Goal: Task Accomplishment & Management: Complete application form

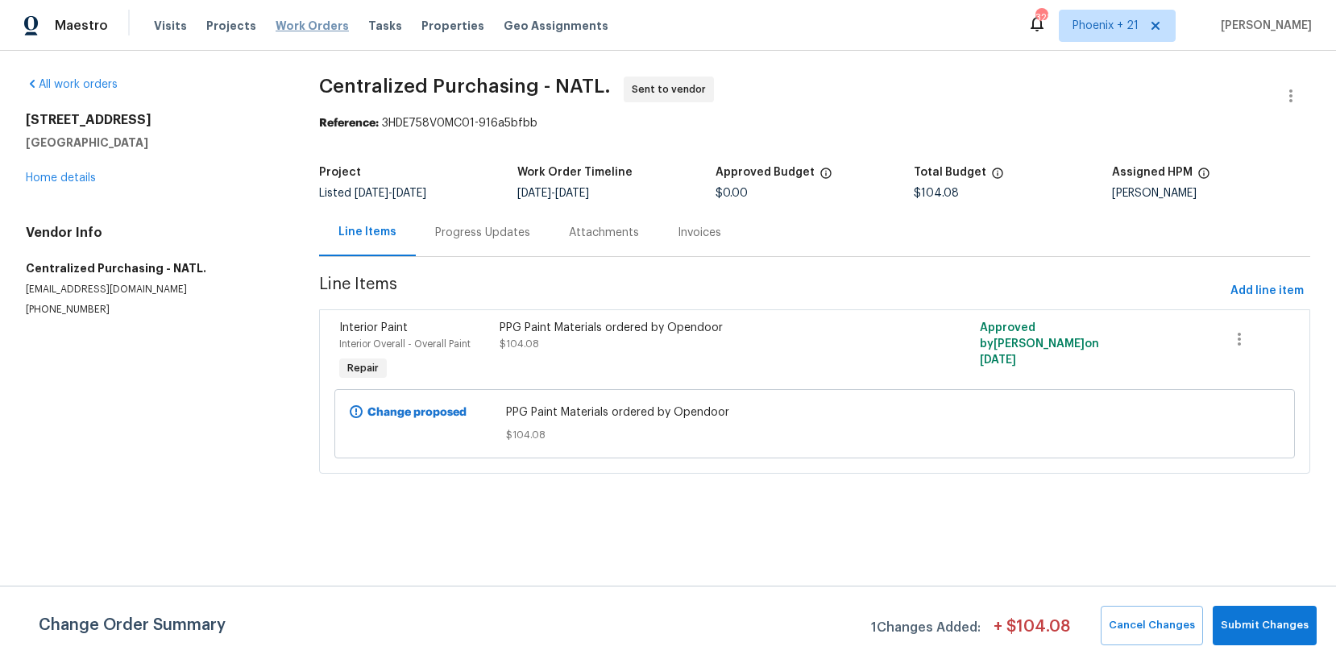
click at [309, 27] on span "Work Orders" at bounding box center [312, 26] width 73 height 16
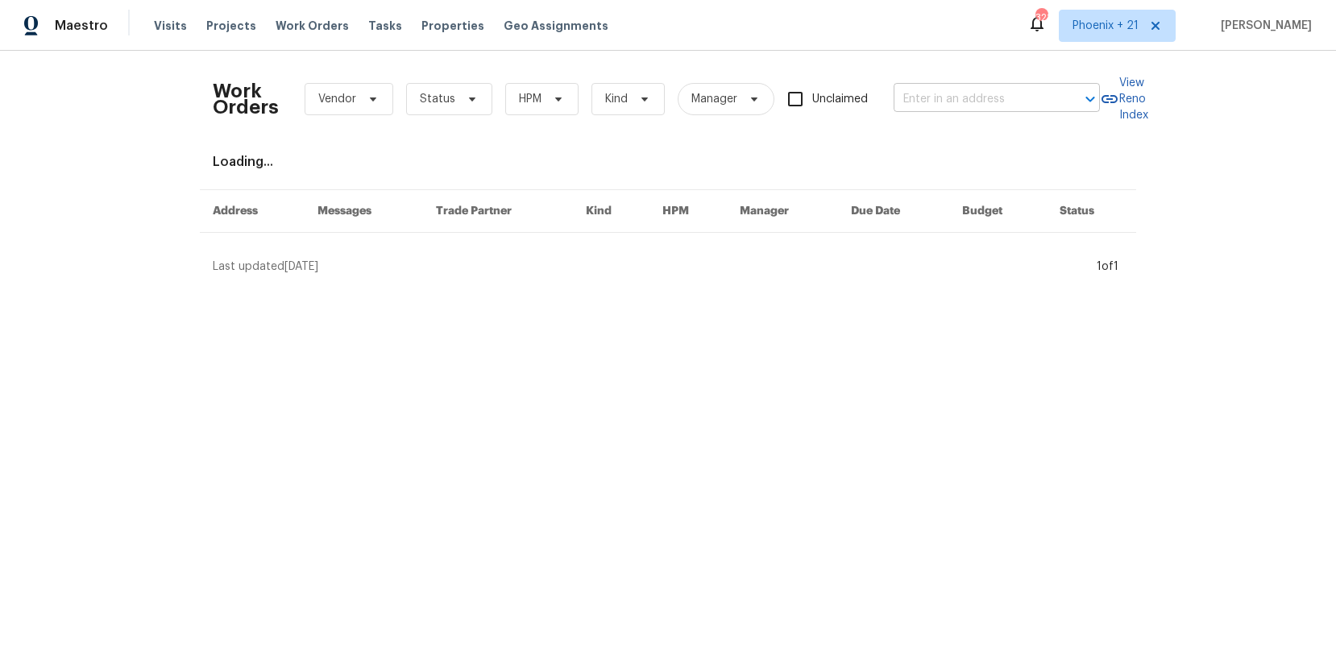
click at [1059, 102] on div at bounding box center [1079, 99] width 42 height 23
type input "v"
paste input "[STREET_ADDRESS]"
type input "[STREET_ADDRESS]"
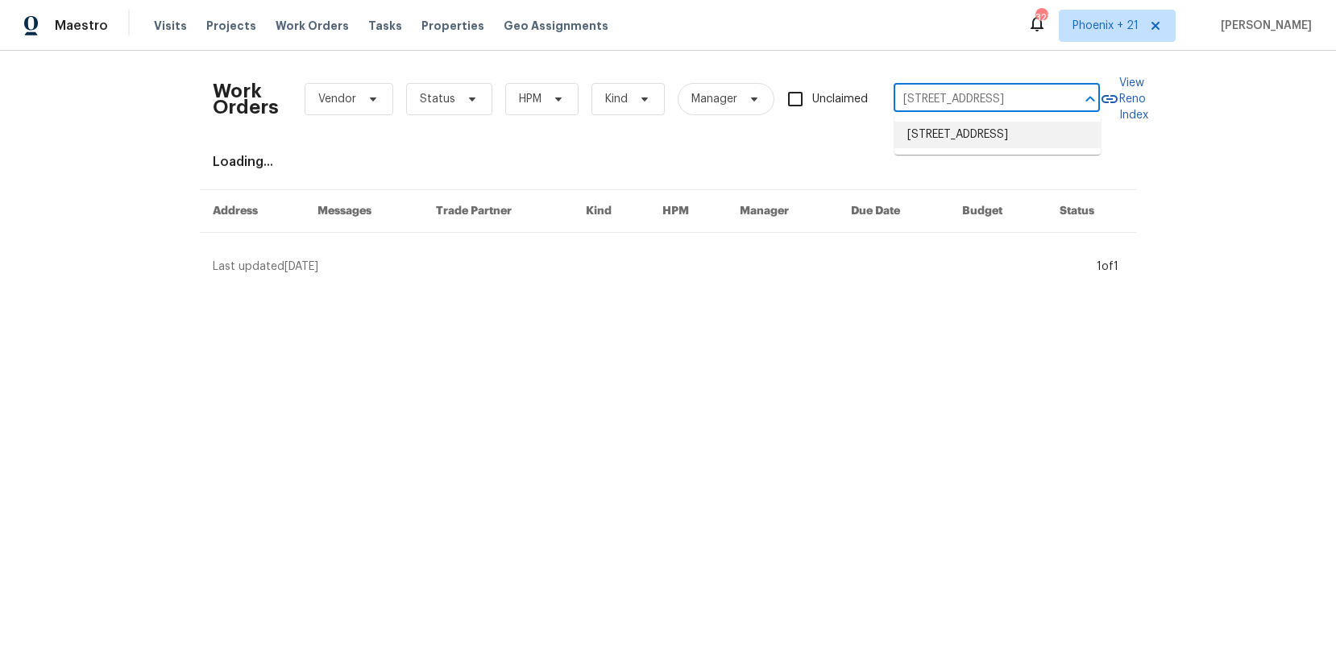
click at [990, 142] on li "[STREET_ADDRESS]" at bounding box center [997, 135] width 206 height 27
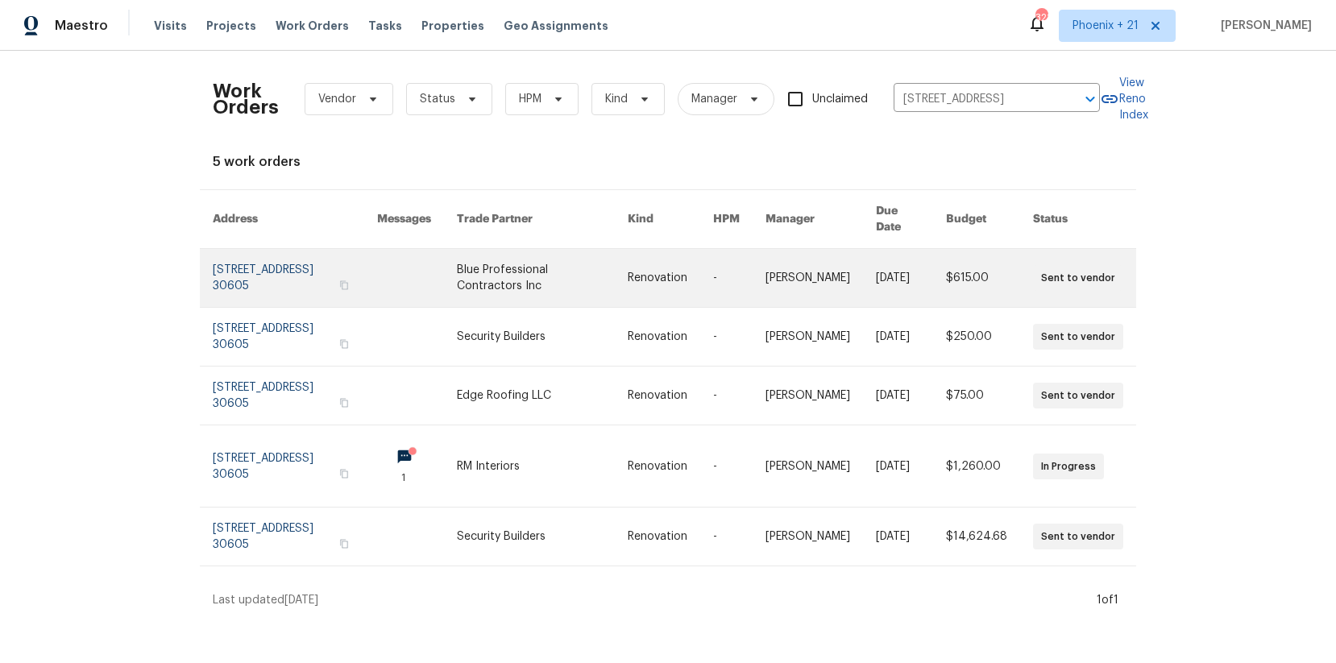
click at [349, 256] on link at bounding box center [295, 278] width 164 height 58
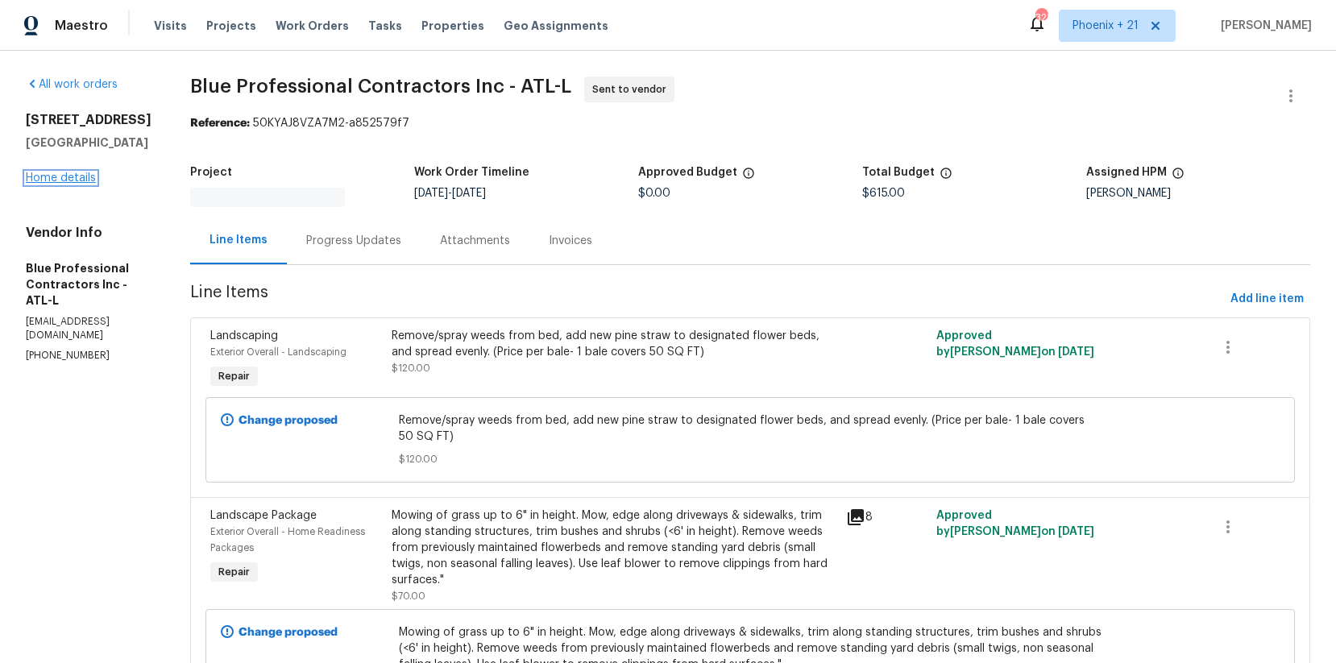
click at [77, 180] on link "Home details" at bounding box center [61, 177] width 70 height 11
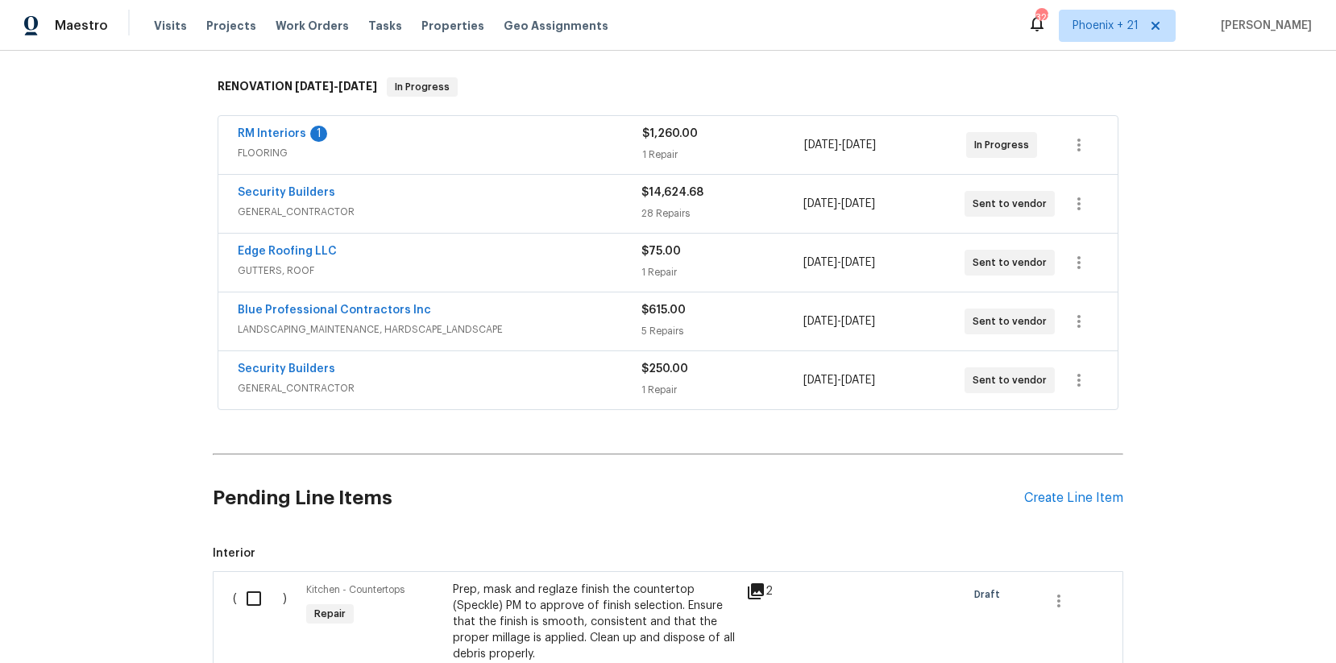
scroll to position [312, 0]
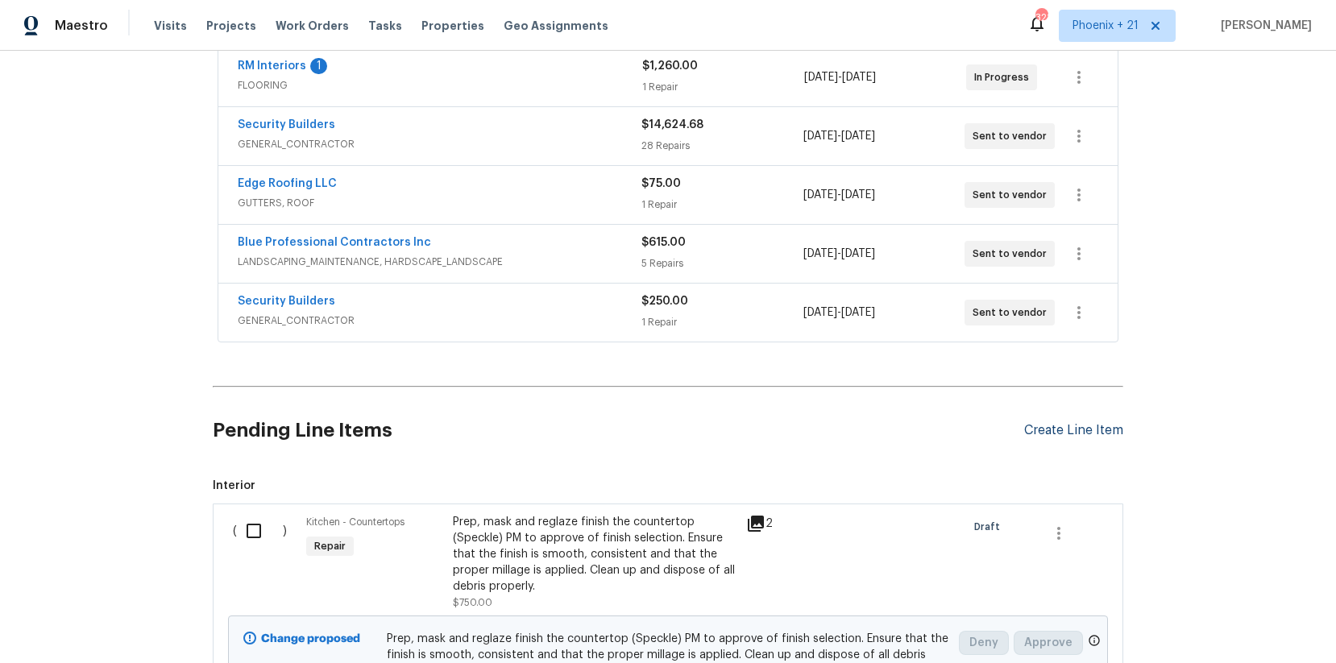
click at [1068, 428] on div "Create Line Item" at bounding box center [1073, 430] width 99 height 15
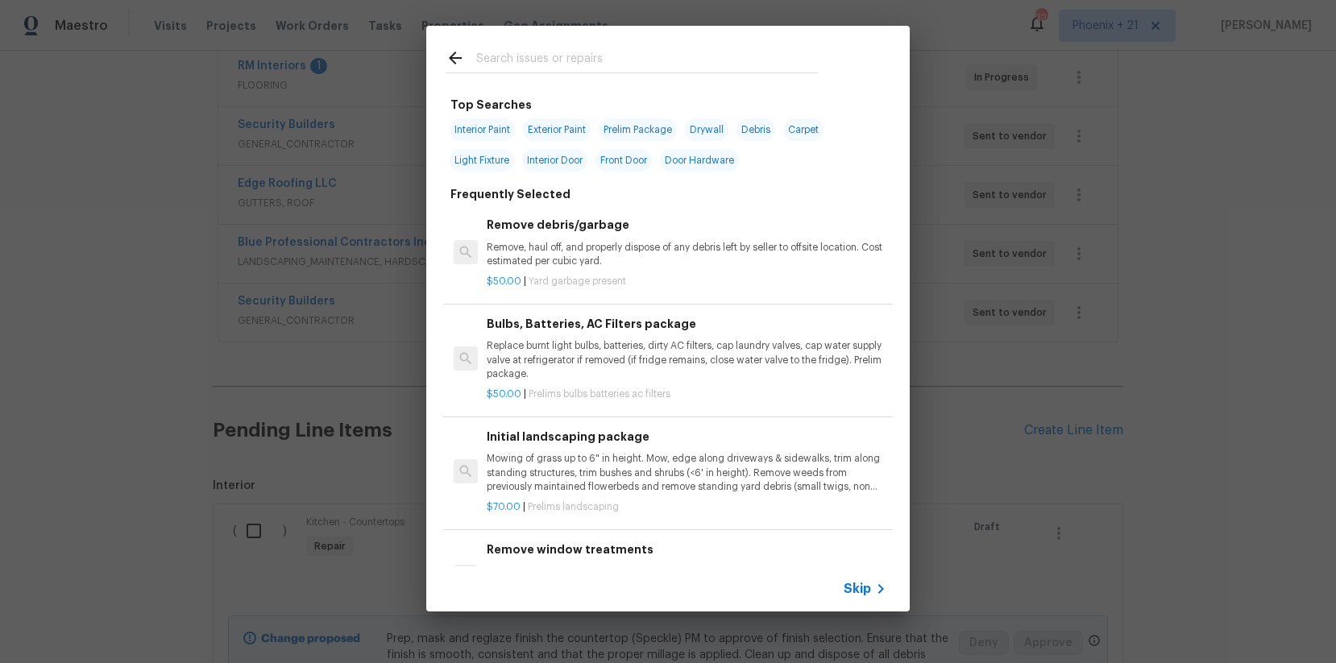
click at [674, 49] on input "text" at bounding box center [647, 60] width 342 height 24
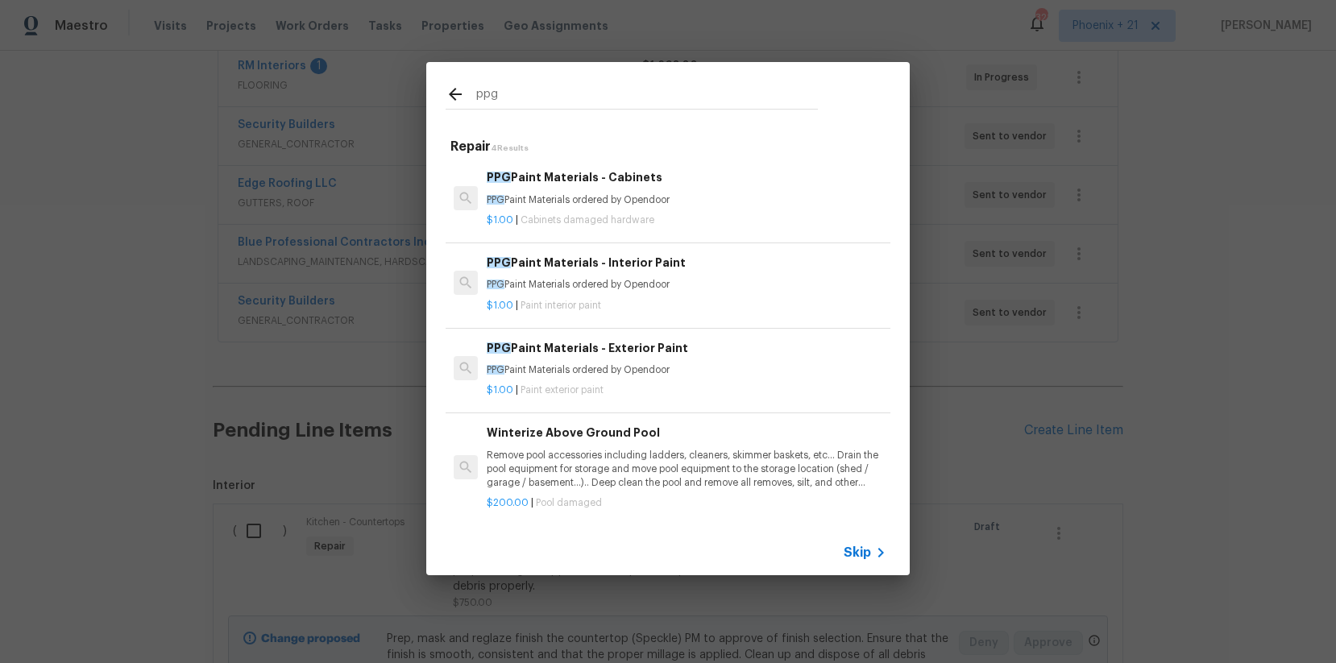
type input "ppg"
click at [733, 289] on p "PPG Paint Materials ordered by Opendoor" at bounding box center [687, 285] width 400 height 14
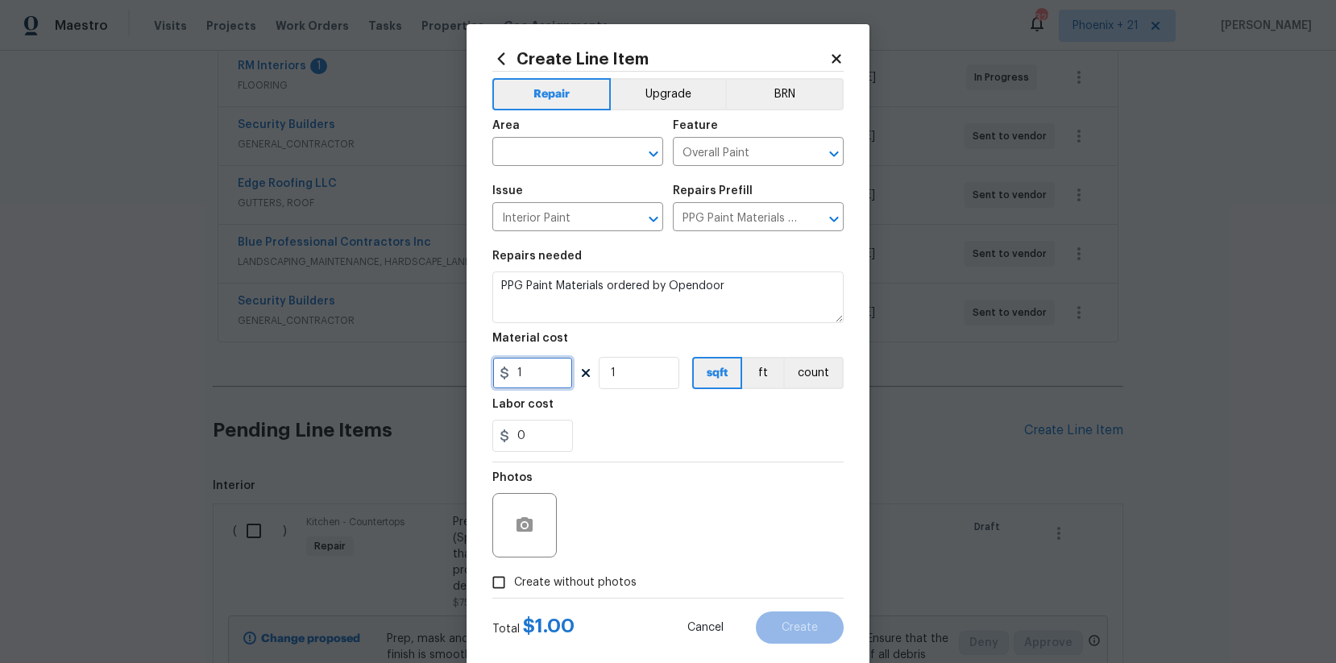
drag, startPoint x: 562, startPoint y: 363, endPoint x: 553, endPoint y: 370, distance: 11.5
click at [560, 363] on input "1" at bounding box center [532, 373] width 81 height 32
drag, startPoint x: 552, startPoint y: 370, endPoint x: 488, endPoint y: 363, distance: 64.1
click at [491, 363] on div "Create Line Item Repair Upgrade BRN Area ​ Feature Overall Paint ​ Issue Interi…" at bounding box center [667, 346] width 403 height 645
type input "503.47"
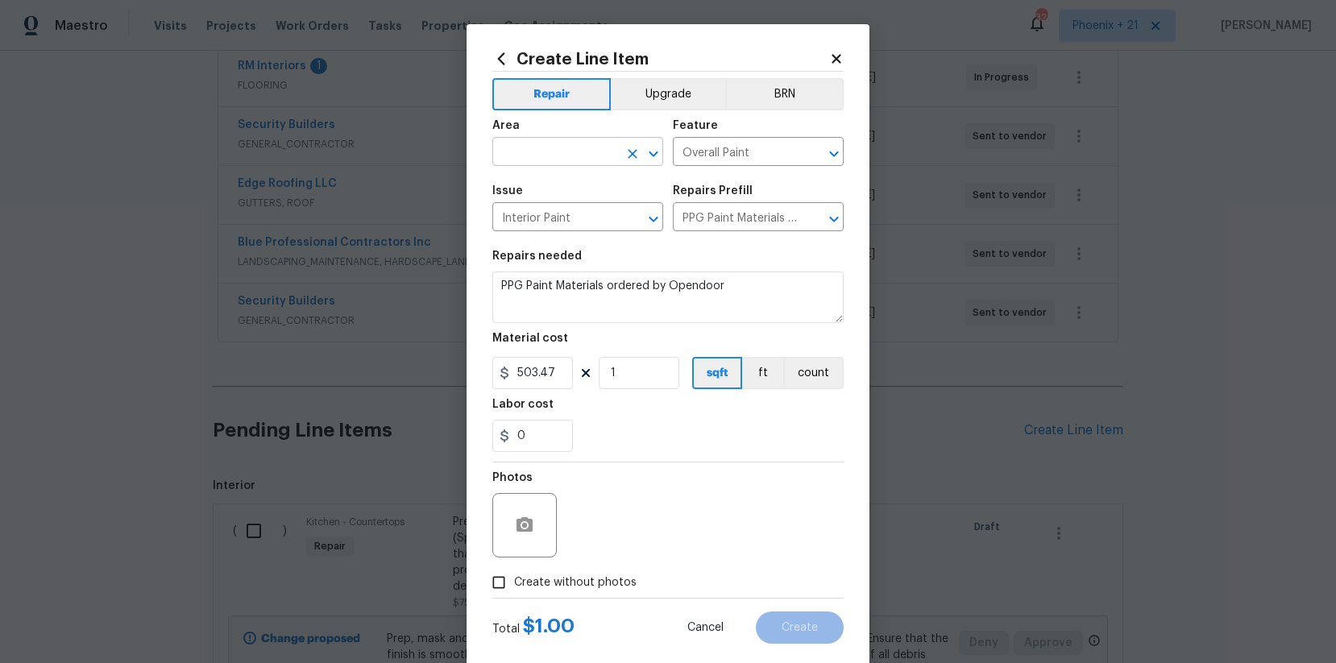
click at [558, 157] on input "text" at bounding box center [555, 153] width 126 height 25
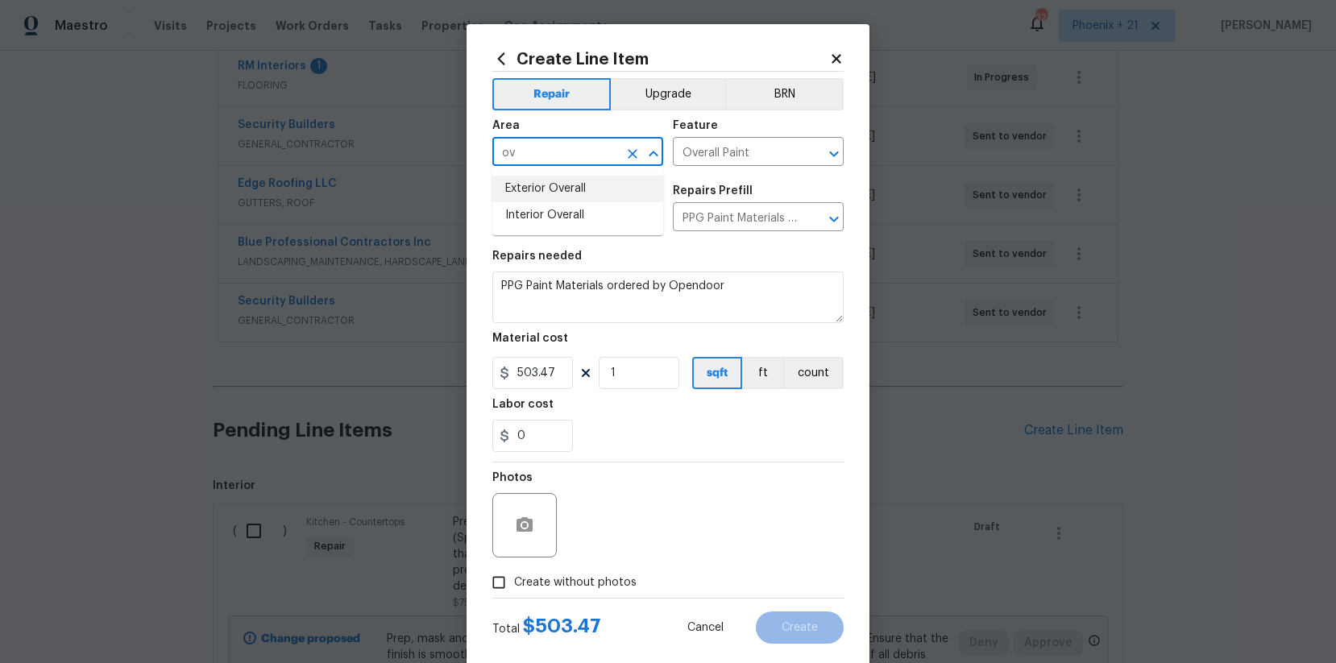
click at [575, 201] on li "Exterior Overall" at bounding box center [577, 189] width 171 height 27
type input "Exterior Overall"
click at [626, 155] on icon "Clear" at bounding box center [632, 154] width 16 height 16
click at [614, 221] on li "Interior Overall" at bounding box center [577, 215] width 171 height 27
type input "Interior Overall"
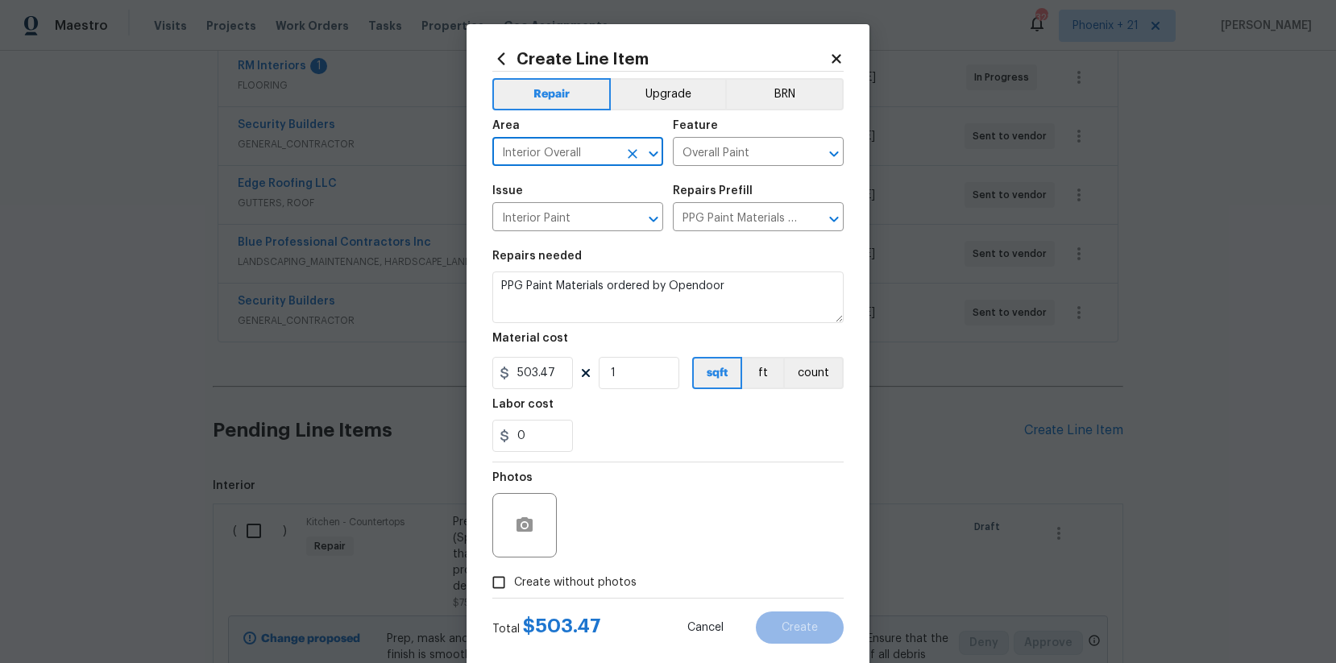
drag, startPoint x: 591, startPoint y: 591, endPoint x: 608, endPoint y: 562, distance: 34.0
click at [591, 588] on label "Create without photos" at bounding box center [559, 582] width 153 height 31
drag, startPoint x: 607, startPoint y: 581, endPoint x: 612, endPoint y: 571, distance: 11.2
click at [607, 579] on span "Create without photos" at bounding box center [575, 582] width 122 height 17
click at [514, 579] on input "Create without photos" at bounding box center [498, 582] width 31 height 31
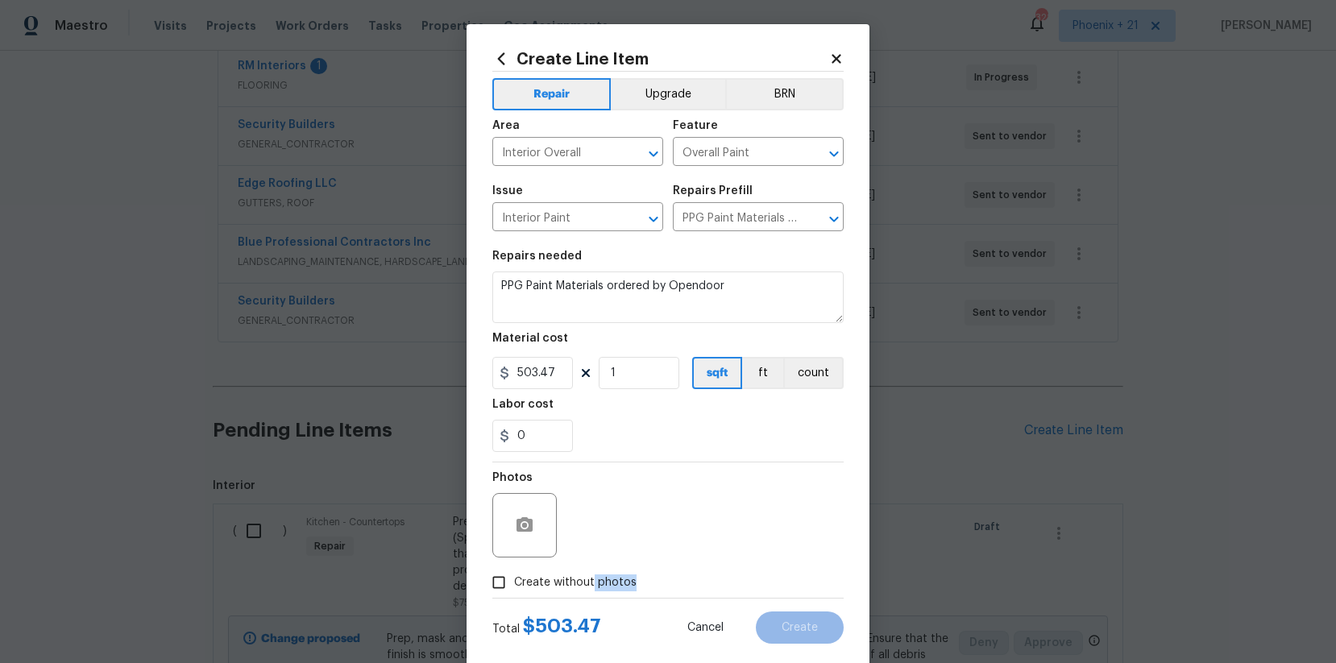
checkbox input "true"
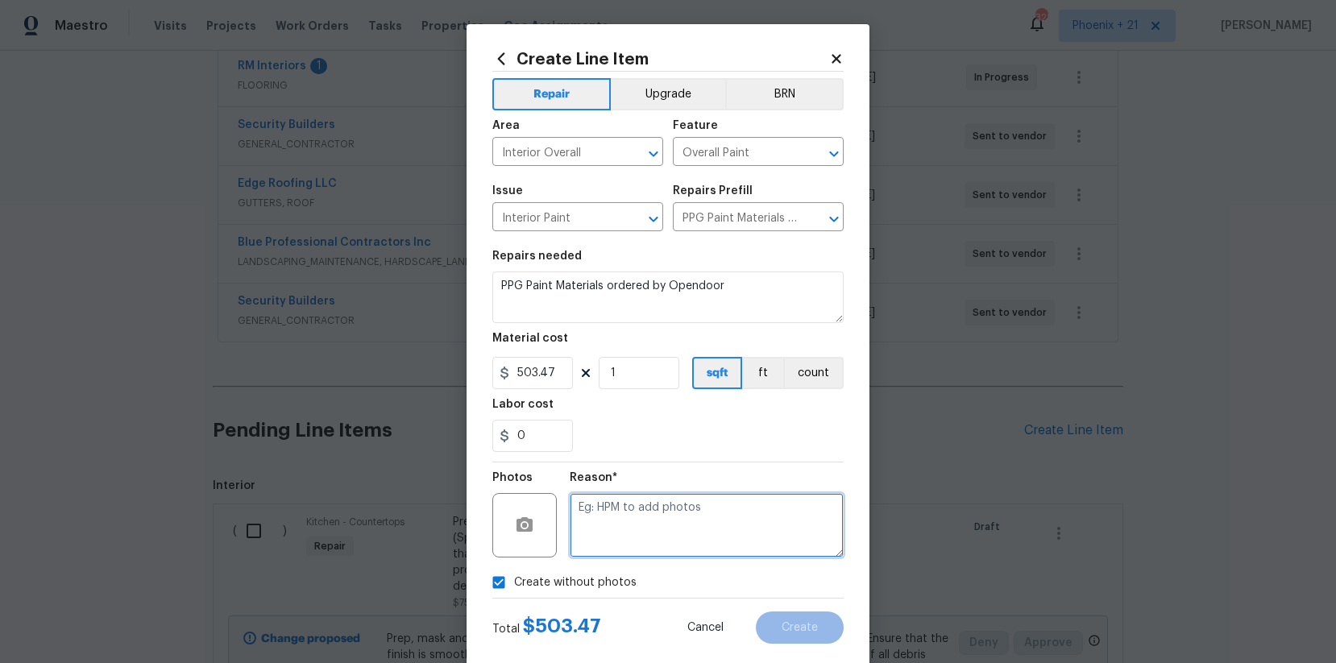
click at [619, 556] on textarea at bounding box center [707, 525] width 274 height 64
type textarea "NA"
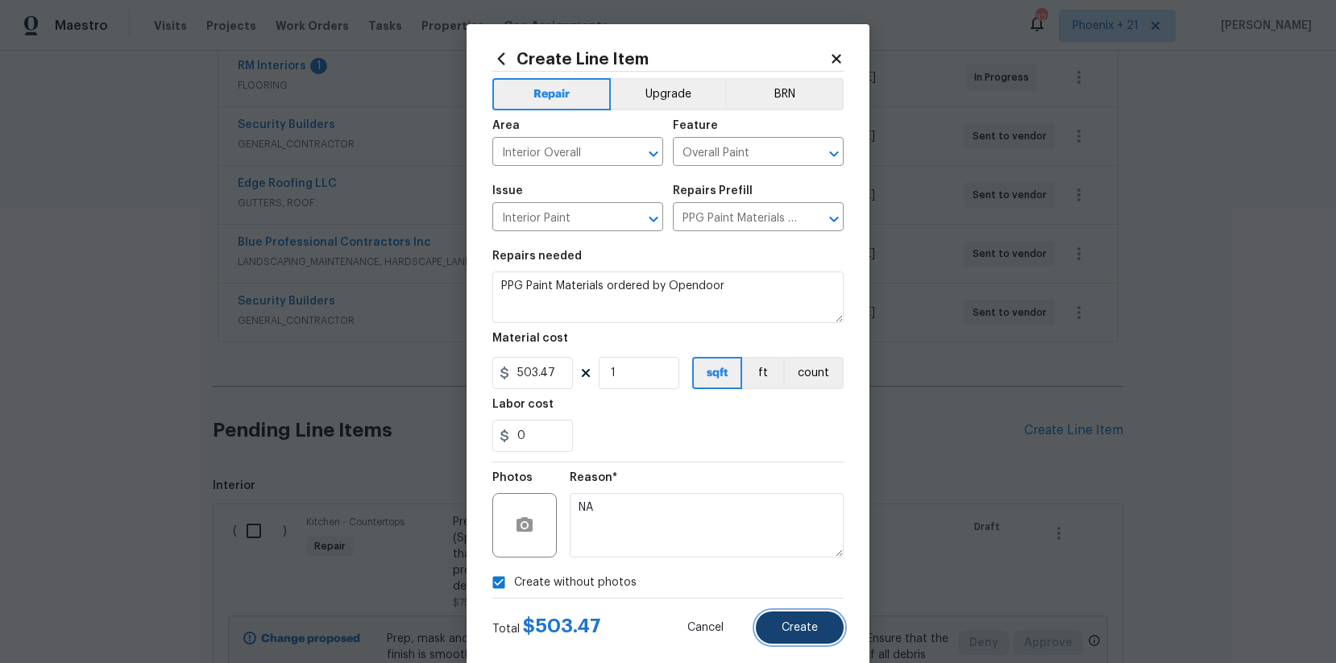
click at [777, 618] on button "Create" at bounding box center [800, 628] width 88 height 32
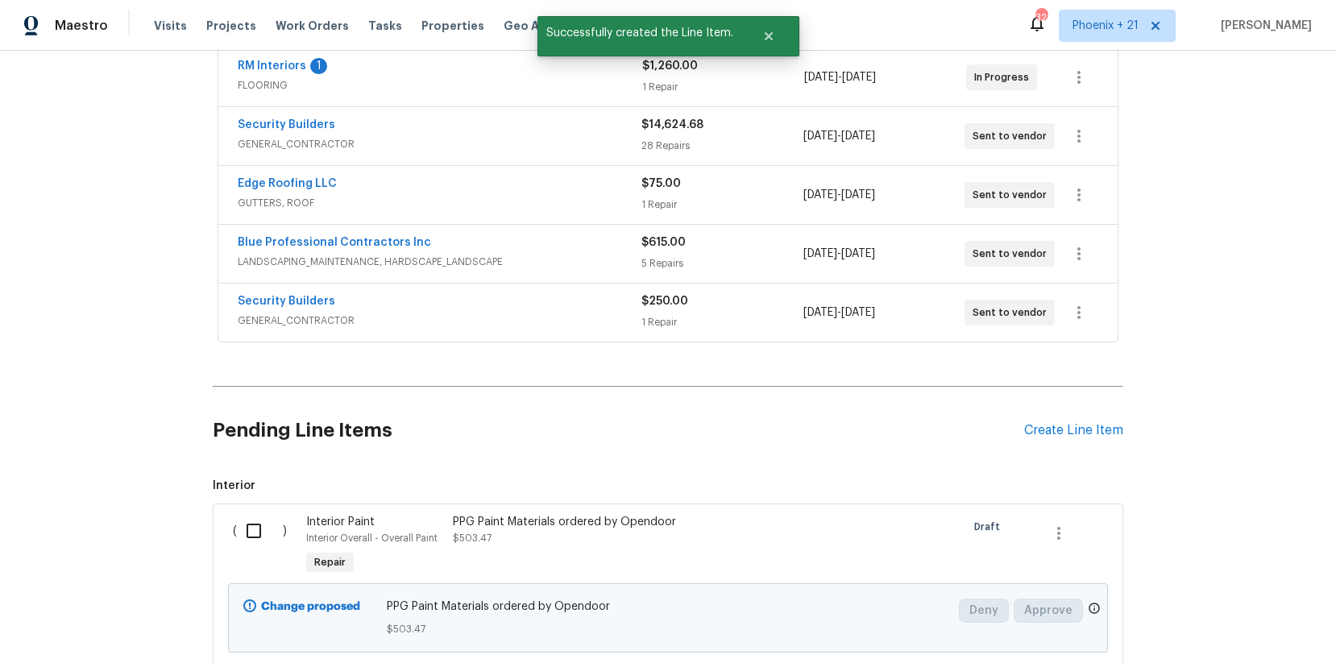
scroll to position [654, 0]
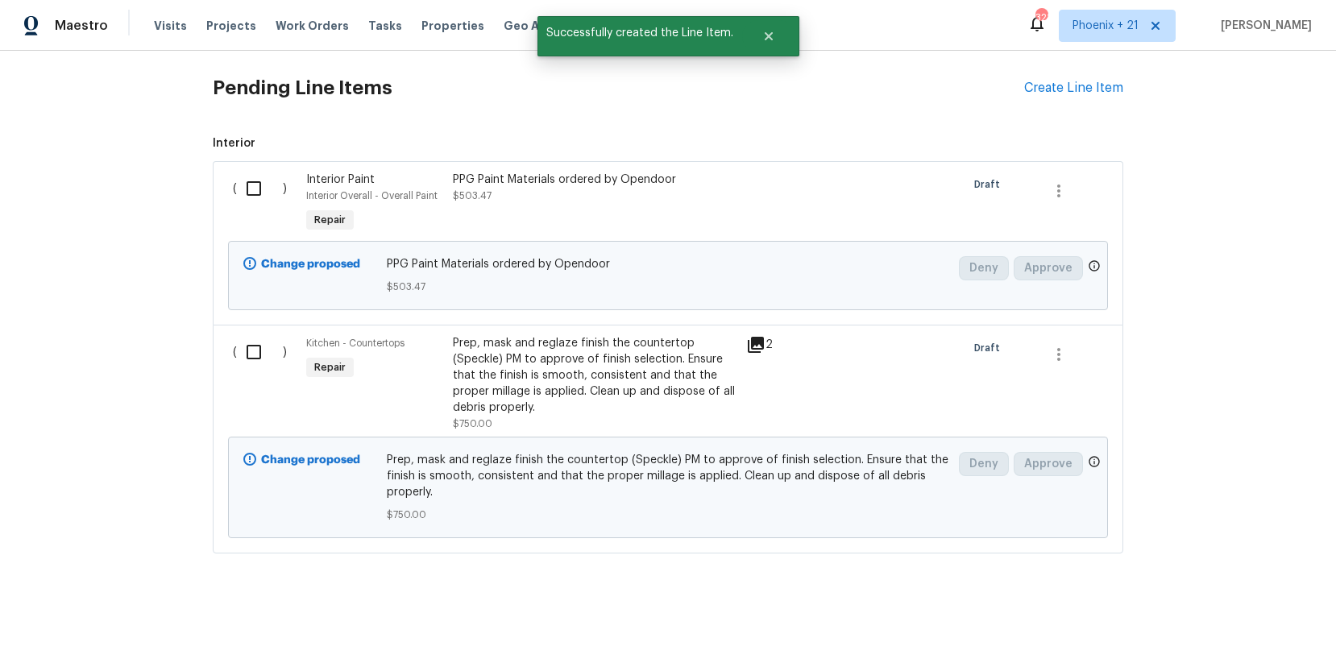
click at [233, 189] on div "( )" at bounding box center [264, 204] width 73 height 74
click at [256, 192] on input "checkbox" at bounding box center [260, 189] width 46 height 34
checkbox input "true"
click at [1224, 620] on span "Create Work Order" at bounding box center [1243, 623] width 107 height 20
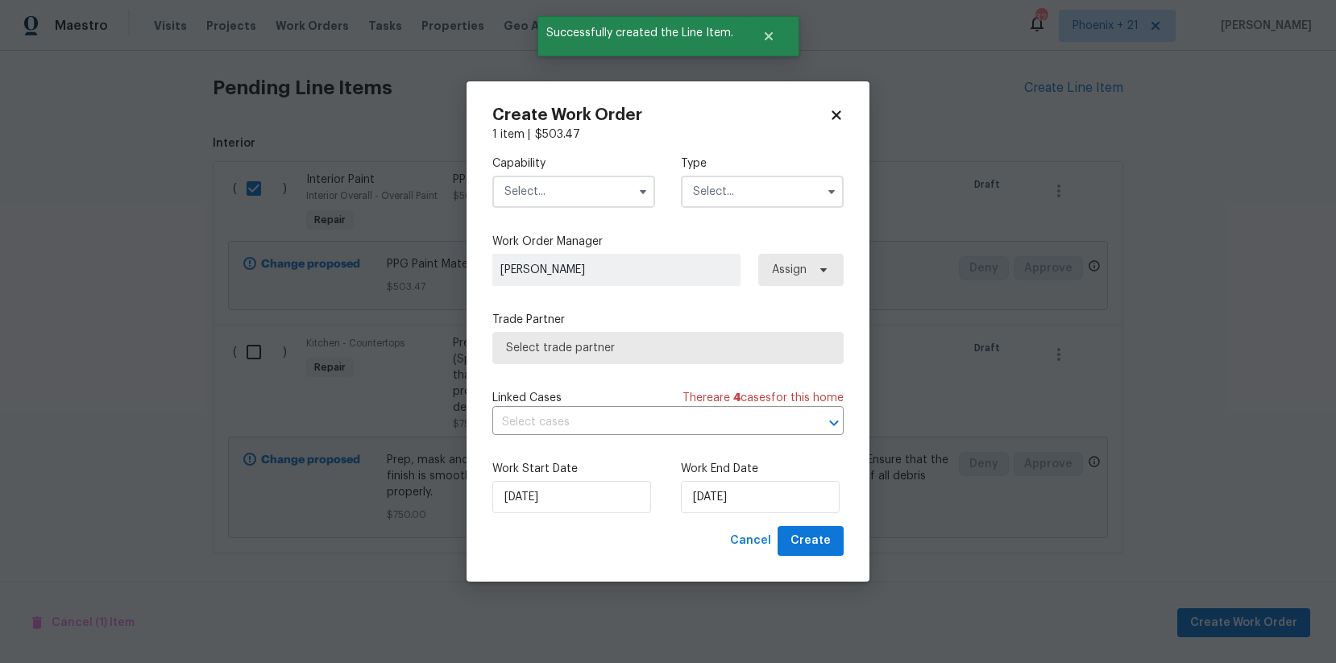
drag, startPoint x: 607, startPoint y: 222, endPoint x: 594, endPoint y: 205, distance: 21.3
click at [603, 217] on div "Capability Type Work Order Manager [PERSON_NAME] Assign Trade Partner Select tr…" at bounding box center [667, 335] width 351 height 384
click at [594, 203] on input "text" at bounding box center [573, 192] width 163 height 32
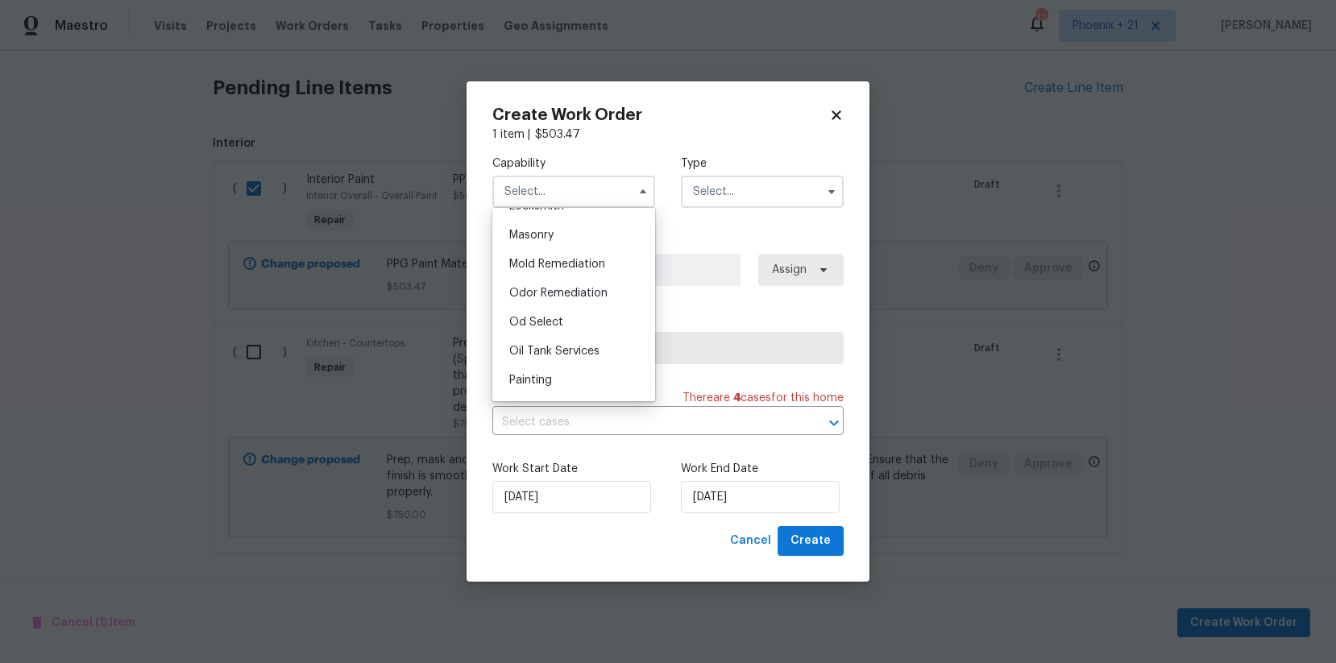
scroll to position [1220, 0]
click at [600, 353] on div "Painting" at bounding box center [573, 360] width 155 height 29
type input "Painting"
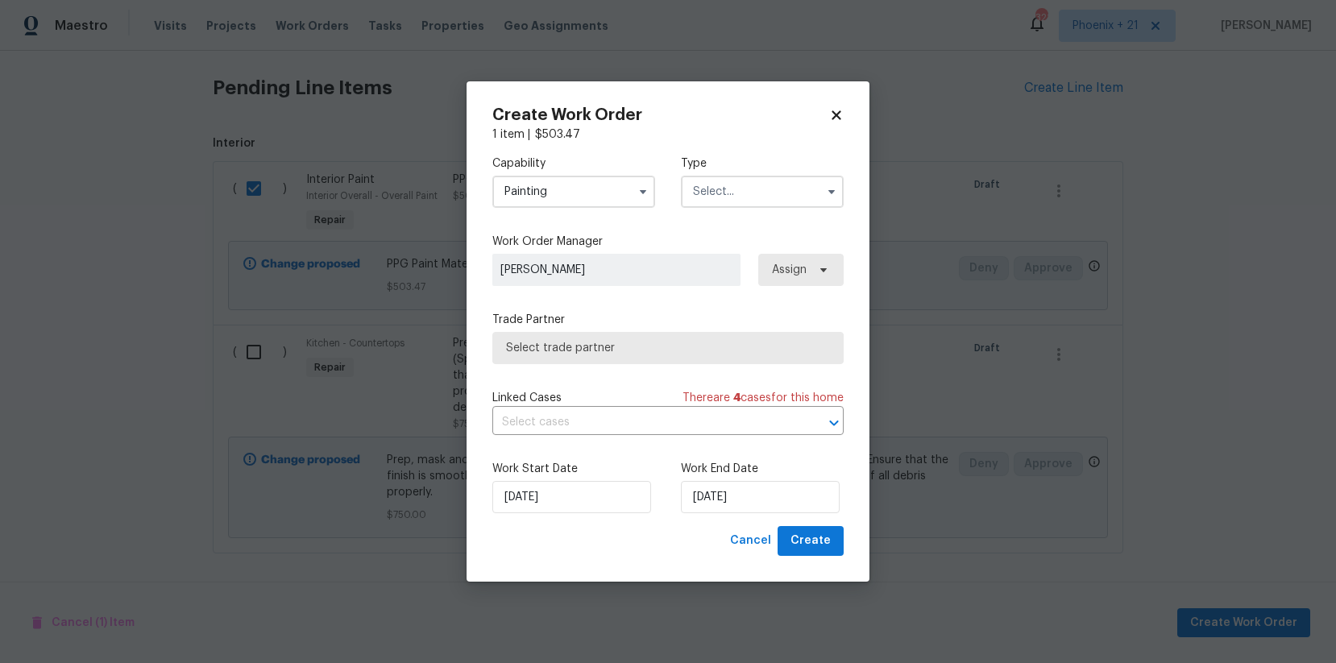
drag, startPoint x: 786, startPoint y: 213, endPoint x: 770, endPoint y: 199, distance: 21.1
click at [781, 208] on div "Capability Painting Type" at bounding box center [667, 182] width 351 height 78
click at [768, 200] on input "text" at bounding box center [762, 192] width 163 height 32
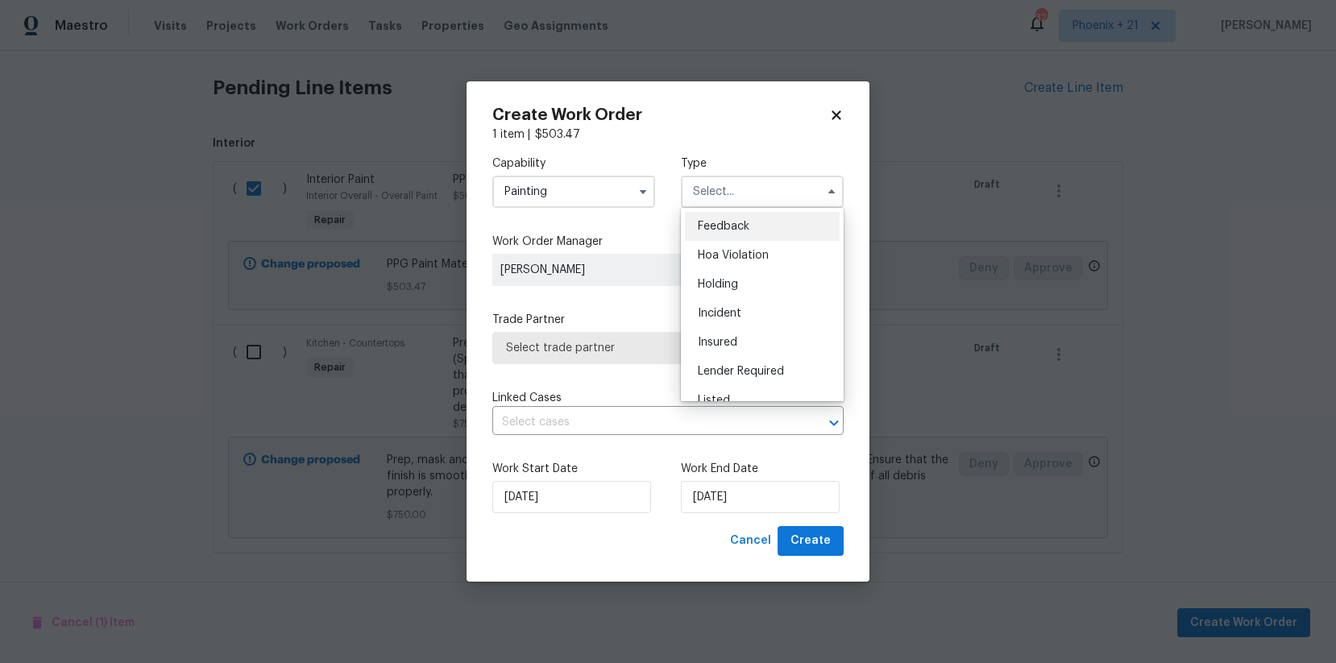
scroll to position [366, 0]
click at [747, 264] on span "Renovation" at bounding box center [728, 266] width 60 height 11
type input "Renovation"
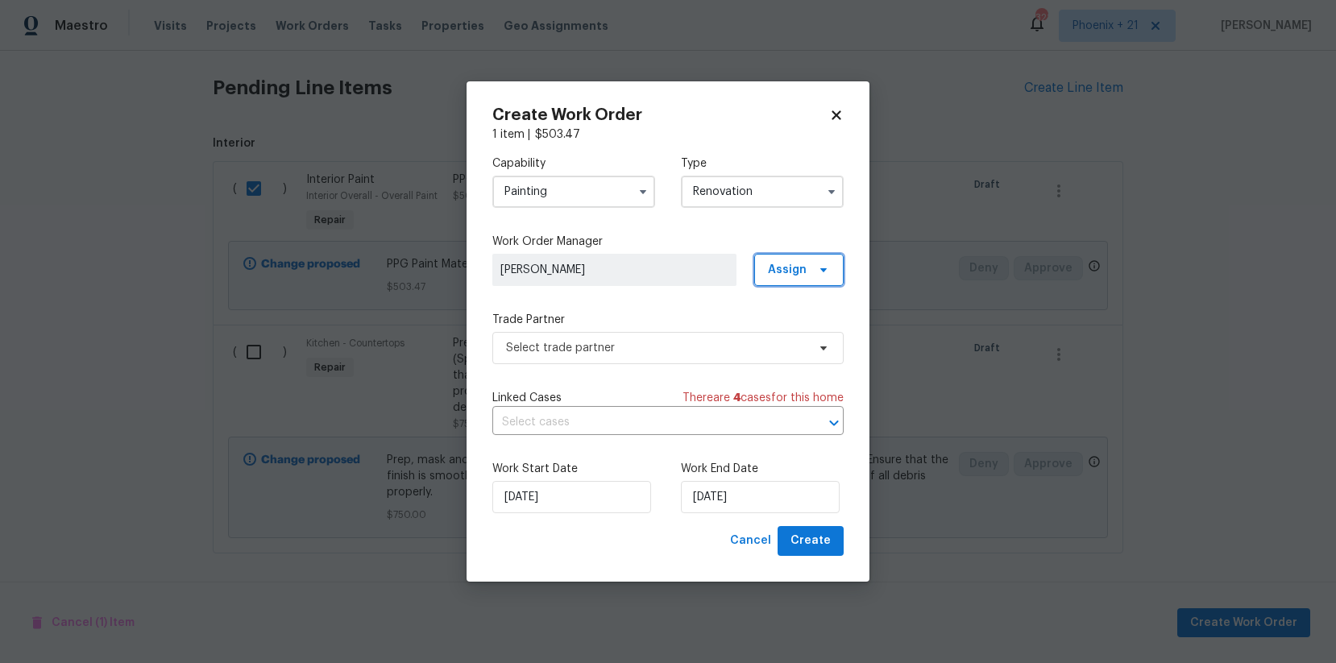
click at [790, 276] on span "Assign" at bounding box center [787, 270] width 39 height 16
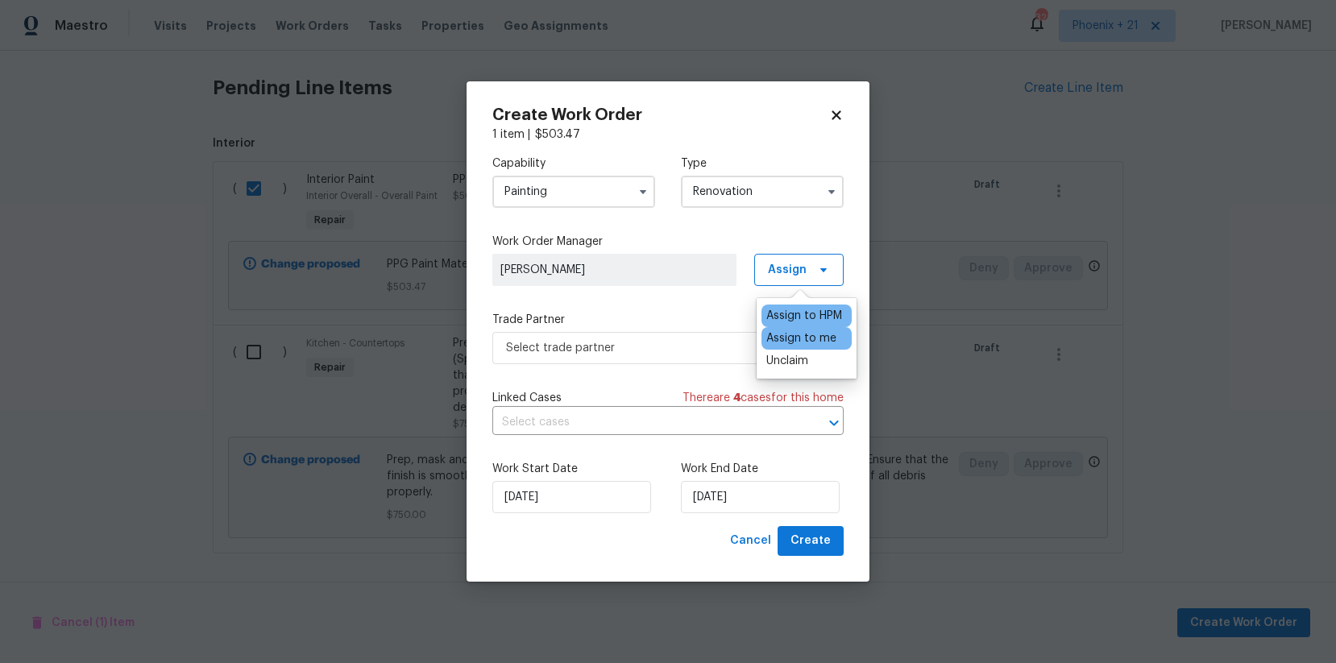
click at [779, 331] on div "Assign to me" at bounding box center [801, 338] width 70 height 16
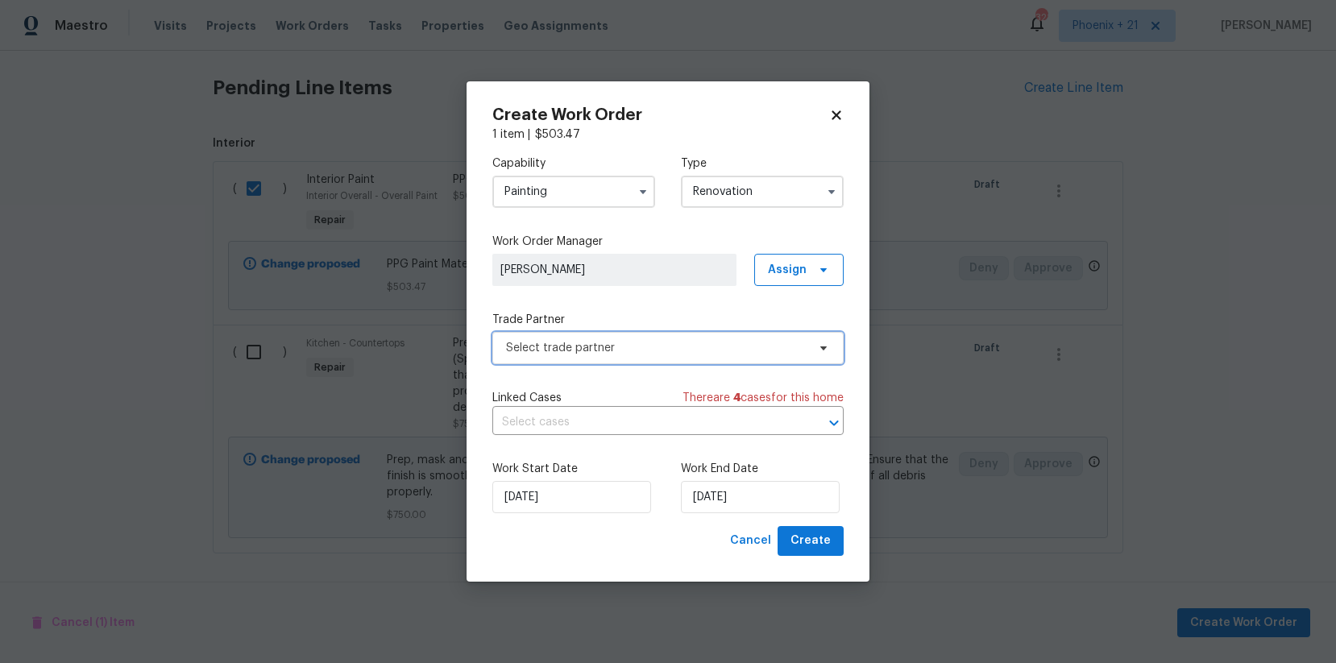
click at [665, 358] on span "Select trade partner" at bounding box center [667, 348] width 351 height 32
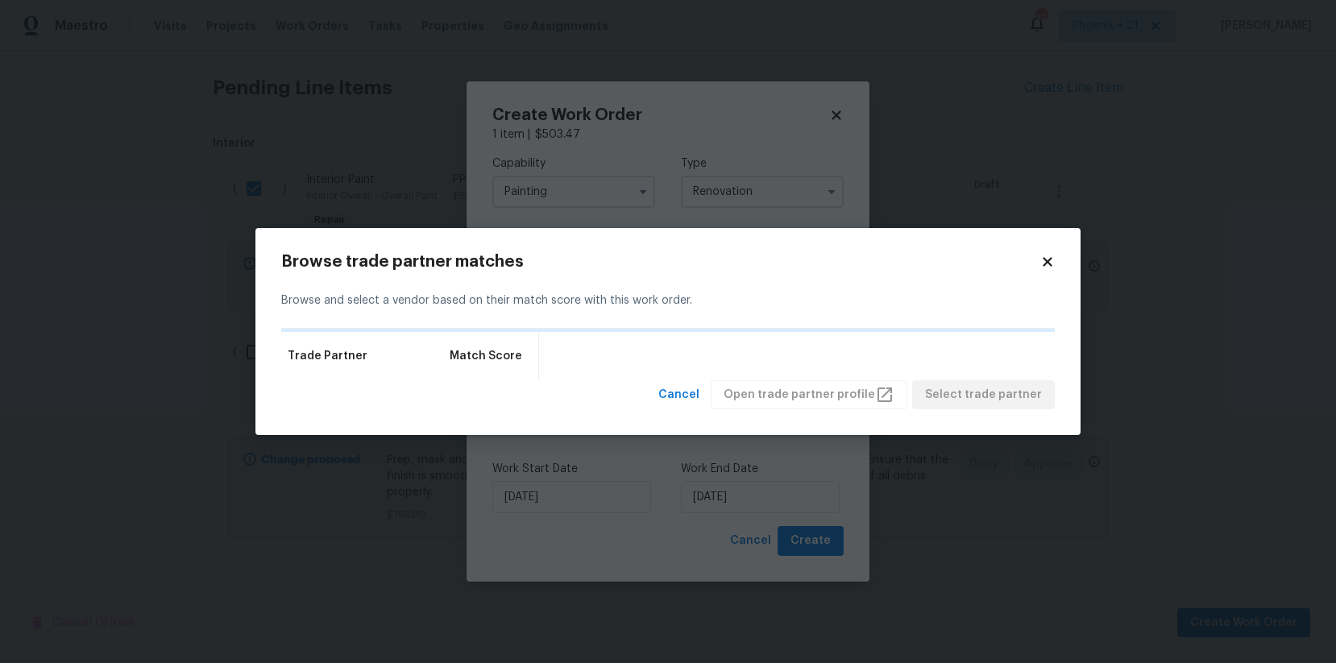
click at [1050, 263] on icon at bounding box center [1047, 261] width 9 height 9
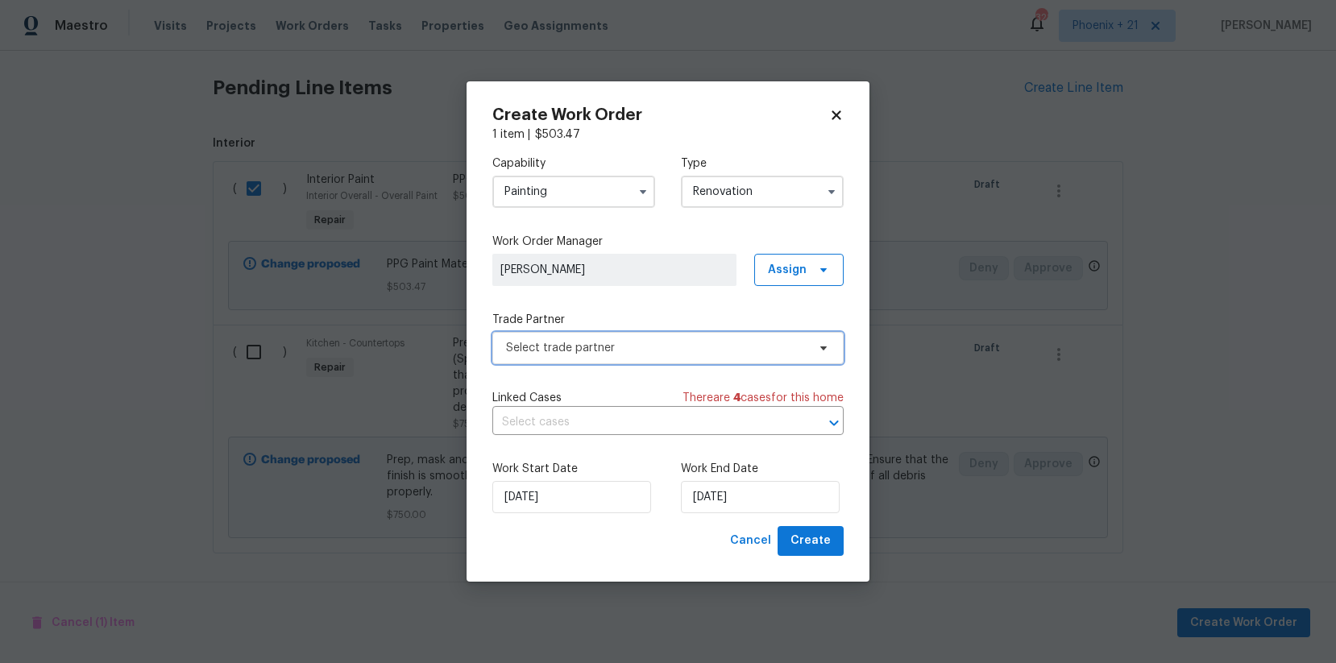
click at [676, 347] on span "Select trade partner" at bounding box center [656, 348] width 301 height 16
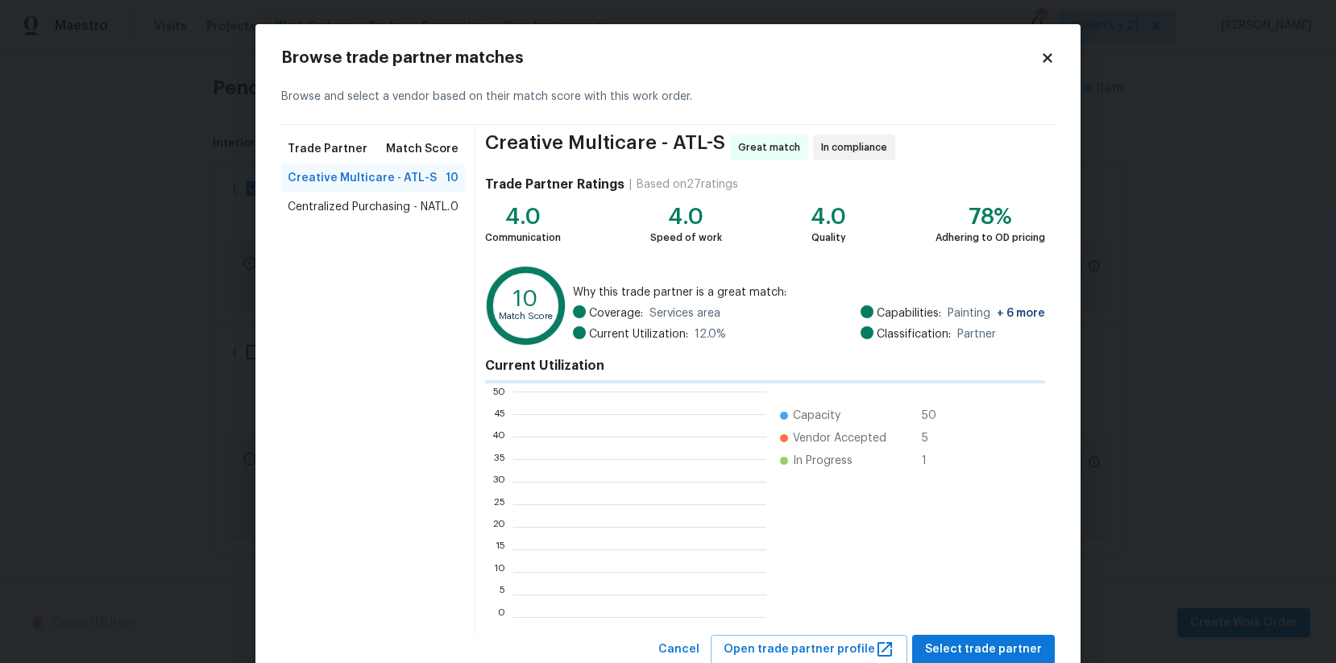
scroll to position [226, 253]
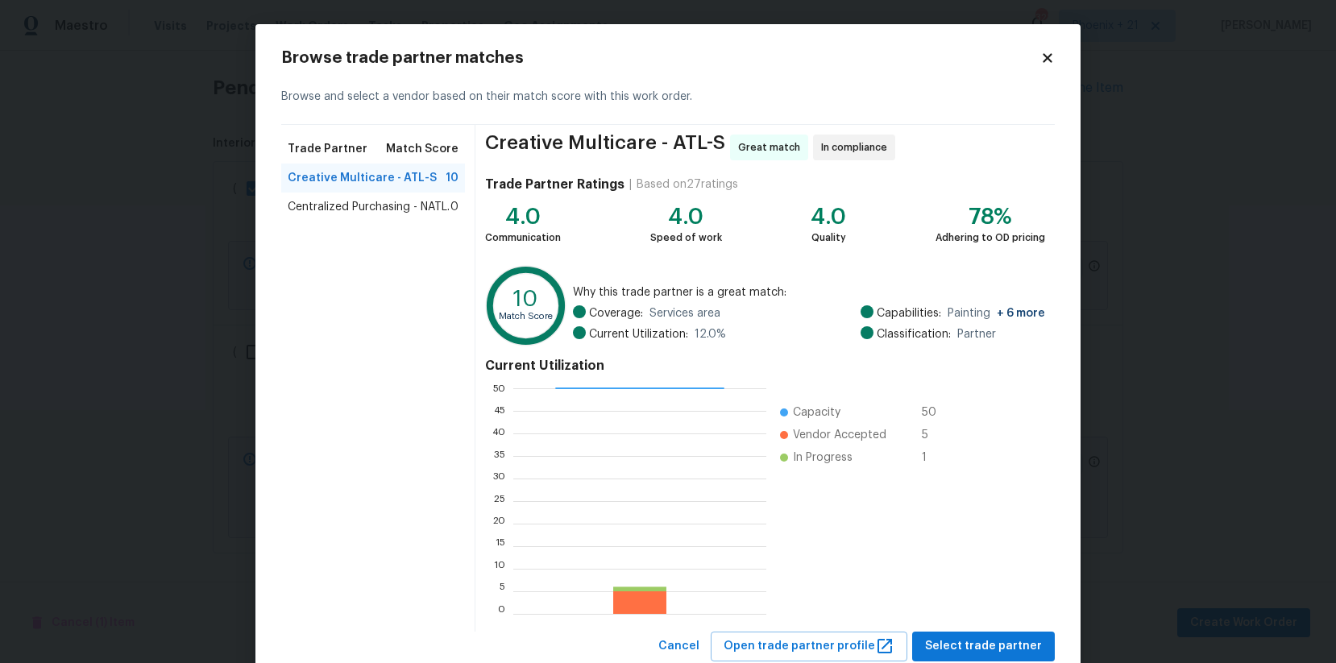
click at [406, 204] on span "Centralized Purchasing - NATL." at bounding box center [369, 207] width 162 height 16
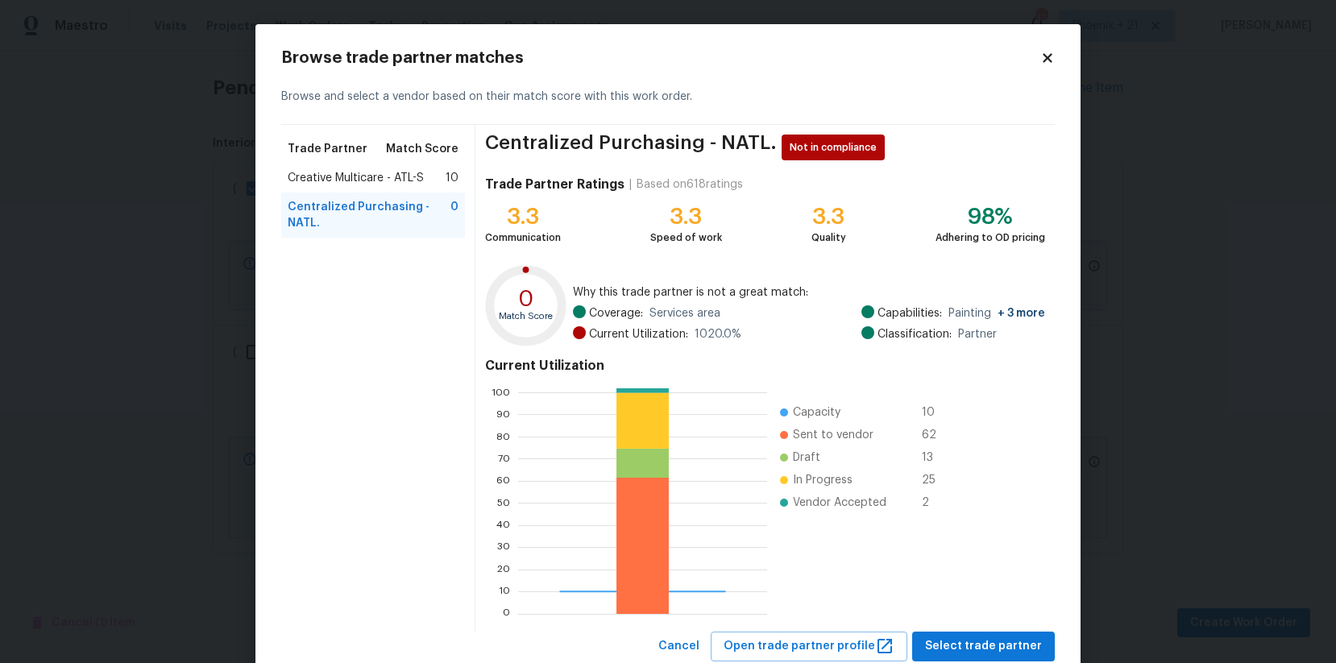
scroll to position [48, 0]
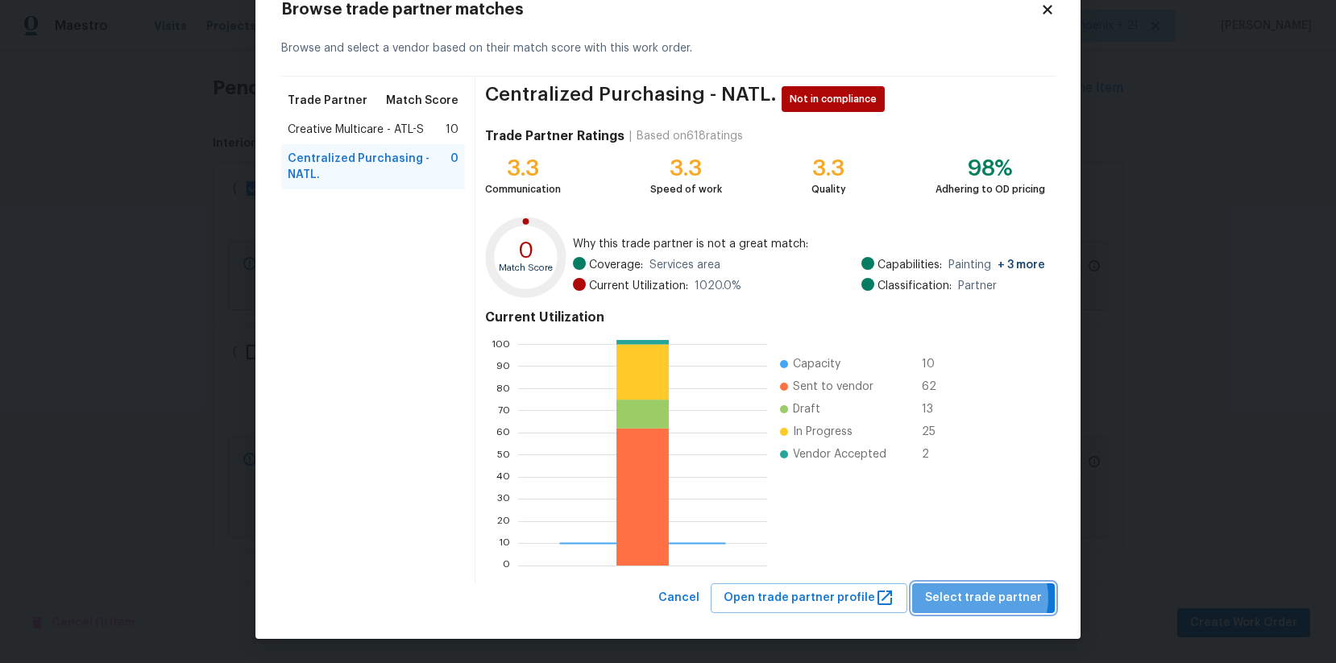
click at [984, 598] on span "Select trade partner" at bounding box center [983, 598] width 117 height 20
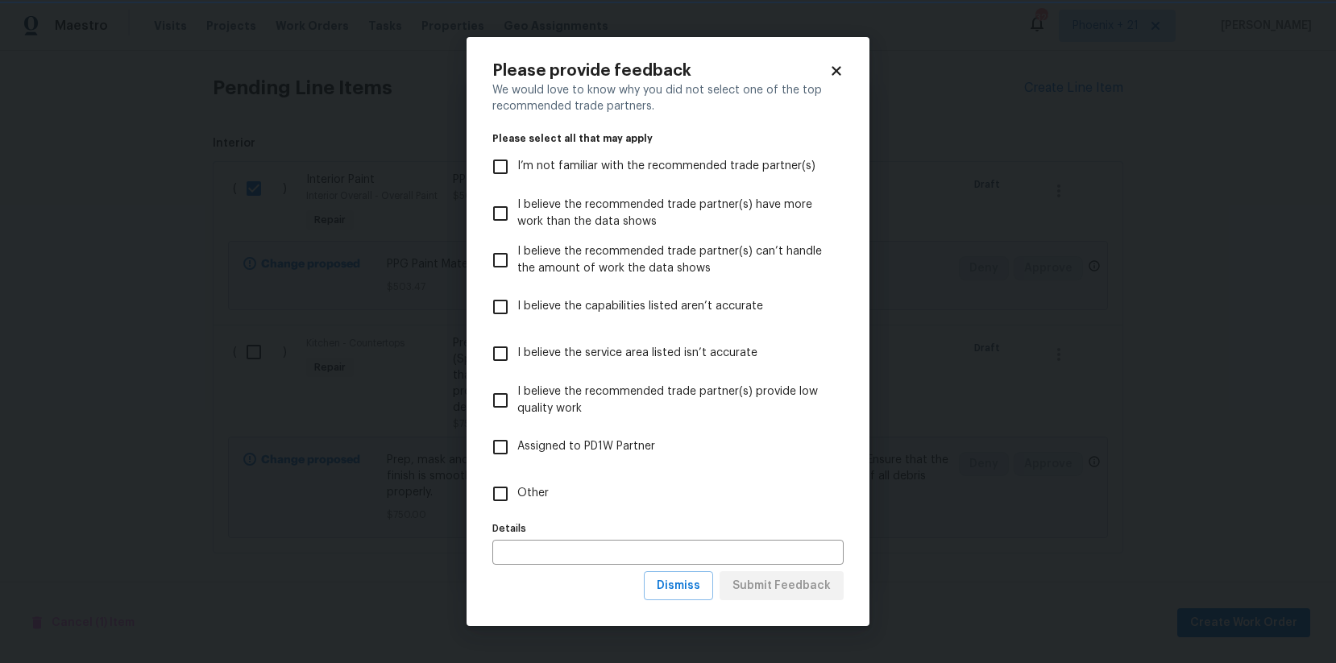
scroll to position [0, 0]
drag, startPoint x: 695, startPoint y: 512, endPoint x: 706, endPoint y: 519, distance: 12.3
click at [695, 512] on label "Other" at bounding box center [656, 494] width 347 height 47
click at [517, 511] on input "Other" at bounding box center [500, 494] width 34 height 34
checkbox input "true"
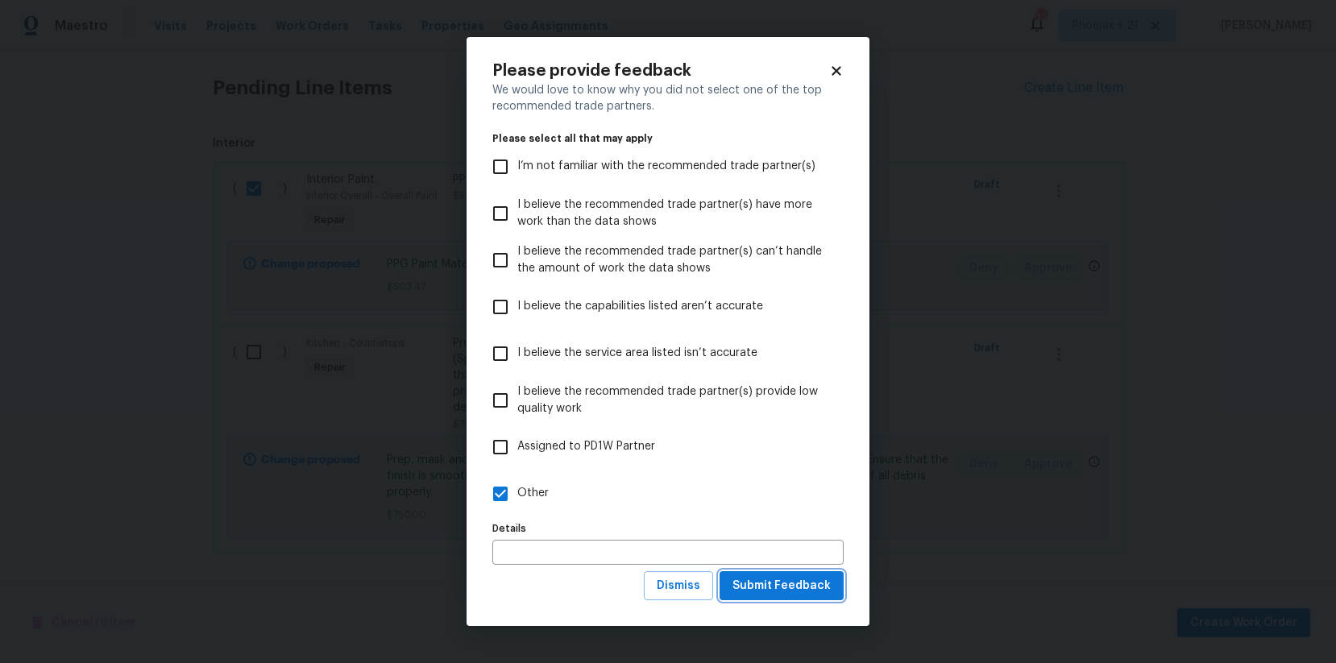
click at [797, 583] on span "Submit Feedback" at bounding box center [781, 586] width 98 height 20
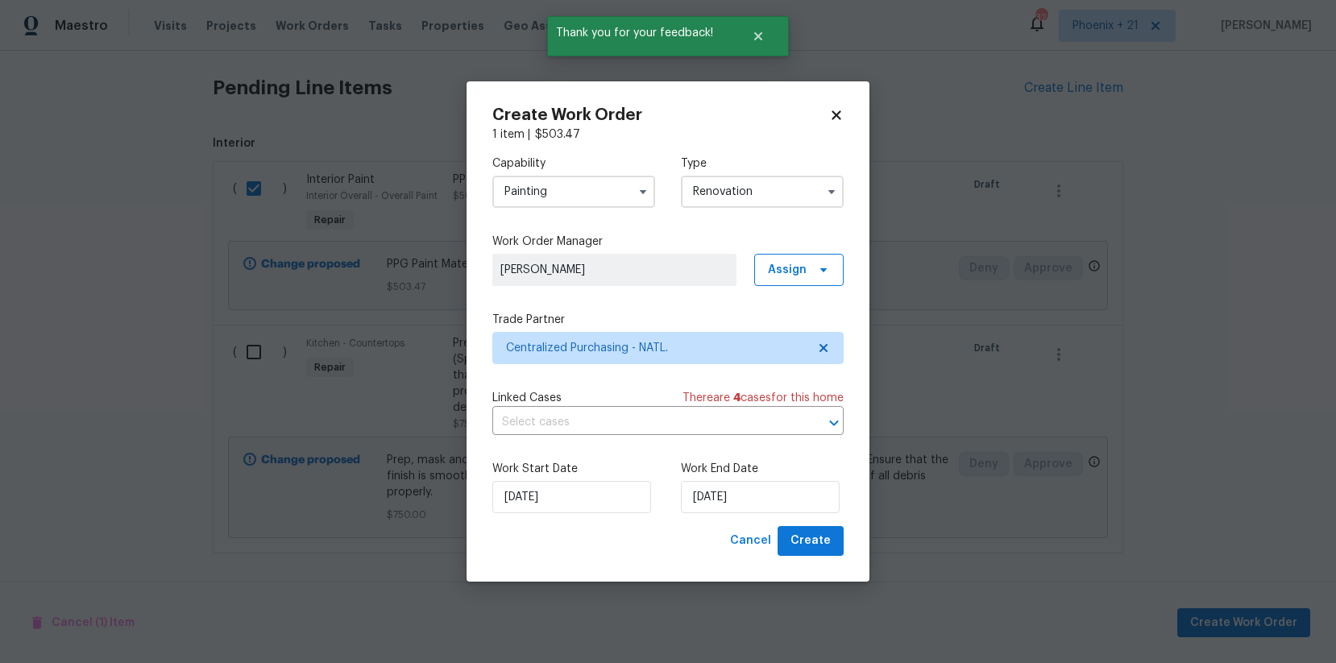
click at [806, 519] on div "Work Start Date [DATE] Work End Date [DATE]" at bounding box center [667, 487] width 351 height 78
click at [816, 533] on span "Create" at bounding box center [810, 541] width 40 height 20
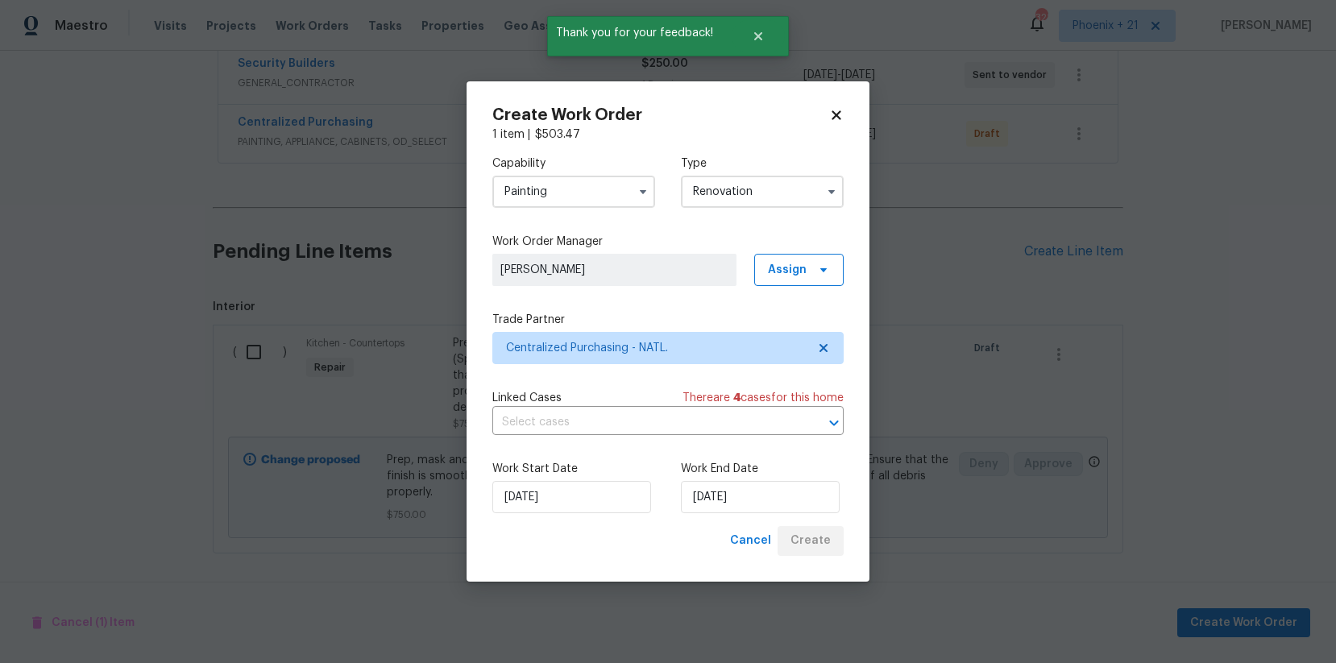
scroll to position [549, 0]
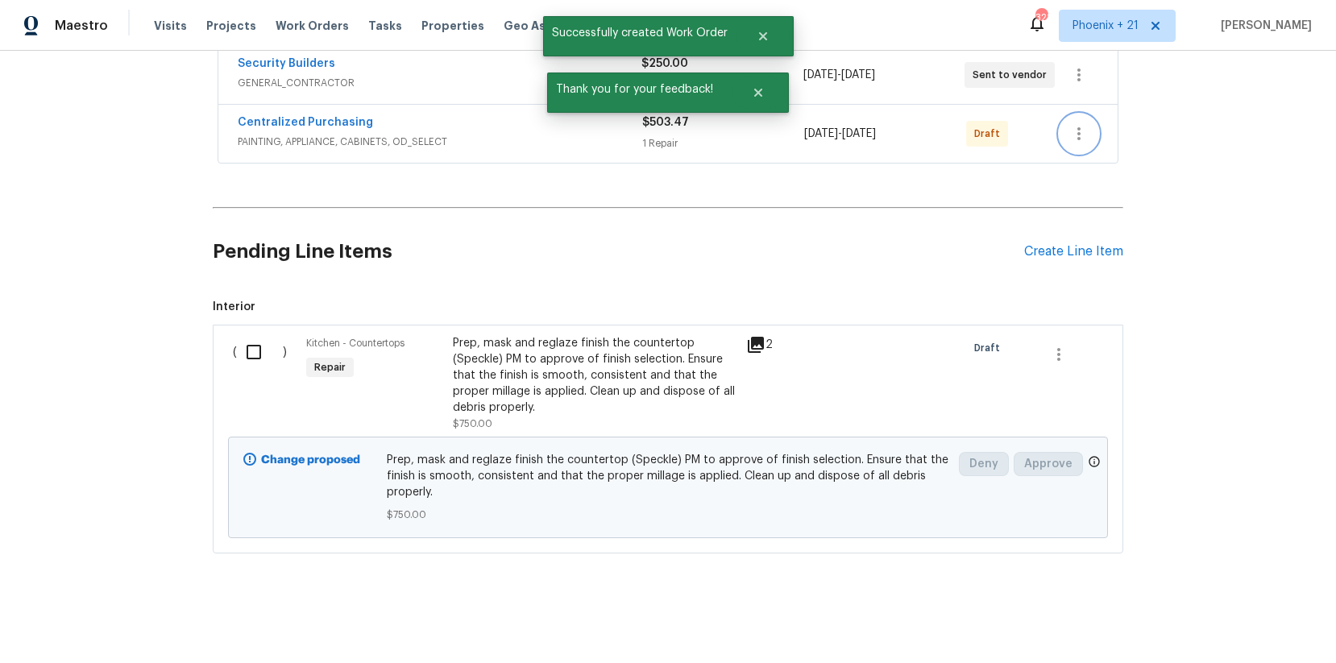
click at [1071, 140] on icon "button" at bounding box center [1078, 133] width 19 height 19
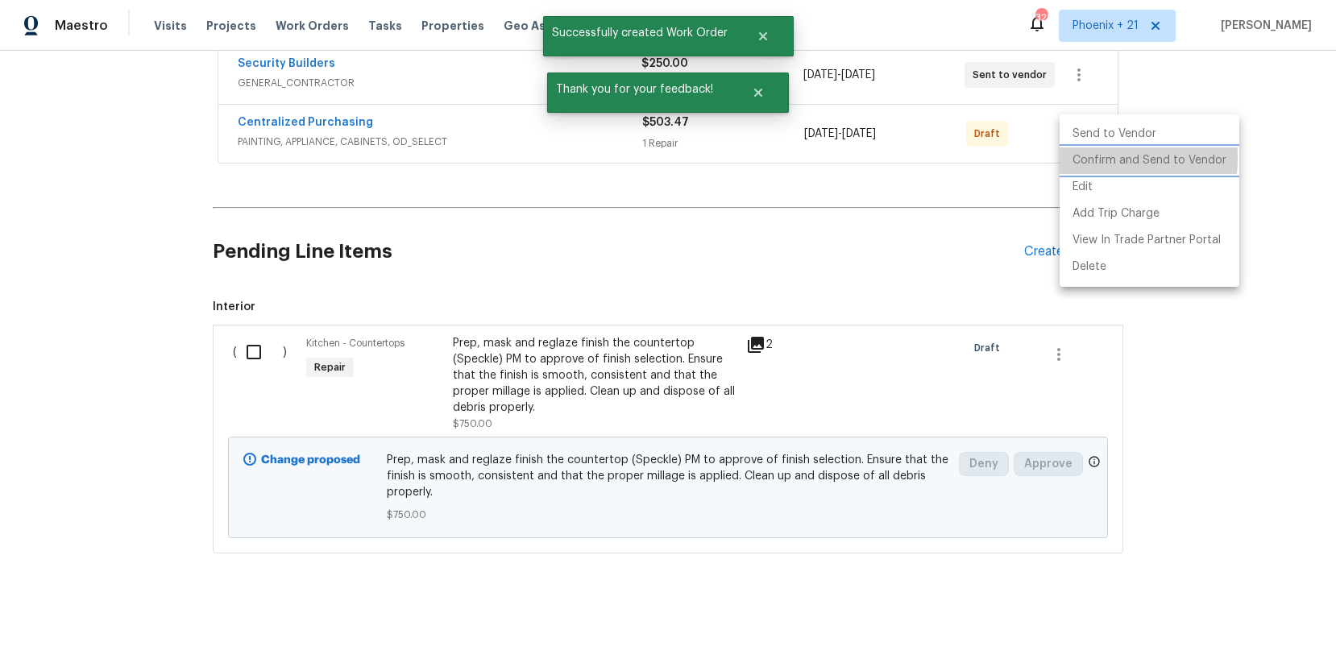
click at [1072, 158] on li "Confirm and Send to Vendor" at bounding box center [1149, 160] width 180 height 27
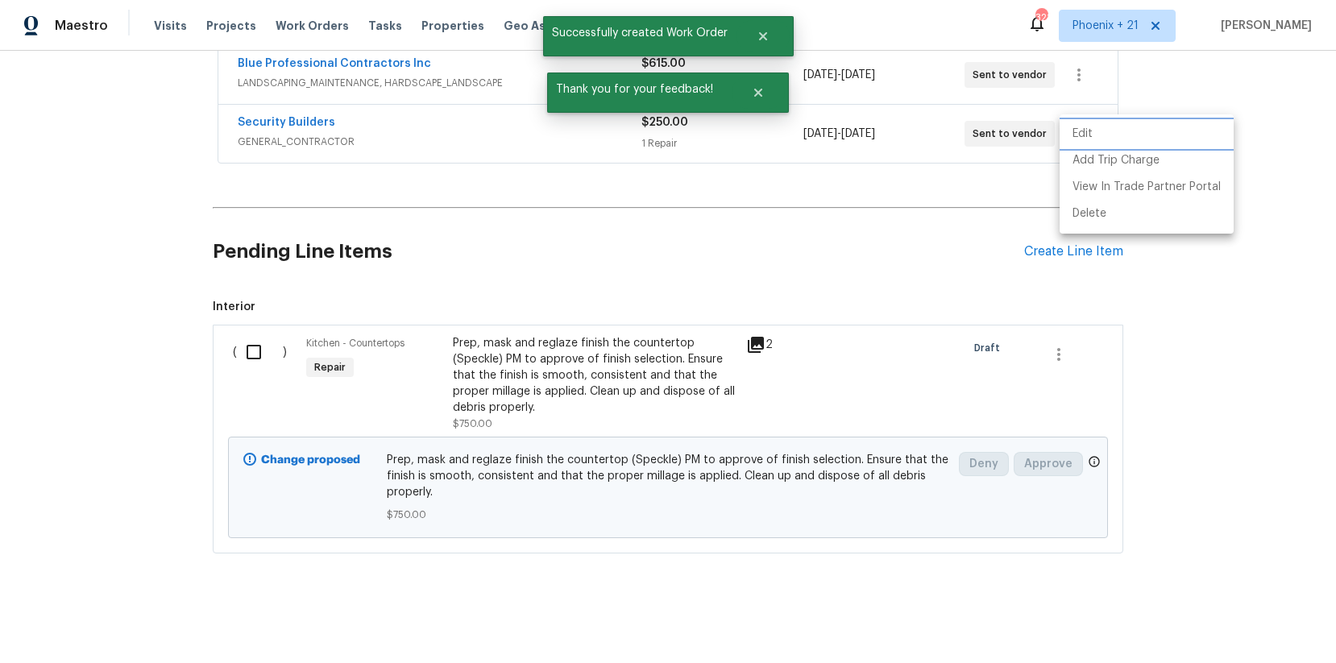
scroll to position [432, 0]
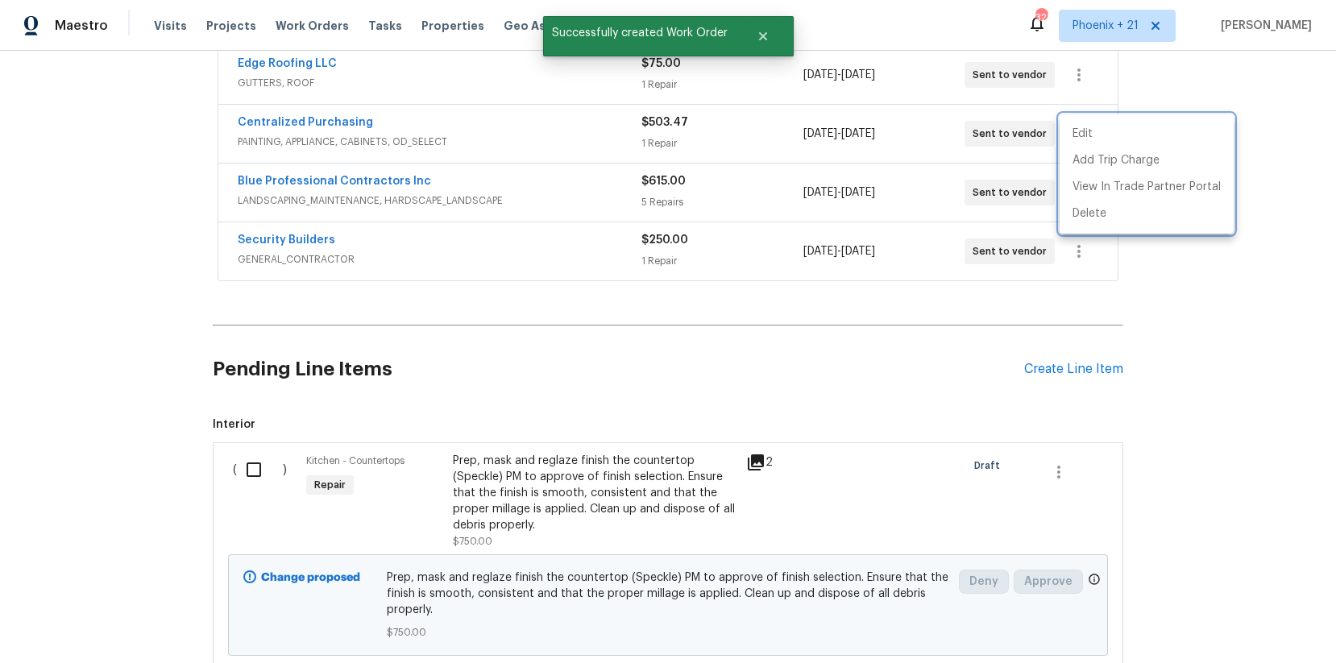
click at [285, 114] on div at bounding box center [668, 331] width 1336 height 663
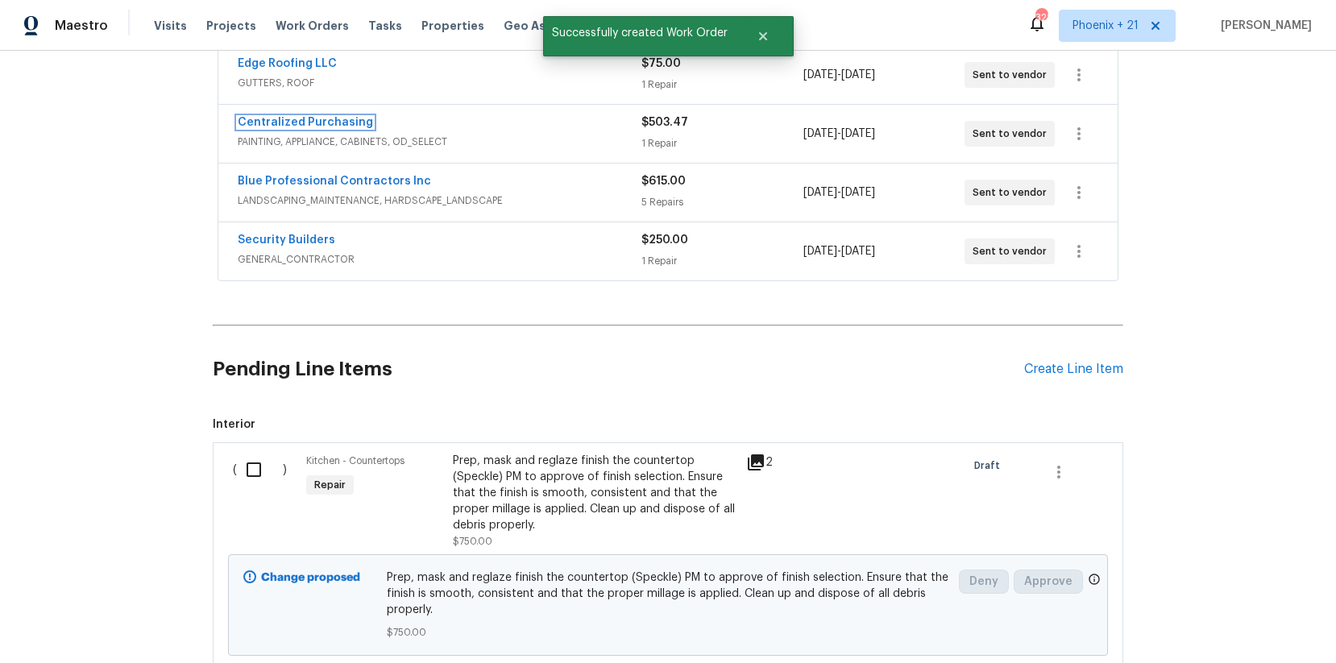
click at [288, 121] on link "Centralized Purchasing" at bounding box center [305, 122] width 135 height 11
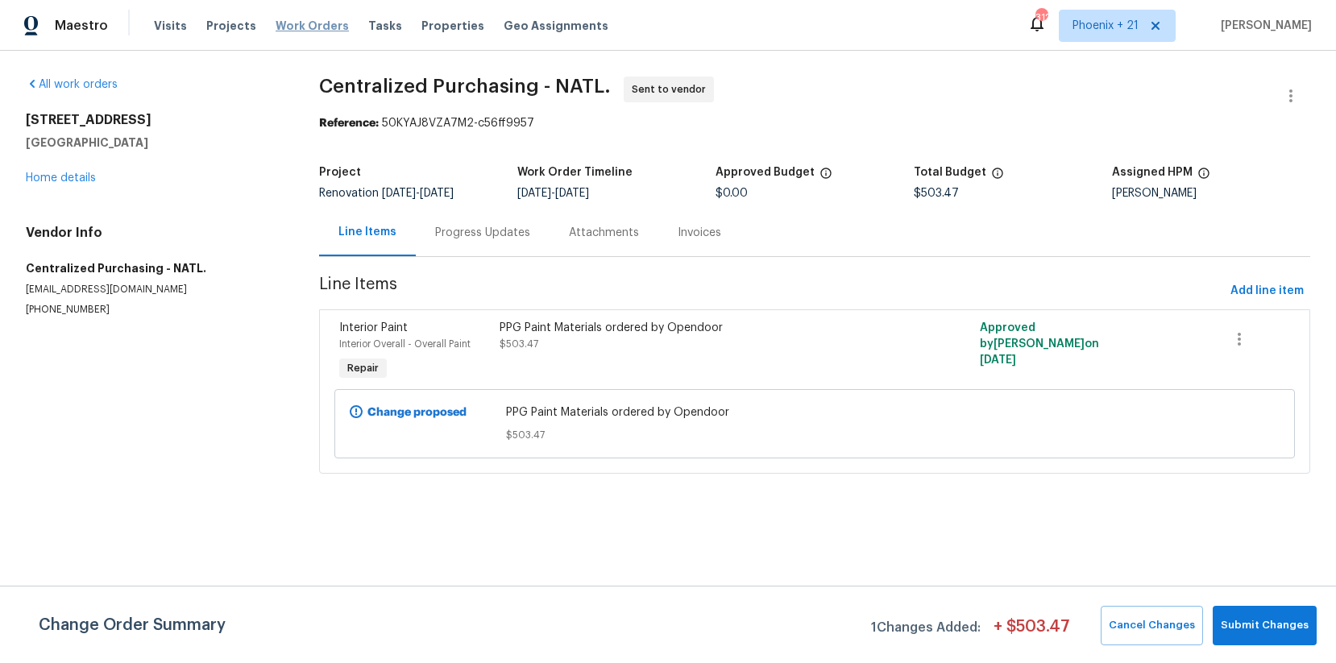
click at [302, 23] on span "Work Orders" at bounding box center [312, 26] width 73 height 16
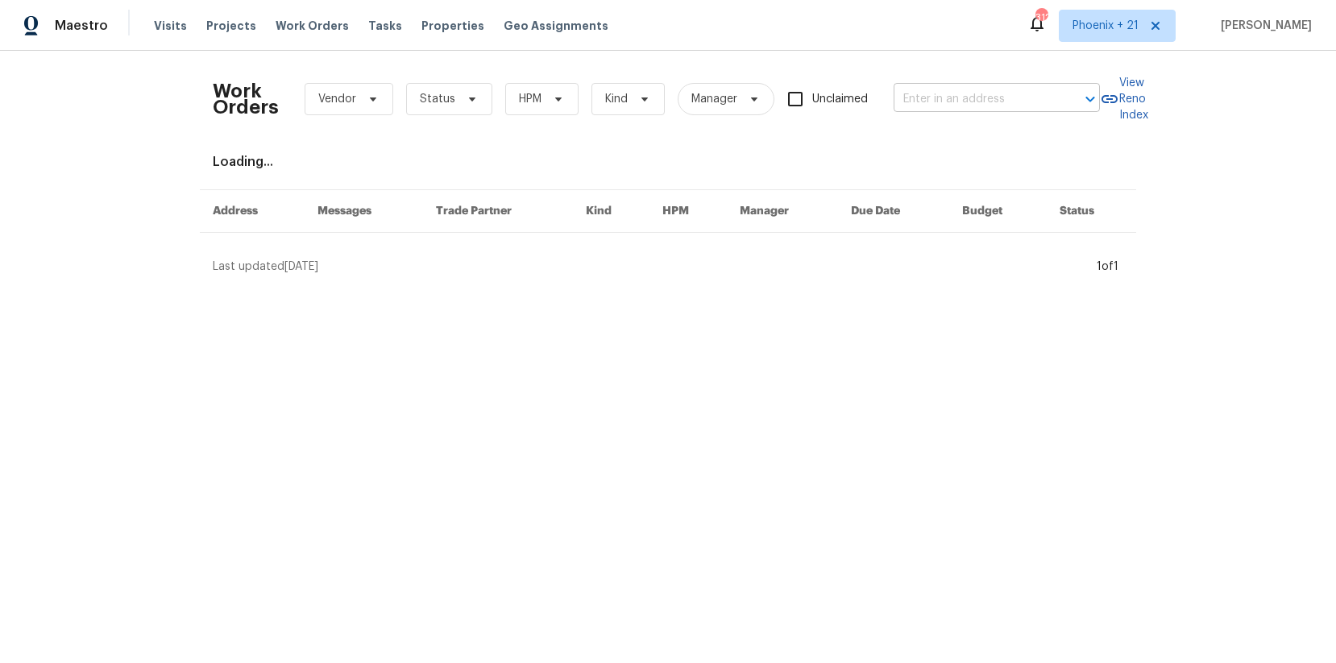
drag, startPoint x: 956, startPoint y: 122, endPoint x: 950, endPoint y: 93, distance: 30.3
click at [956, 121] on div "Work Orders Vendor Status HPM Kind Manager Unclaimed ​" at bounding box center [656, 99] width 887 height 71
click at [950, 93] on input "text" at bounding box center [974, 99] width 161 height 25
paste input "[STREET_ADDRESS]"
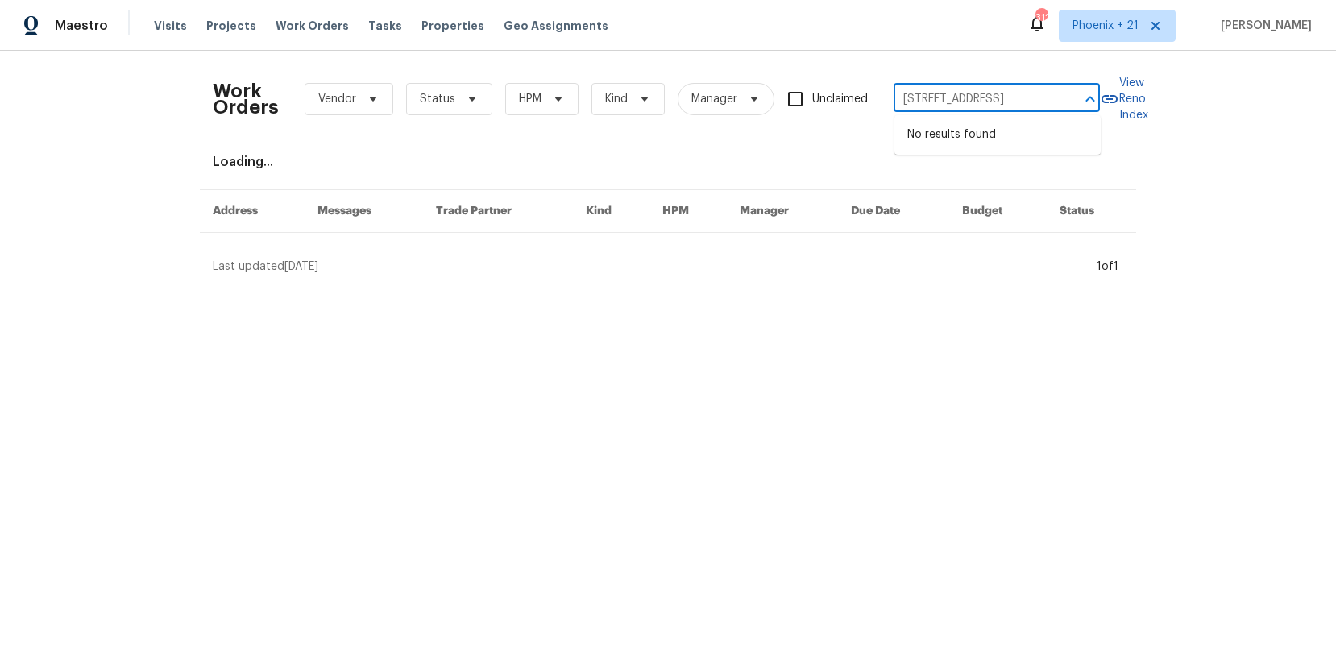
type input "[STREET_ADDRESS]"
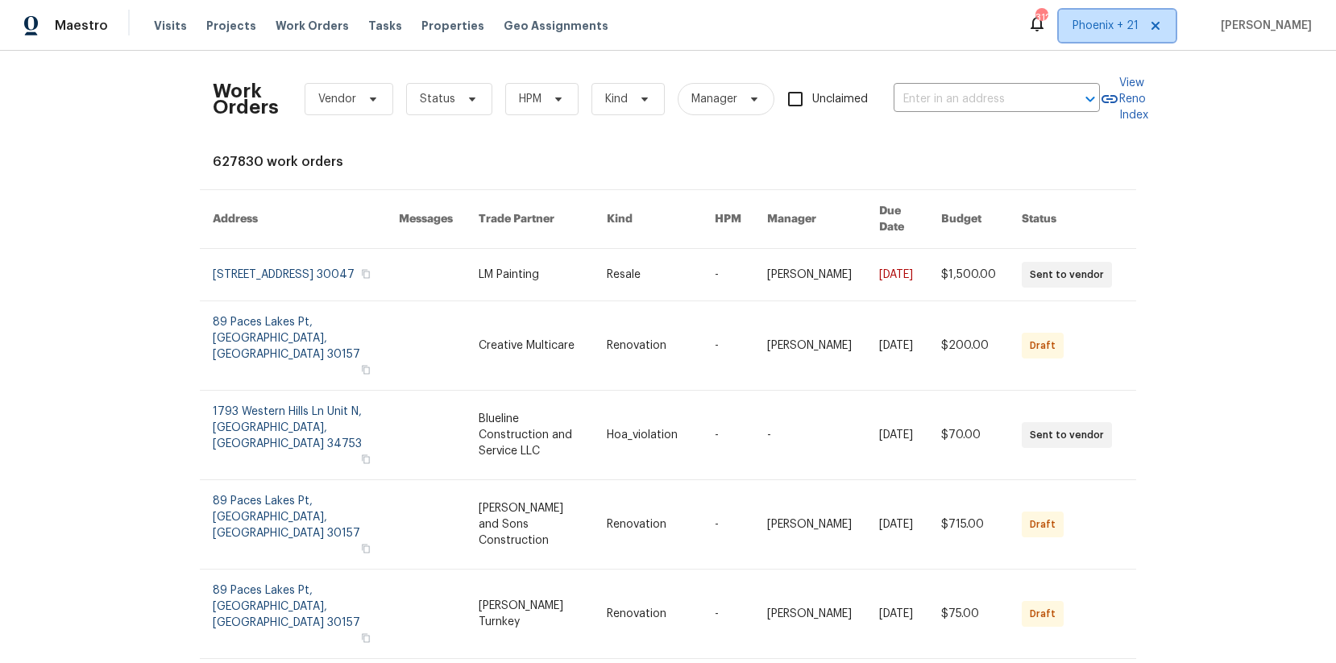
drag, startPoint x: 1155, startPoint y: 35, endPoint x: 1146, endPoint y: 35, distance: 9.7
click at [1155, 35] on span "Phoenix + 21" at bounding box center [1117, 26] width 117 height 32
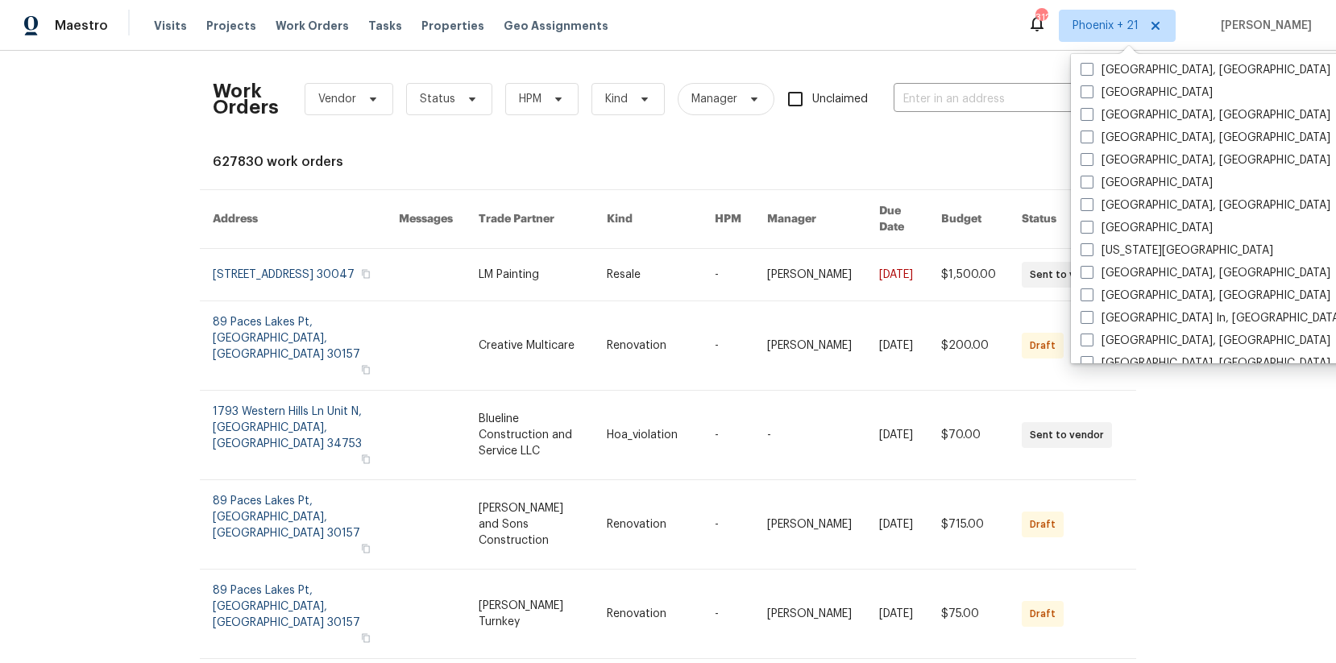
scroll to position [800, 0]
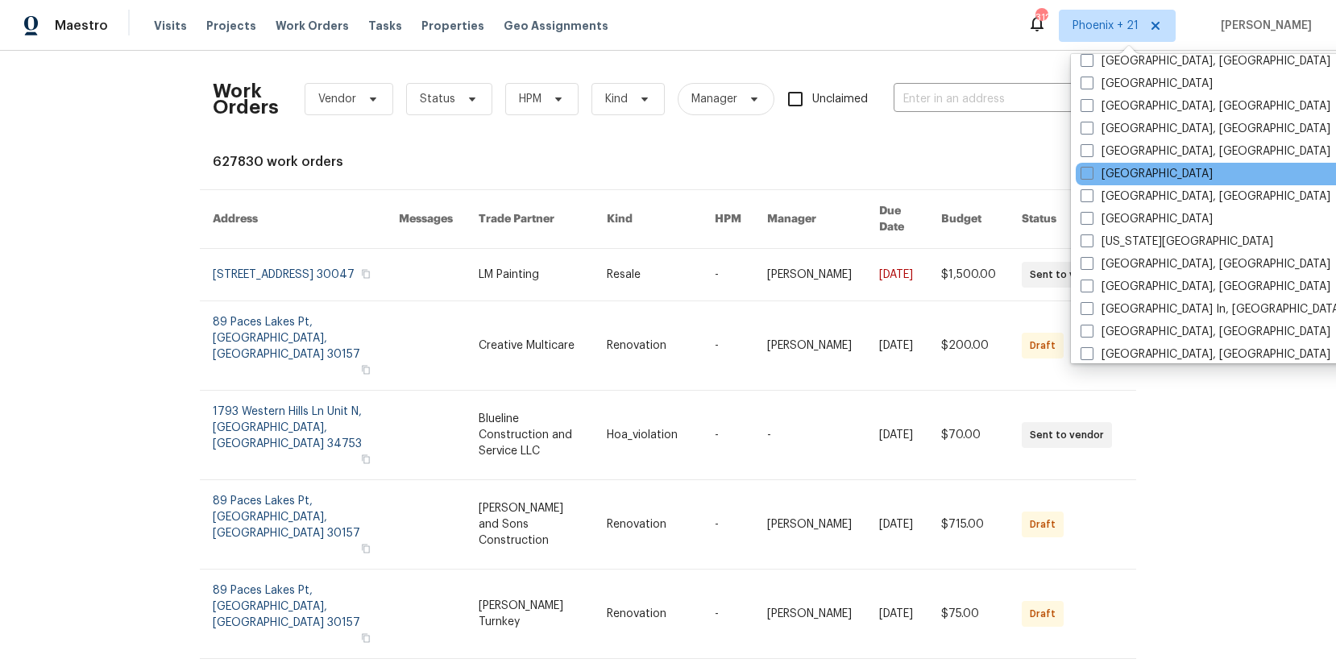
click at [1130, 163] on div "[GEOGRAPHIC_DATA]" at bounding box center [1238, 174] width 325 height 23
drag, startPoint x: 1097, startPoint y: 175, endPoint x: 1023, endPoint y: 127, distance: 87.4
click at [1096, 175] on label "[GEOGRAPHIC_DATA]" at bounding box center [1146, 174] width 132 height 16
click at [1091, 175] on input "[GEOGRAPHIC_DATA]" at bounding box center [1085, 171] width 10 height 10
checkbox input "true"
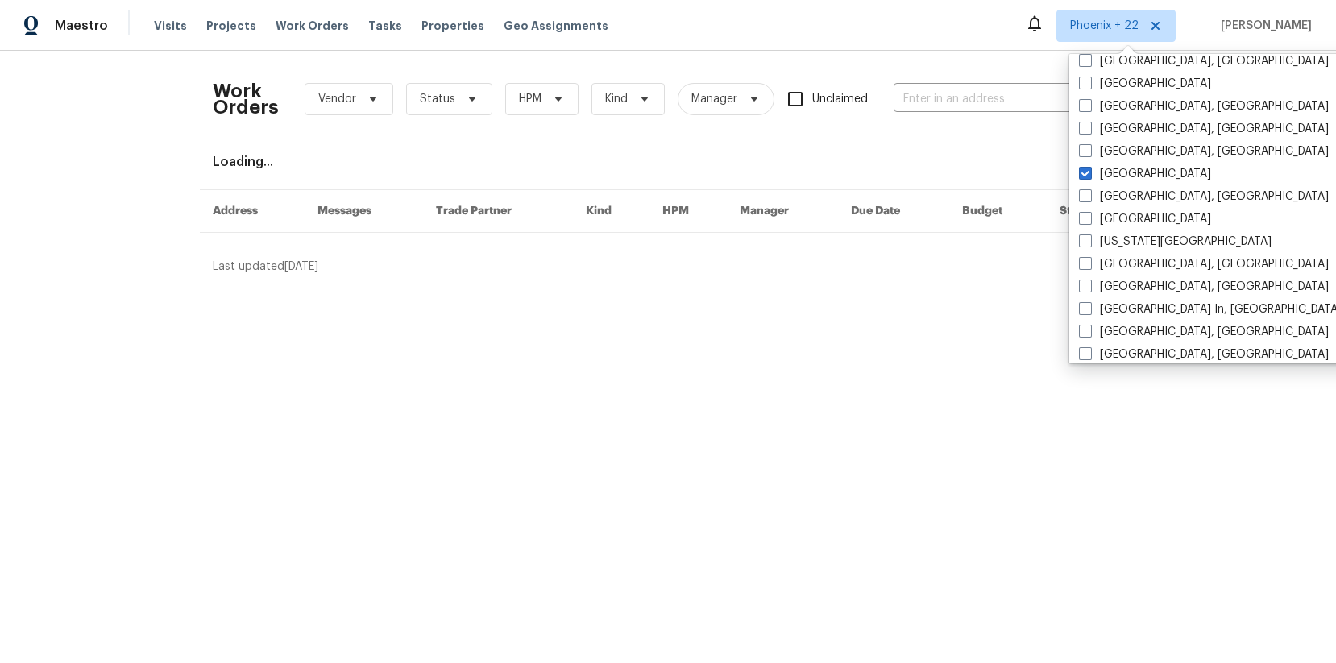
click at [927, 60] on div "Work Orders Vendor Status HPM Kind Manager Unclaimed ​ View Reno Index Loading.…" at bounding box center [668, 169] width 1336 height 237
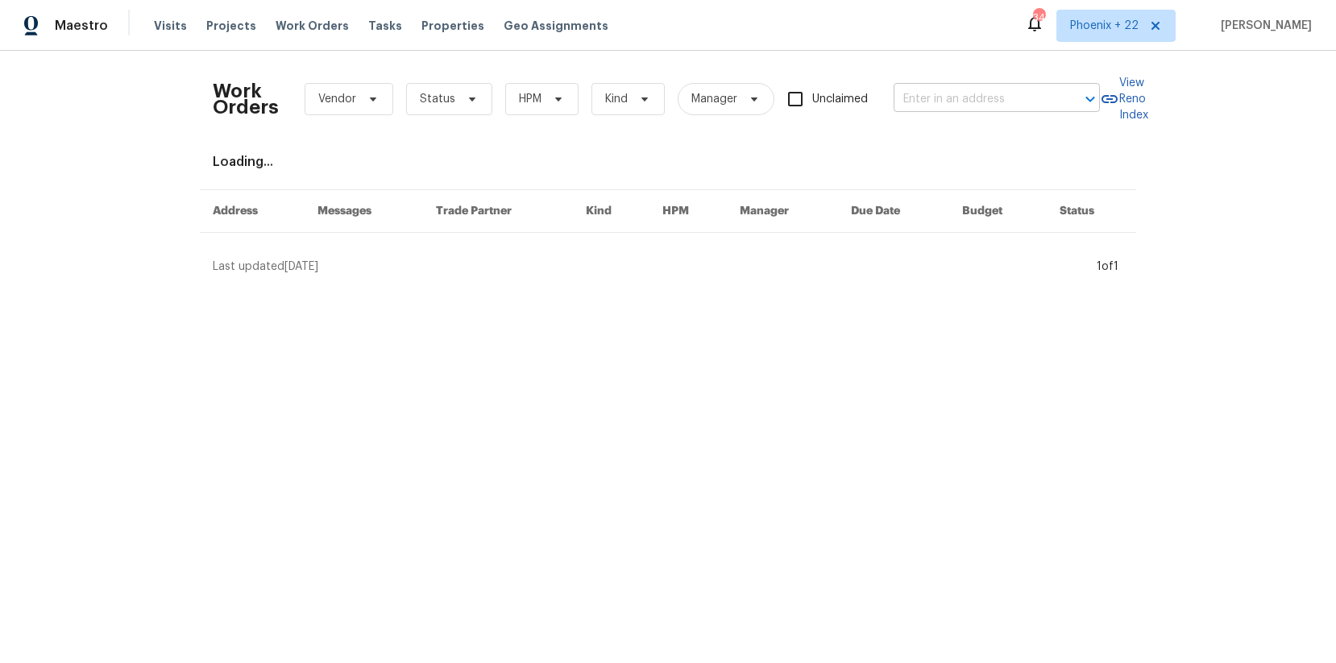
click at [943, 87] on input "text" at bounding box center [974, 99] width 161 height 25
paste input "[STREET_ADDRESS]"
type input "[STREET_ADDRESS]"
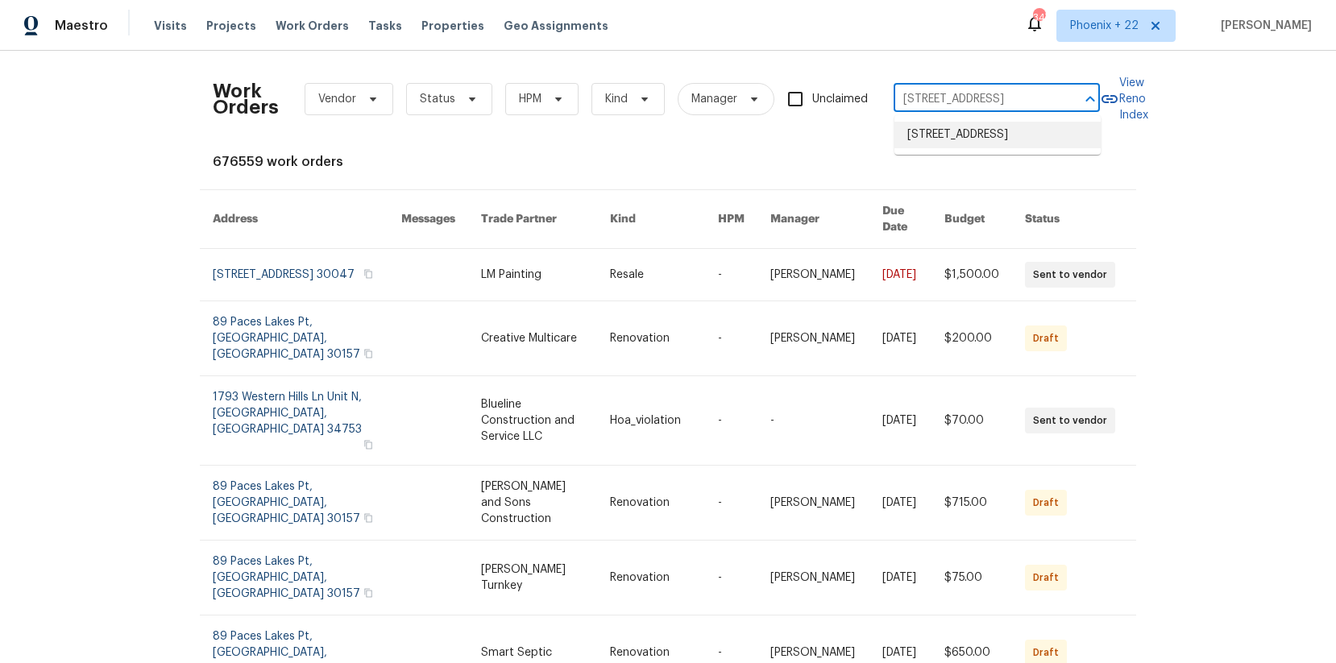
click at [960, 125] on li "[STREET_ADDRESS]" at bounding box center [997, 135] width 206 height 27
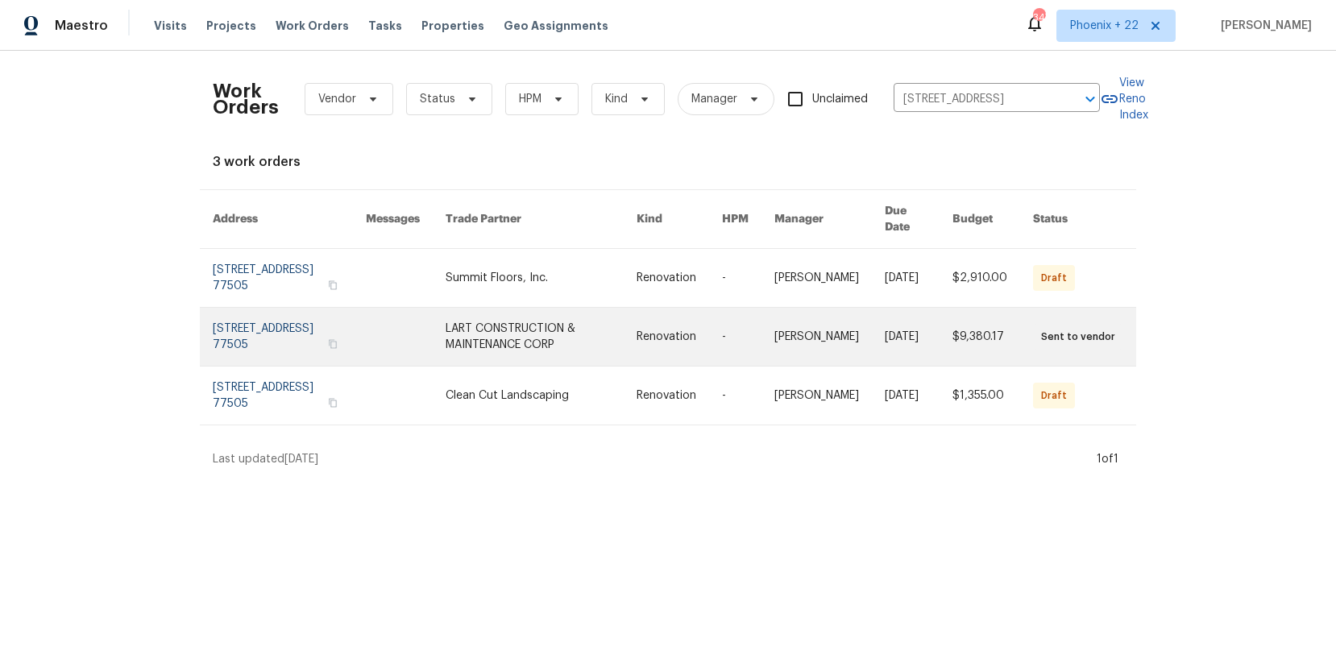
click at [509, 308] on link at bounding box center [541, 337] width 191 height 58
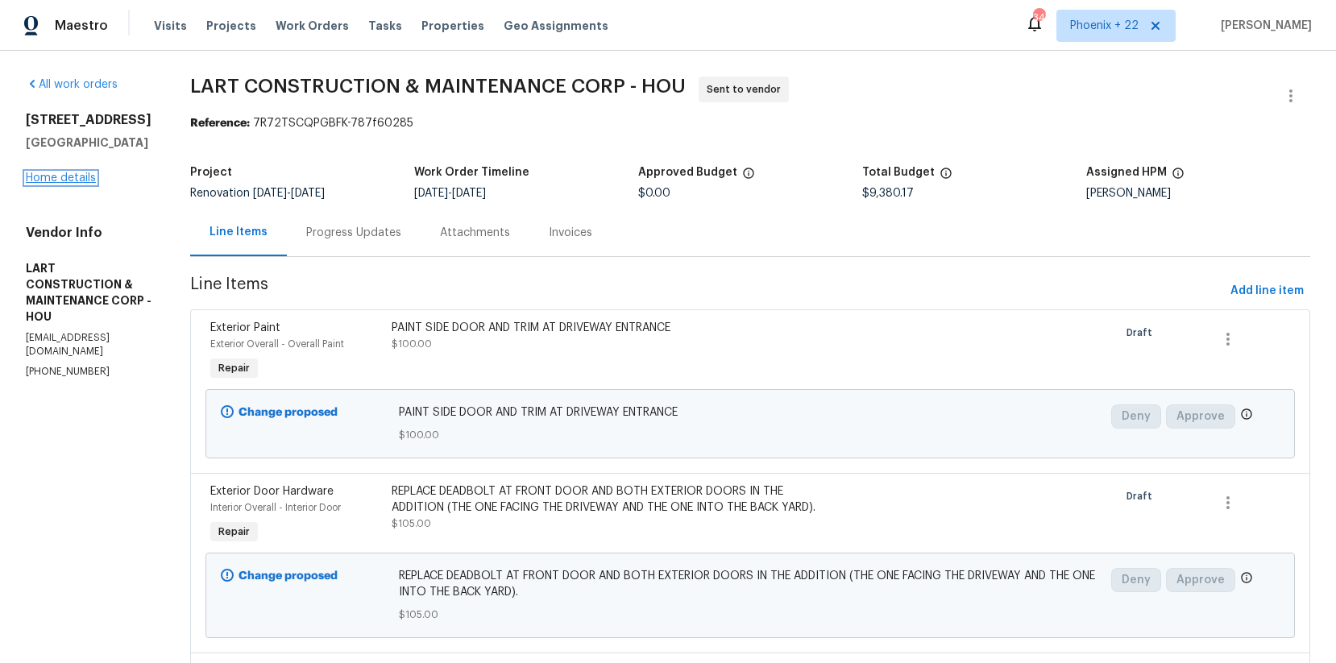
click at [77, 179] on link "Home details" at bounding box center [61, 177] width 70 height 11
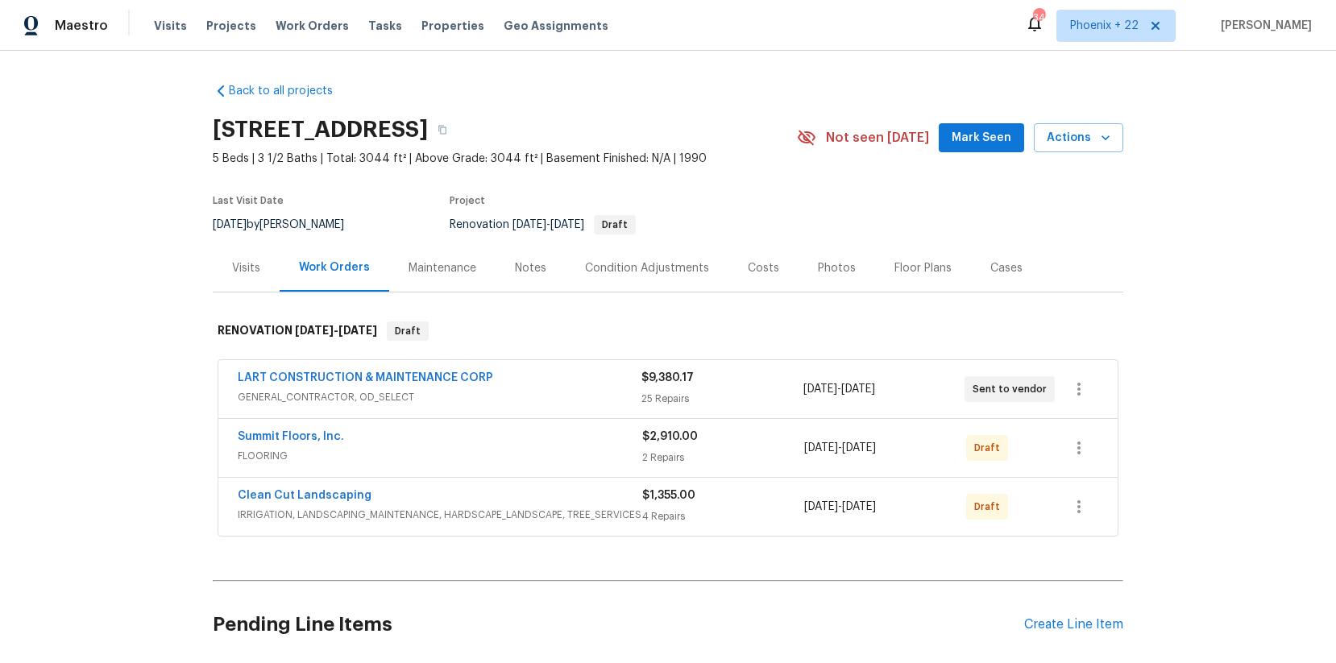
scroll to position [125, 0]
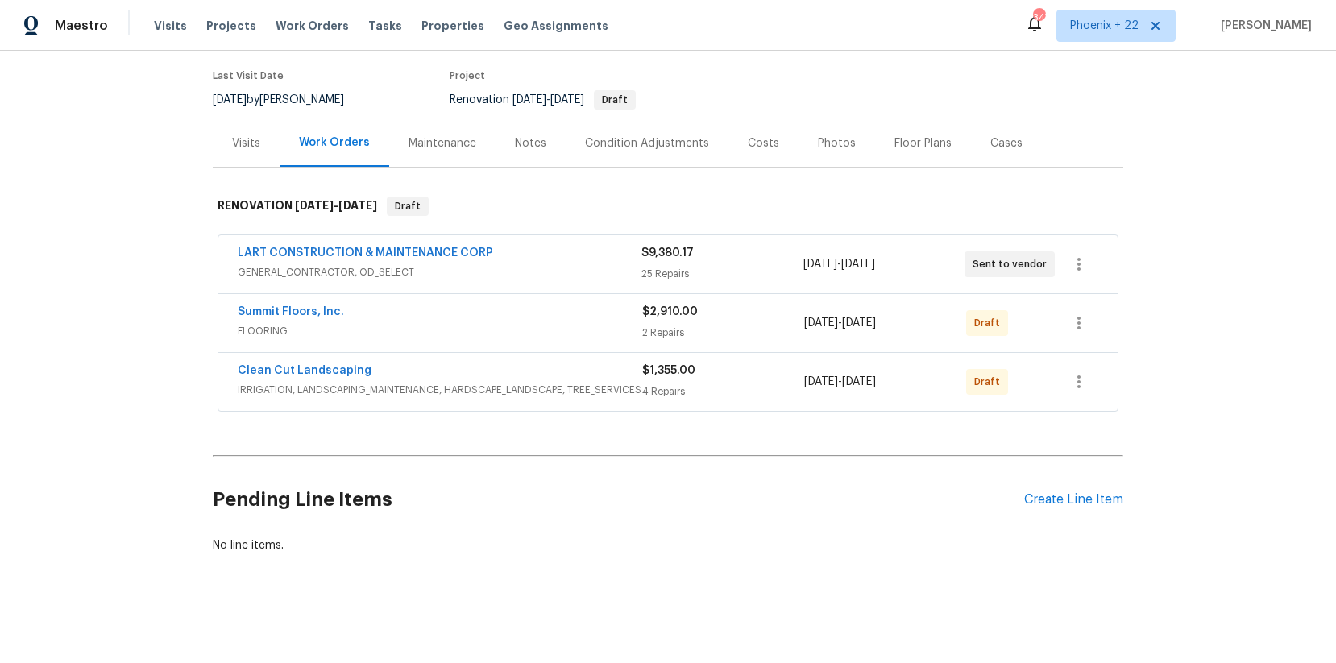
click at [1059, 484] on div "Pending Line Items Create Line Item" at bounding box center [668, 499] width 910 height 75
click at [1055, 492] on div "Create Line Item" at bounding box center [1073, 499] width 99 height 15
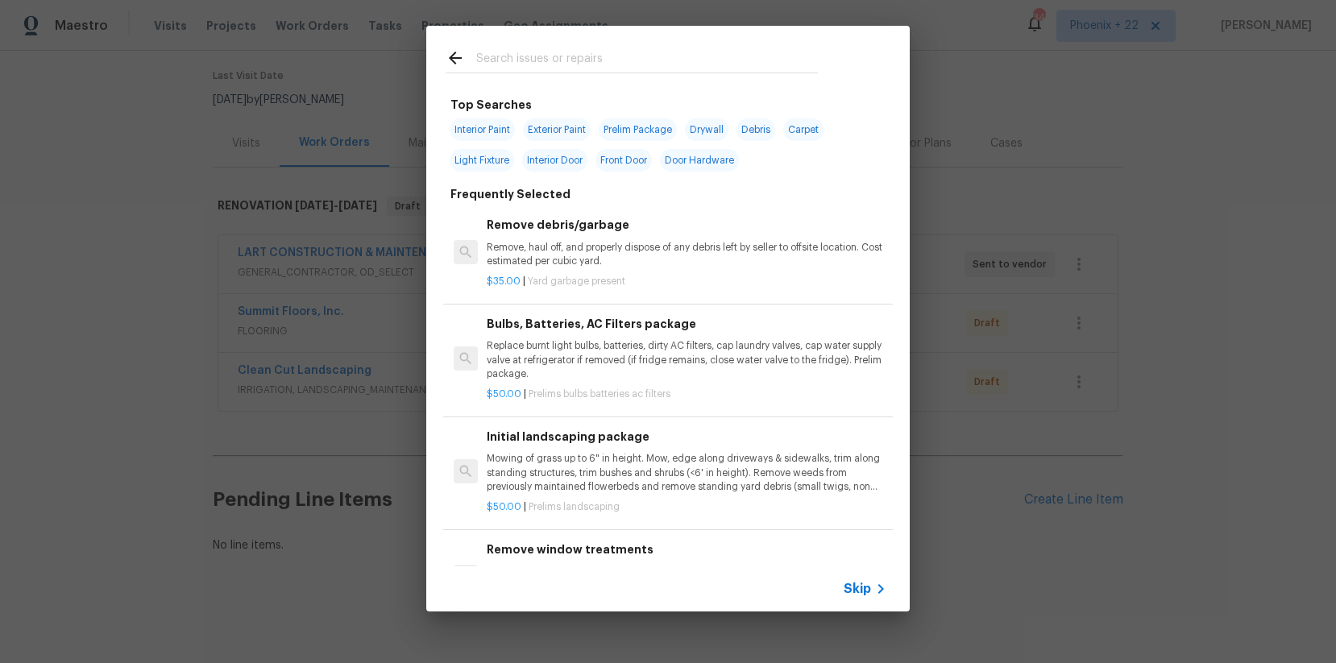
click at [515, 58] on input "text" at bounding box center [647, 60] width 342 height 24
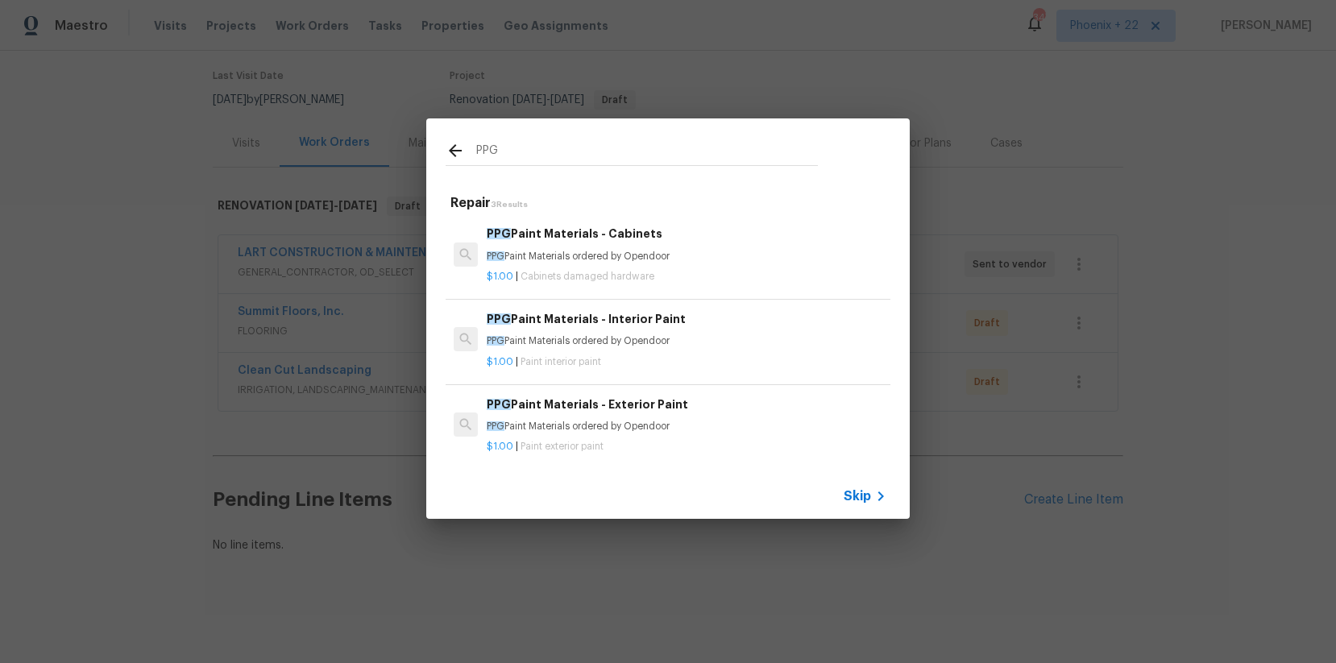
type input "PPG"
click at [705, 313] on h6 "PPG Paint Materials - Interior Paint" at bounding box center [687, 319] width 400 height 18
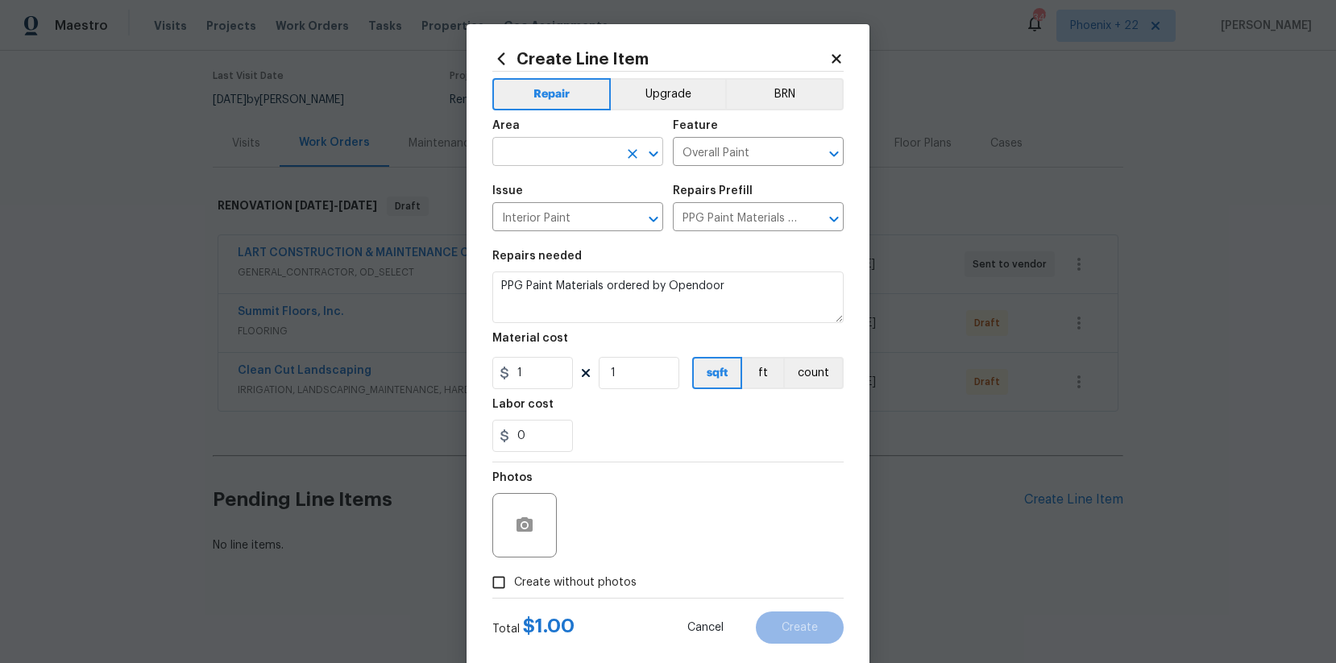
drag, startPoint x: 529, startPoint y: 133, endPoint x: 535, endPoint y: 142, distance: 11.0
click at [529, 133] on div "Area" at bounding box center [577, 130] width 171 height 21
click at [535, 142] on input "text" at bounding box center [555, 153] width 126 height 25
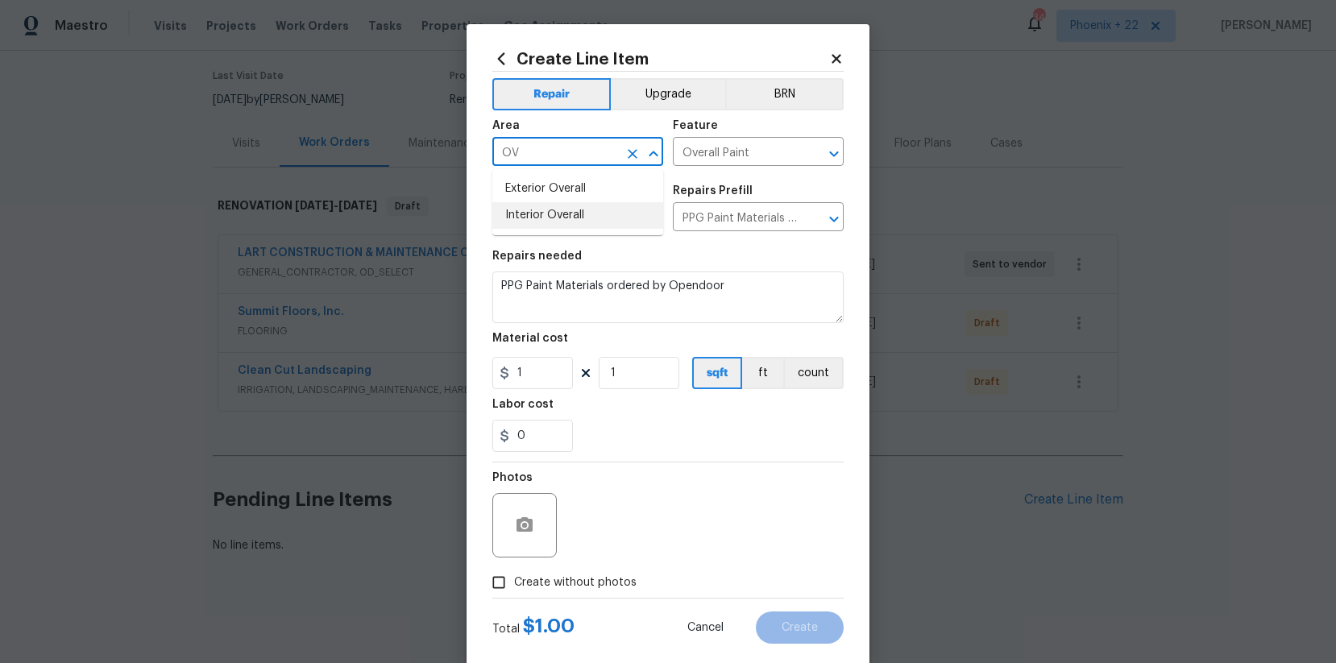
click at [561, 206] on li "Interior Overall" at bounding box center [577, 215] width 171 height 27
type input "Interior Overall"
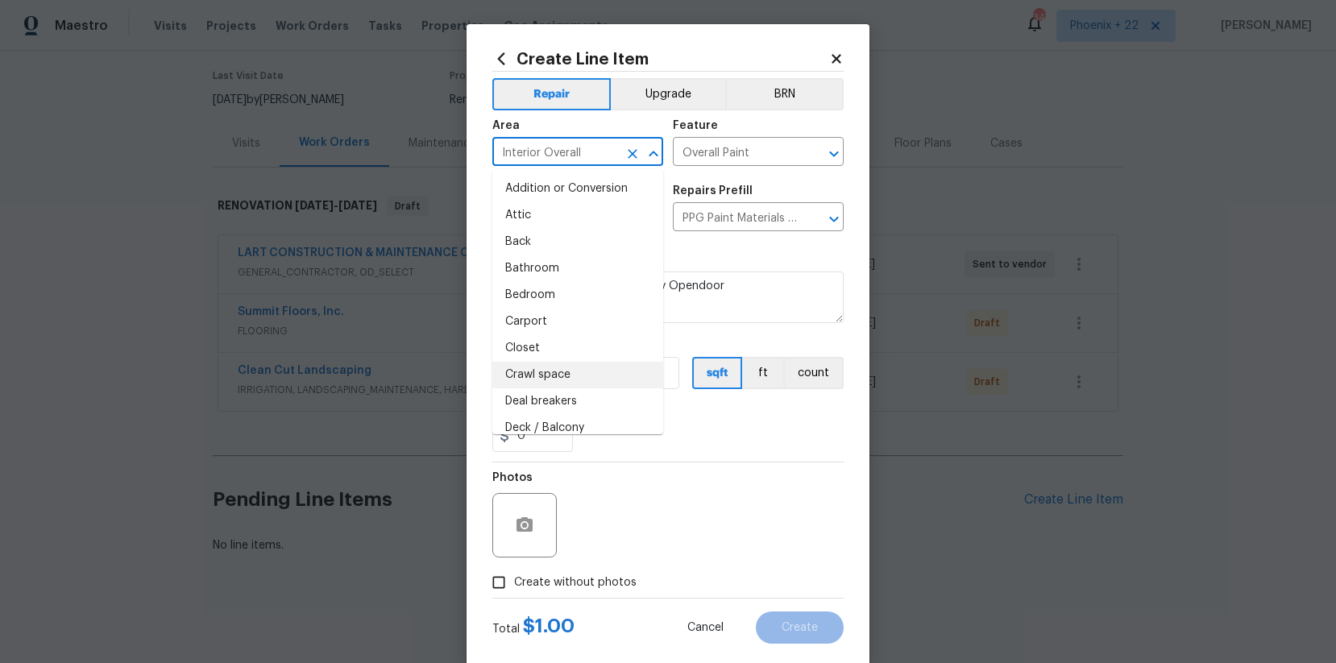
drag, startPoint x: 713, startPoint y: 434, endPoint x: 704, endPoint y: 431, distance: 9.4
click at [711, 433] on div "0" at bounding box center [667, 436] width 351 height 32
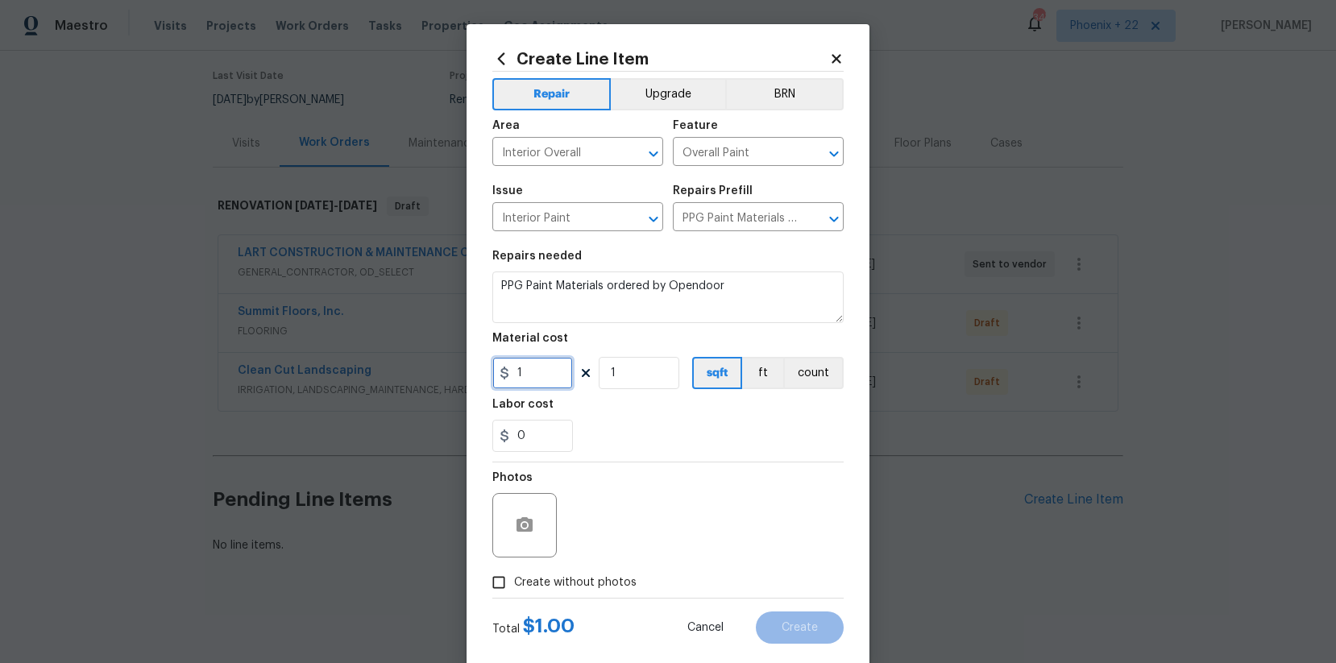
click at [530, 376] on input "1" at bounding box center [532, 373] width 81 height 32
type input "1114.51"
click at [636, 477] on div "Photos" at bounding box center [667, 514] width 351 height 105
click at [596, 574] on span "Create without photos" at bounding box center [575, 582] width 122 height 17
click at [514, 574] on input "Create without photos" at bounding box center [498, 582] width 31 height 31
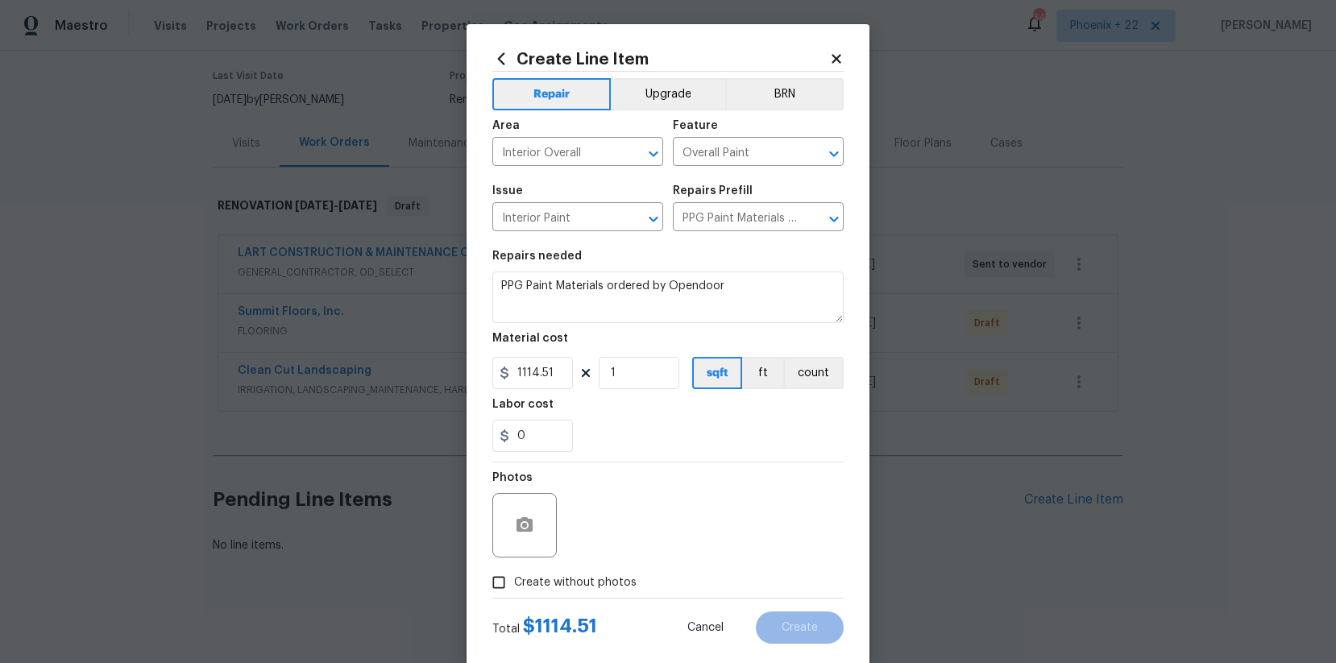
checkbox input "true"
click at [627, 547] on textarea at bounding box center [707, 525] width 274 height 64
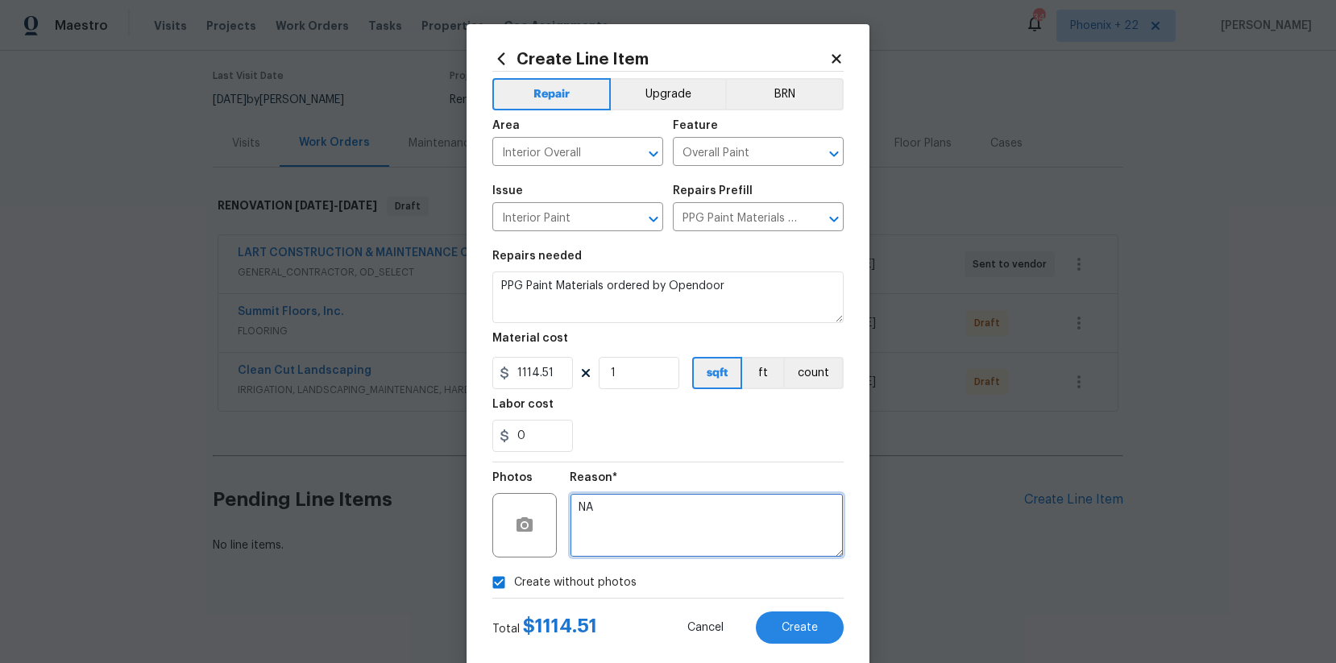
type textarea "NA"
click at [857, 627] on div "Create Line Item Repair Upgrade BRN Area Interior Overall ​ Feature Overall Pai…" at bounding box center [667, 346] width 403 height 645
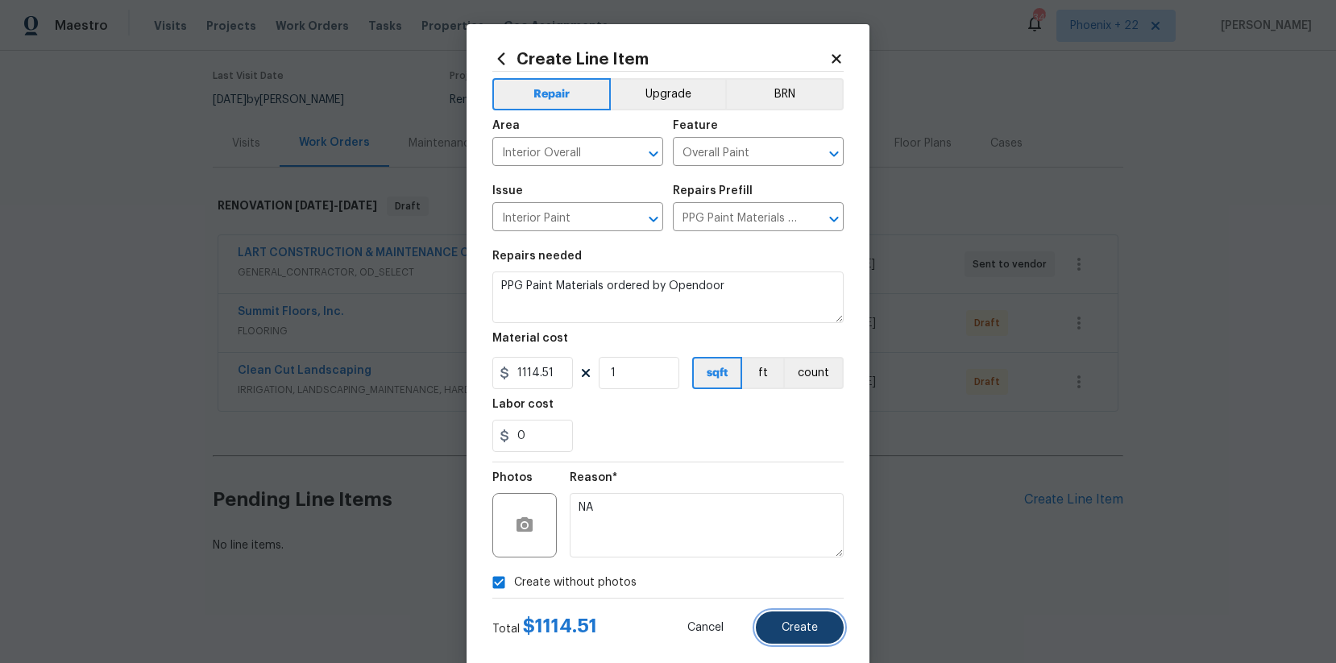
click at [818, 625] on button "Create" at bounding box center [800, 628] width 88 height 32
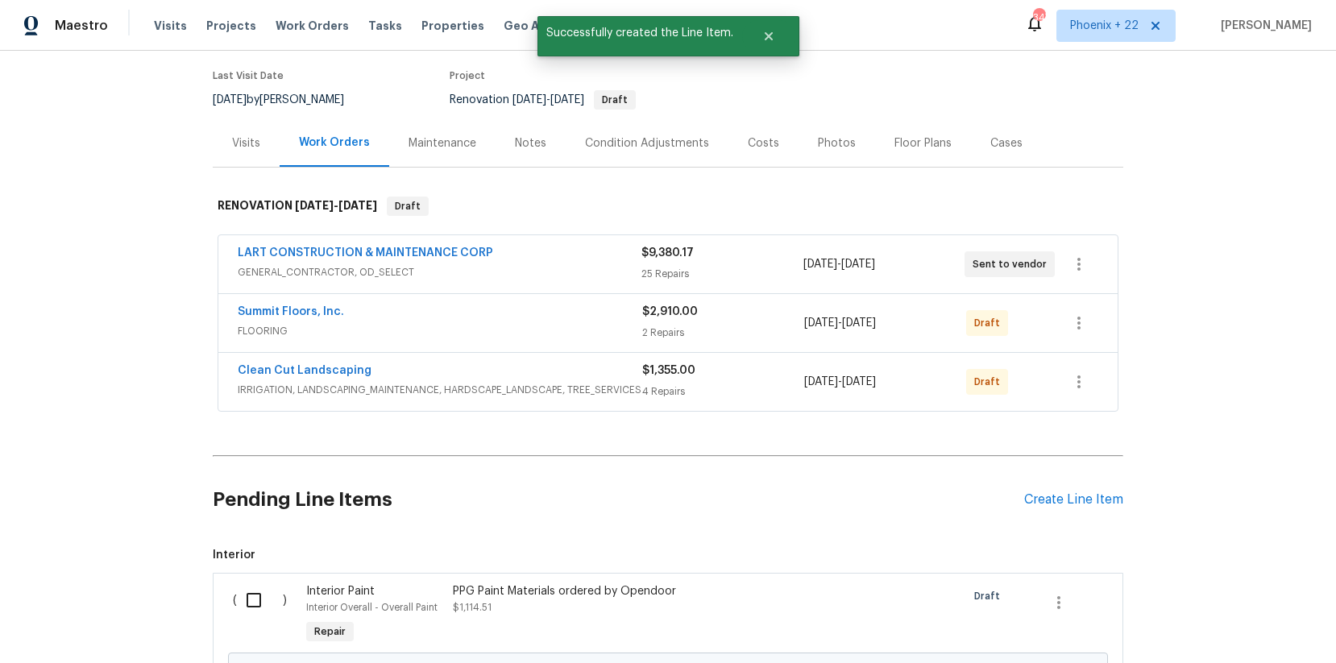
scroll to position [293, 0]
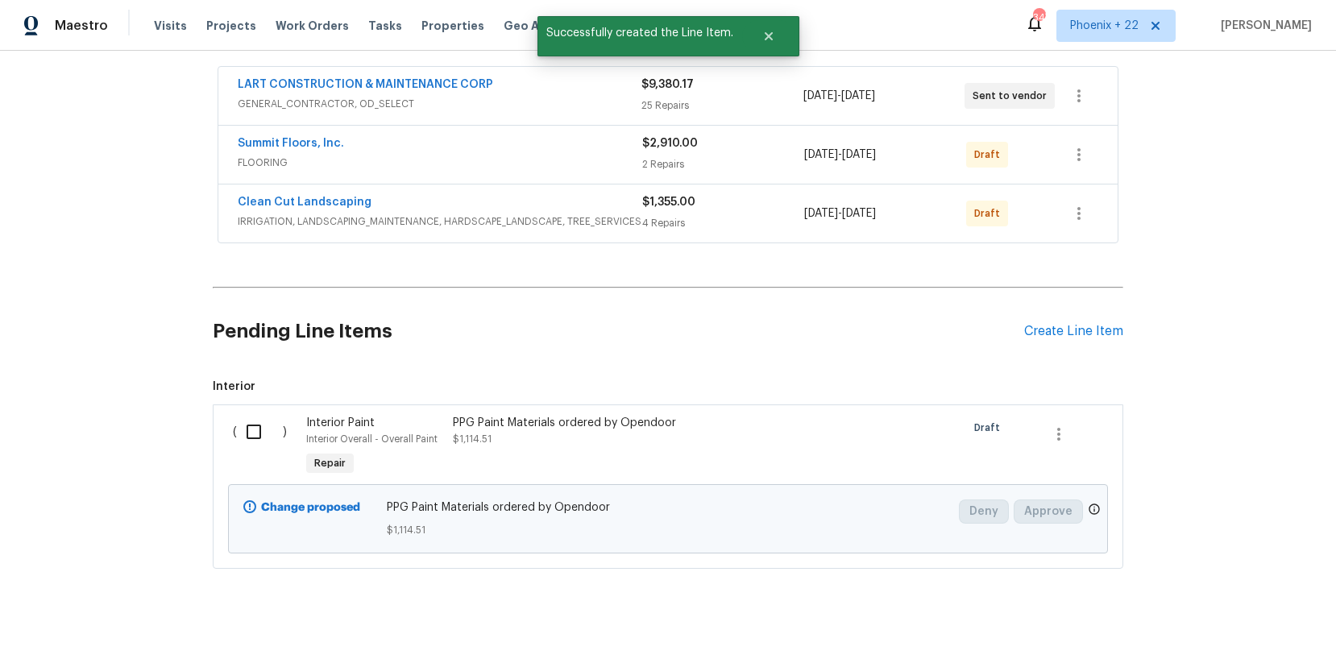
click at [255, 431] on input "checkbox" at bounding box center [260, 432] width 46 height 34
checkbox input "true"
click at [1255, 626] on span "Create Work Order" at bounding box center [1243, 623] width 107 height 20
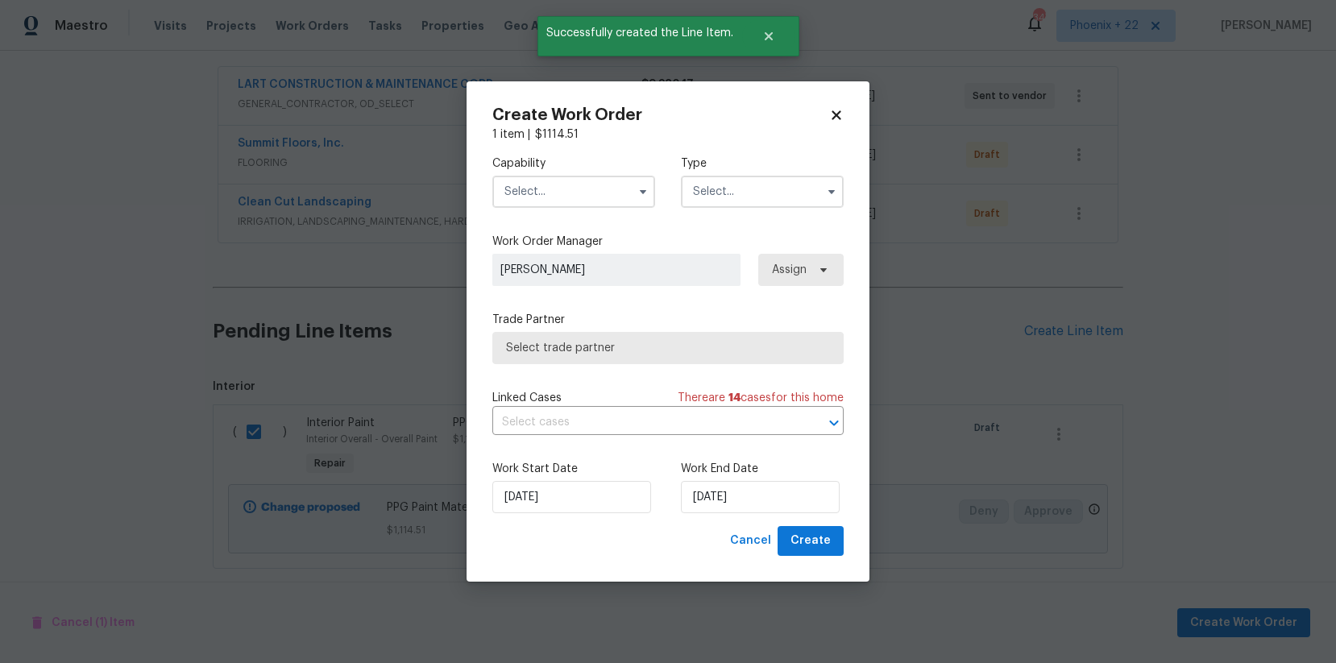
click at [546, 189] on input "text" at bounding box center [573, 192] width 163 height 32
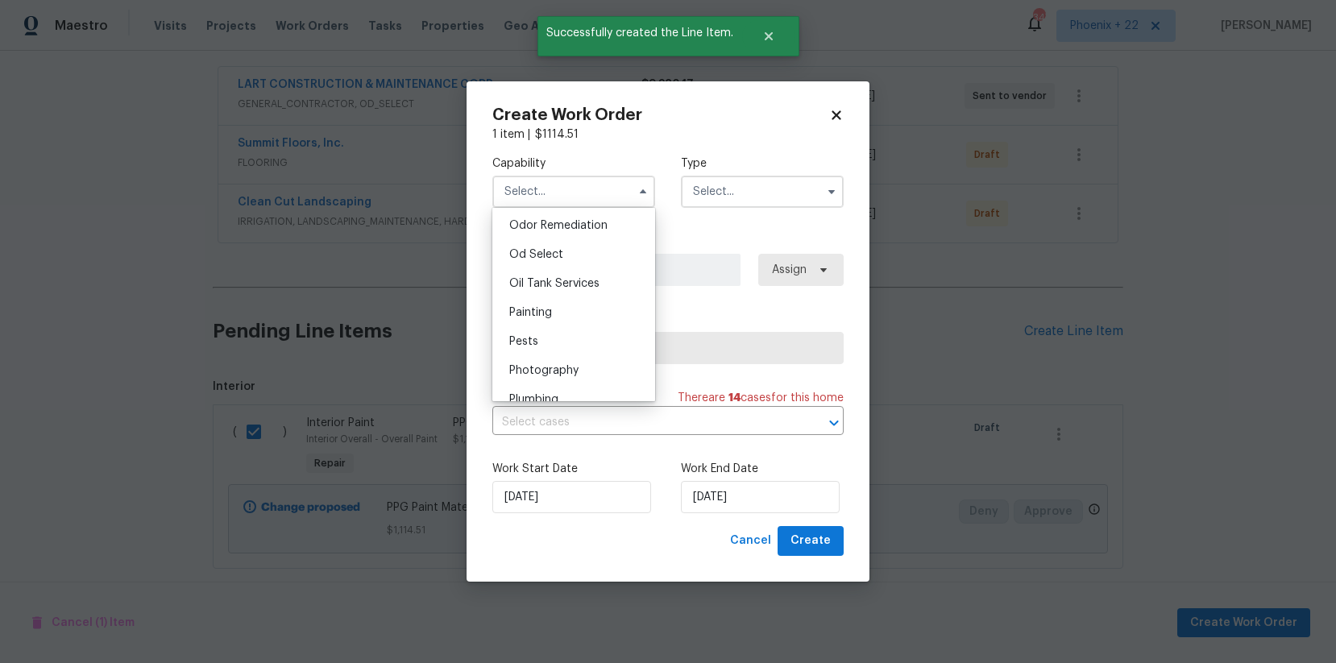
scroll to position [1354, 0]
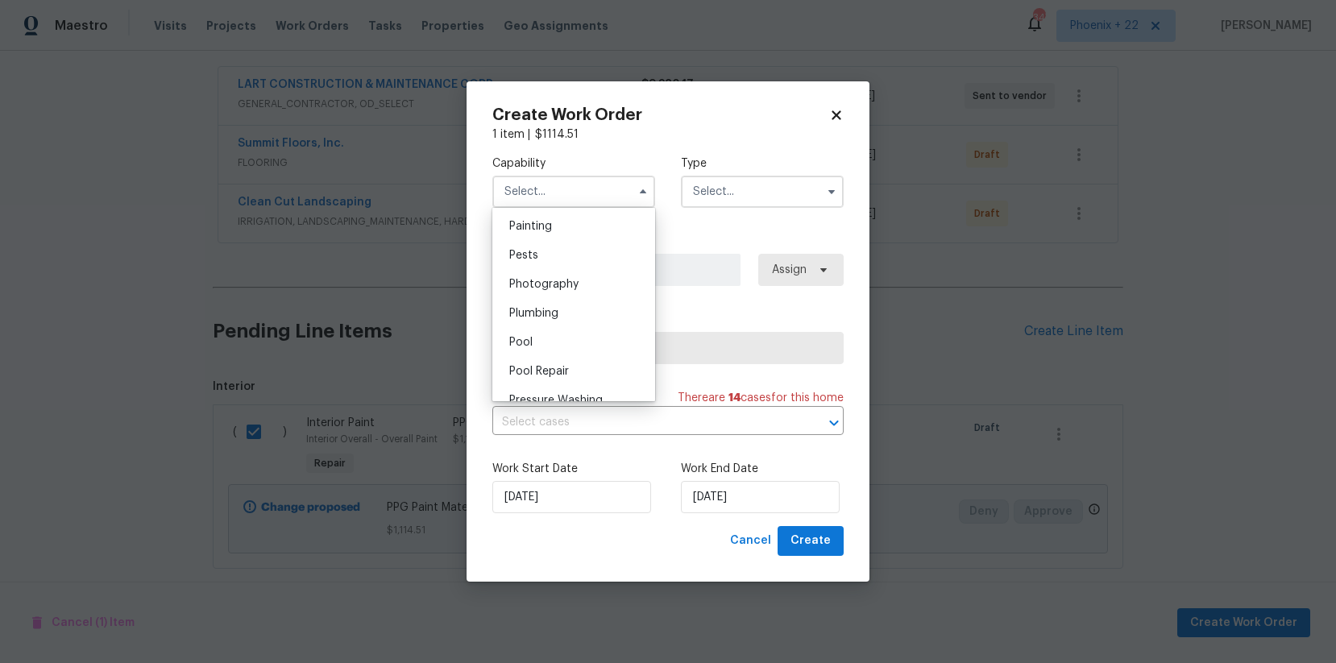
drag, startPoint x: 545, startPoint y: 230, endPoint x: 745, endPoint y: 200, distance: 202.9
click at [545, 231] on span "Painting" at bounding box center [530, 226] width 43 height 11
type input "Painting"
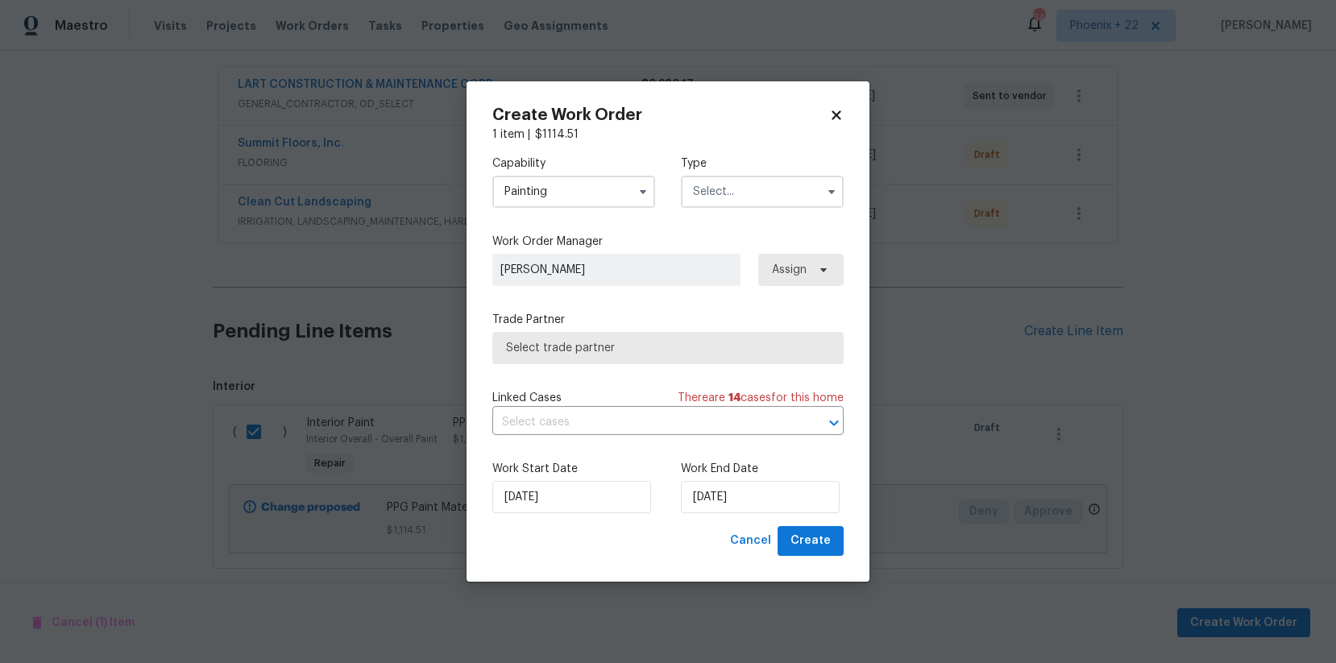
click at [759, 196] on input "text" at bounding box center [762, 192] width 163 height 32
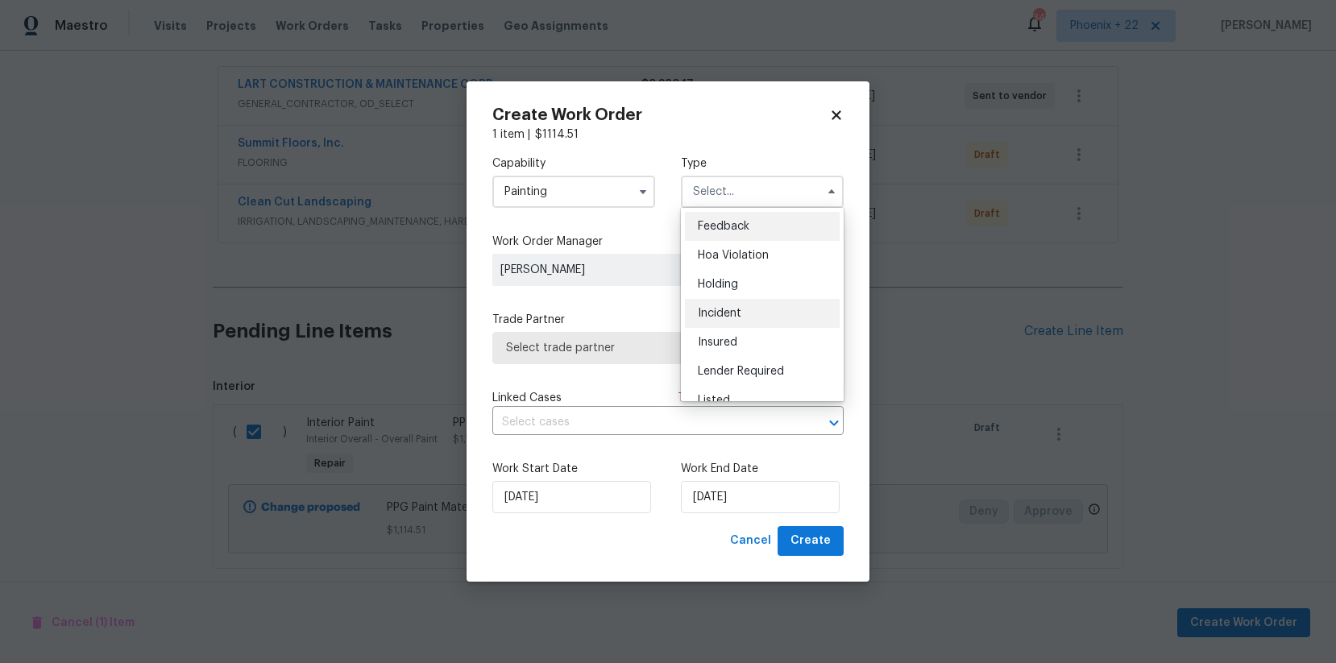
scroll to position [366, 0]
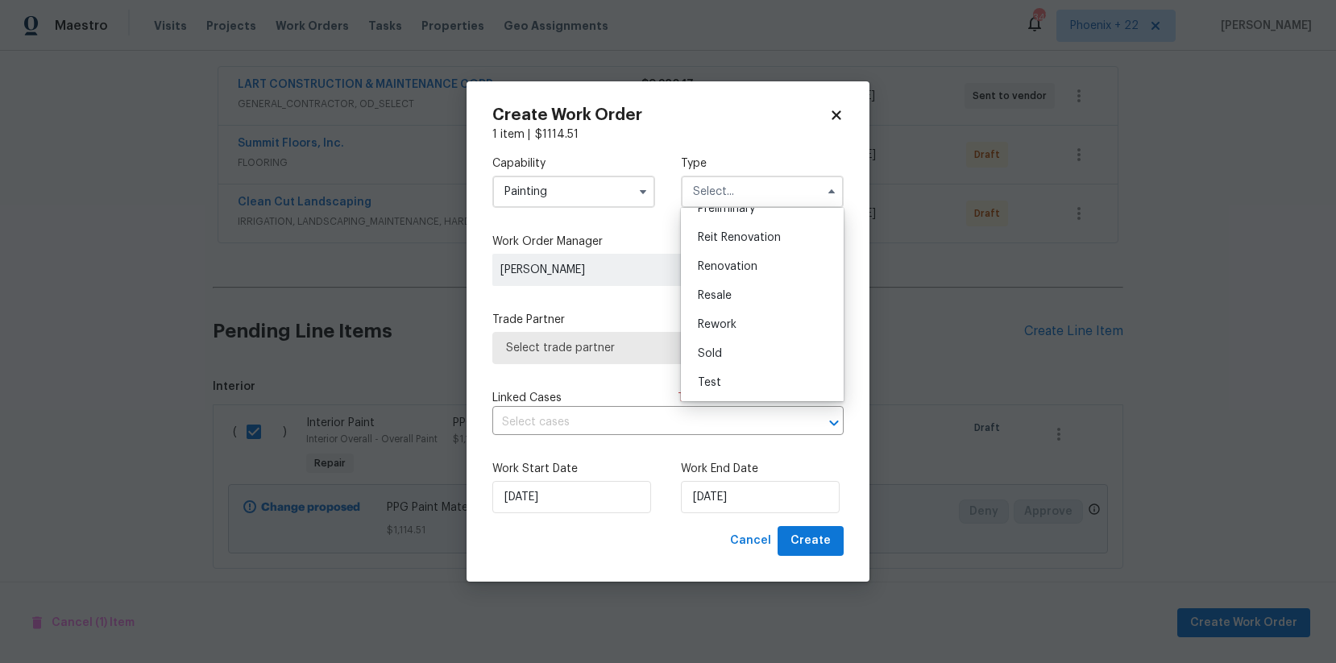
drag, startPoint x: 753, startPoint y: 265, endPoint x: 800, endPoint y: 272, distance: 47.2
click at [753, 265] on span "Renovation" at bounding box center [728, 266] width 60 height 11
type input "Renovation"
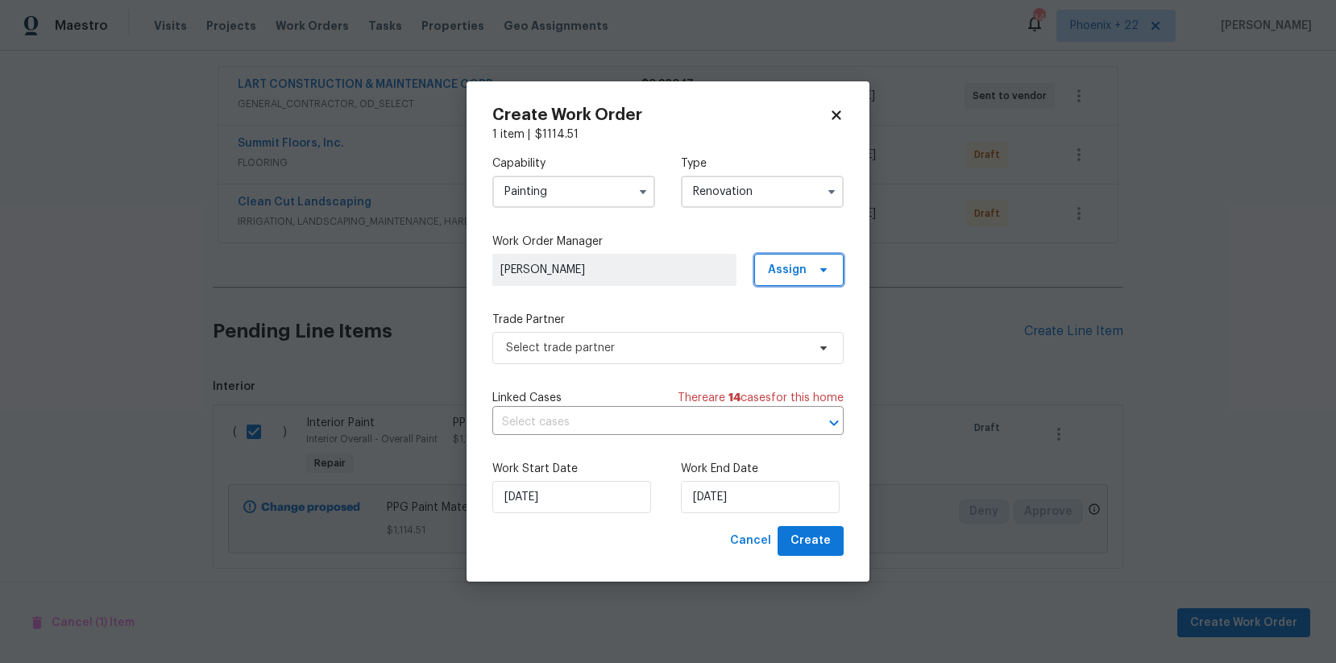
click at [803, 272] on span "Assign" at bounding box center [787, 270] width 39 height 16
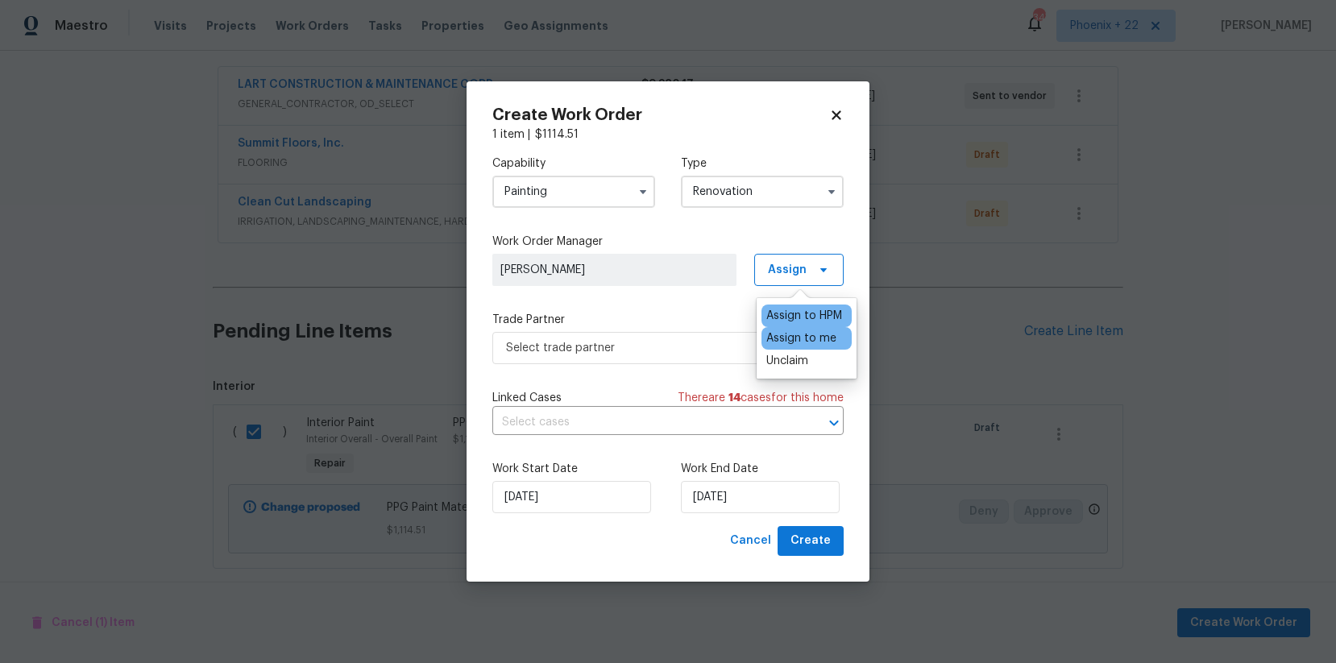
click at [785, 343] on div "Assign to me" at bounding box center [801, 338] width 70 height 16
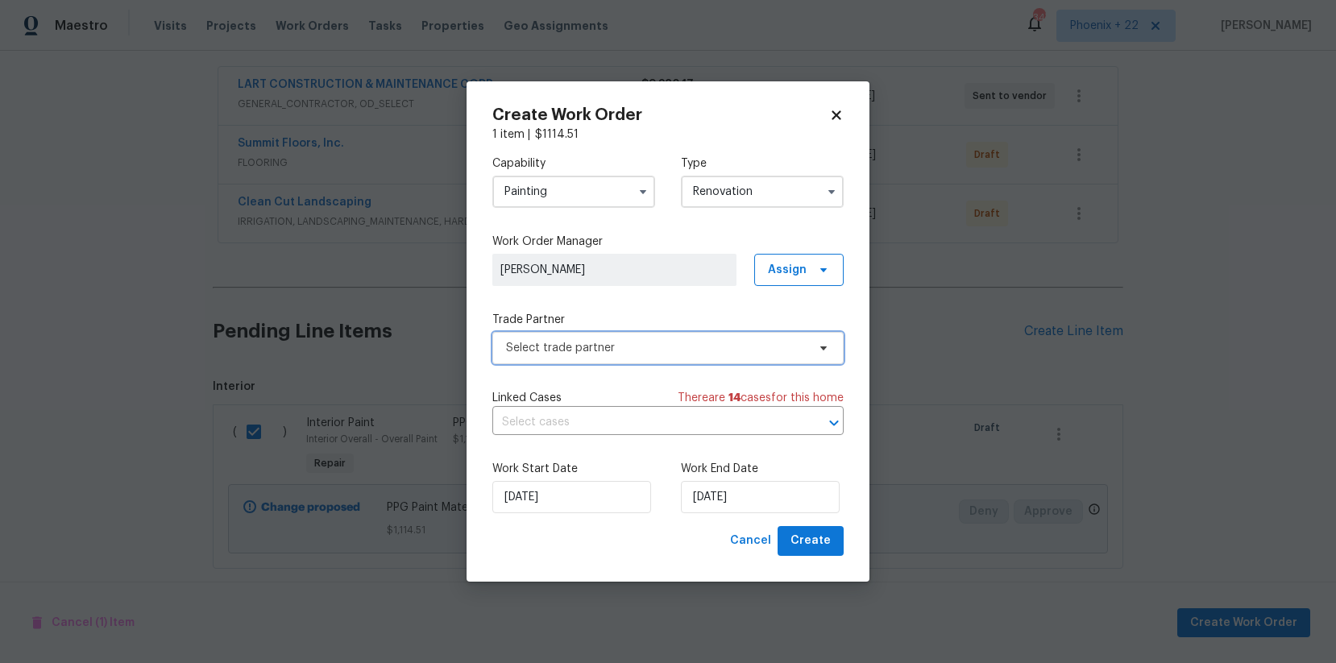
click at [663, 362] on span "Select trade partner" at bounding box center [667, 348] width 351 height 32
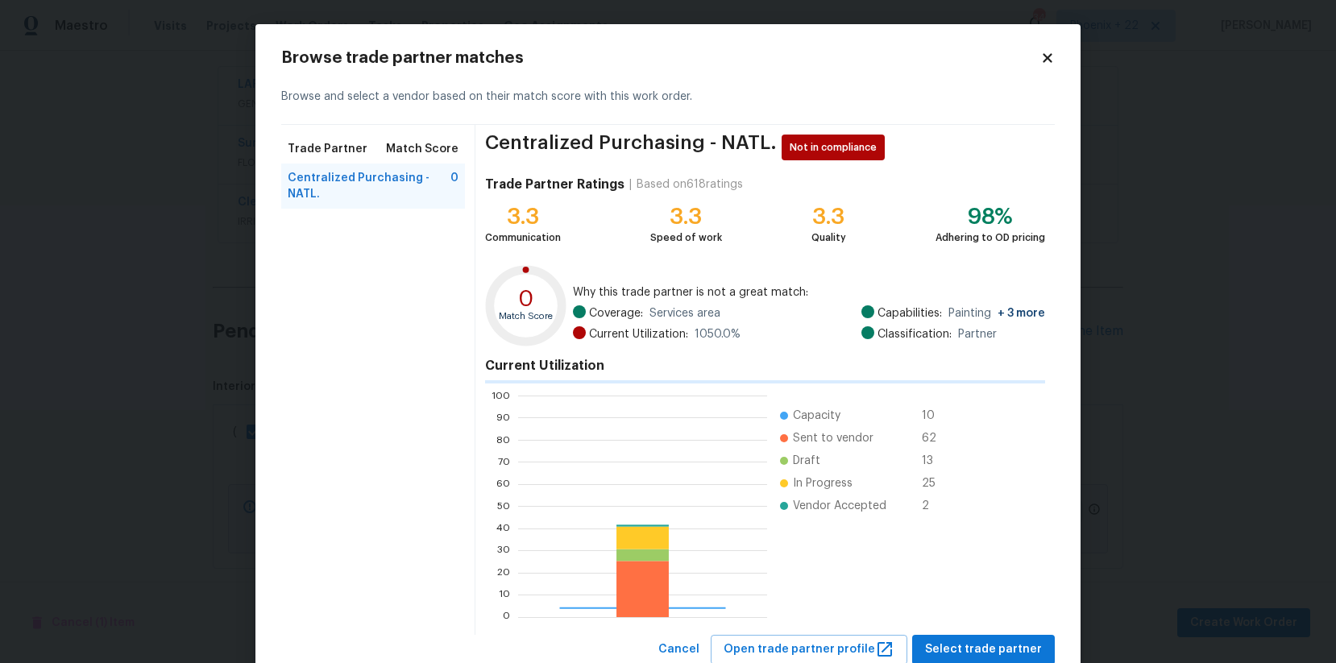
scroll to position [226, 249]
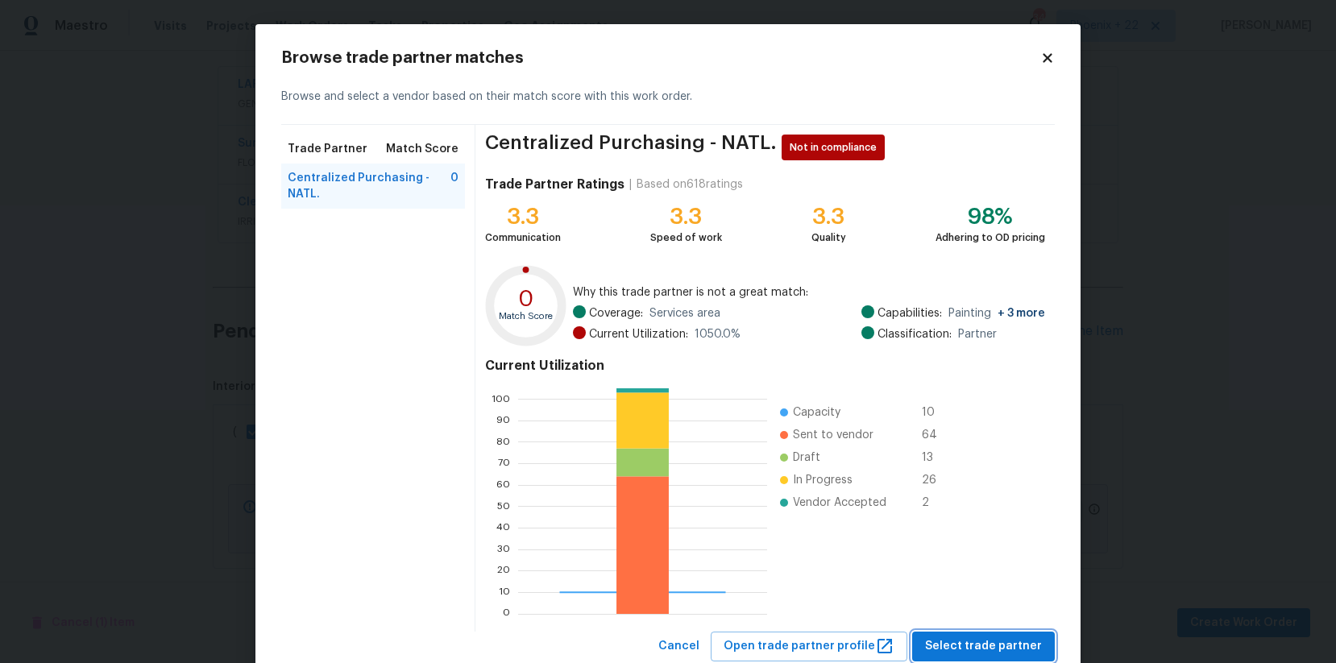
click at [1001, 658] on button "Select trade partner" at bounding box center [983, 647] width 143 height 30
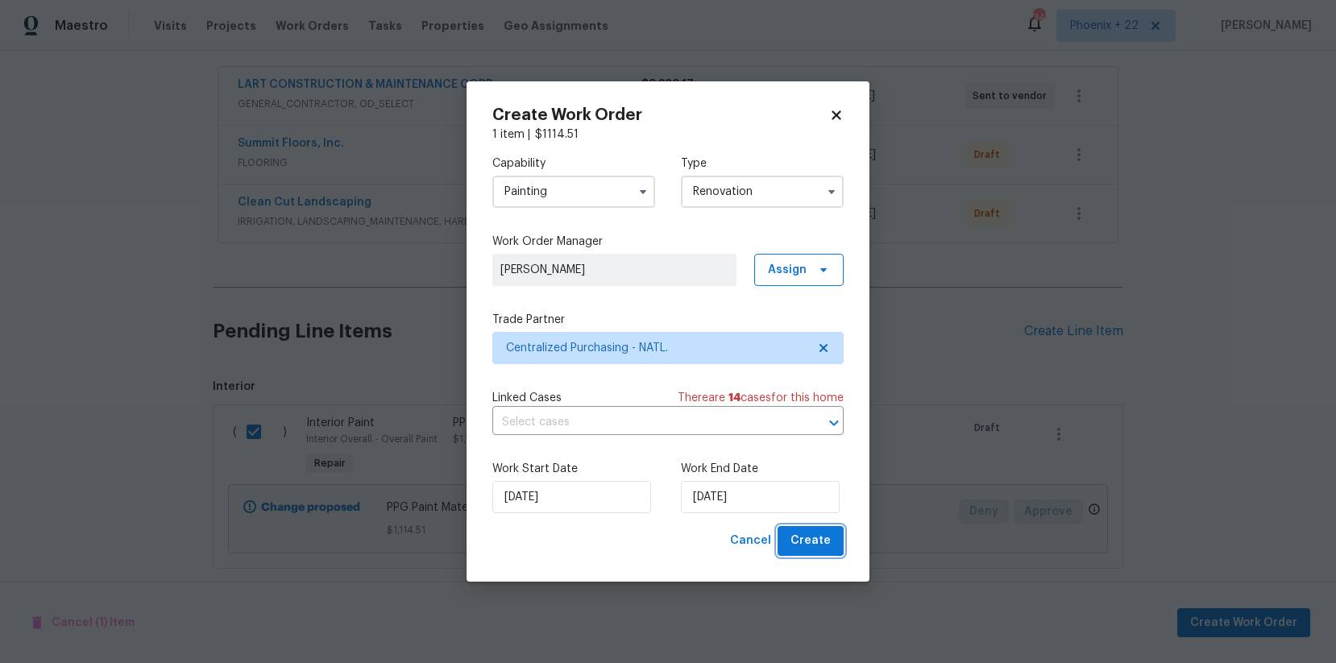
click at [814, 542] on span "Create" at bounding box center [810, 541] width 40 height 20
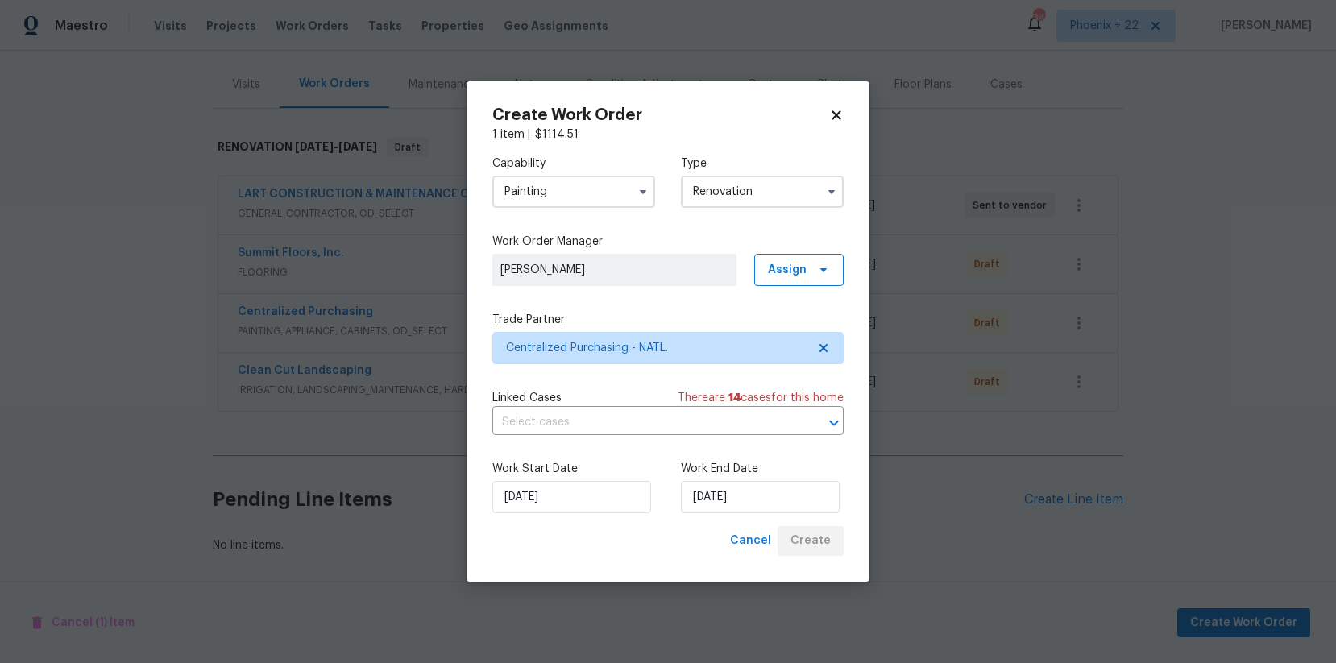
scroll to position [184, 0]
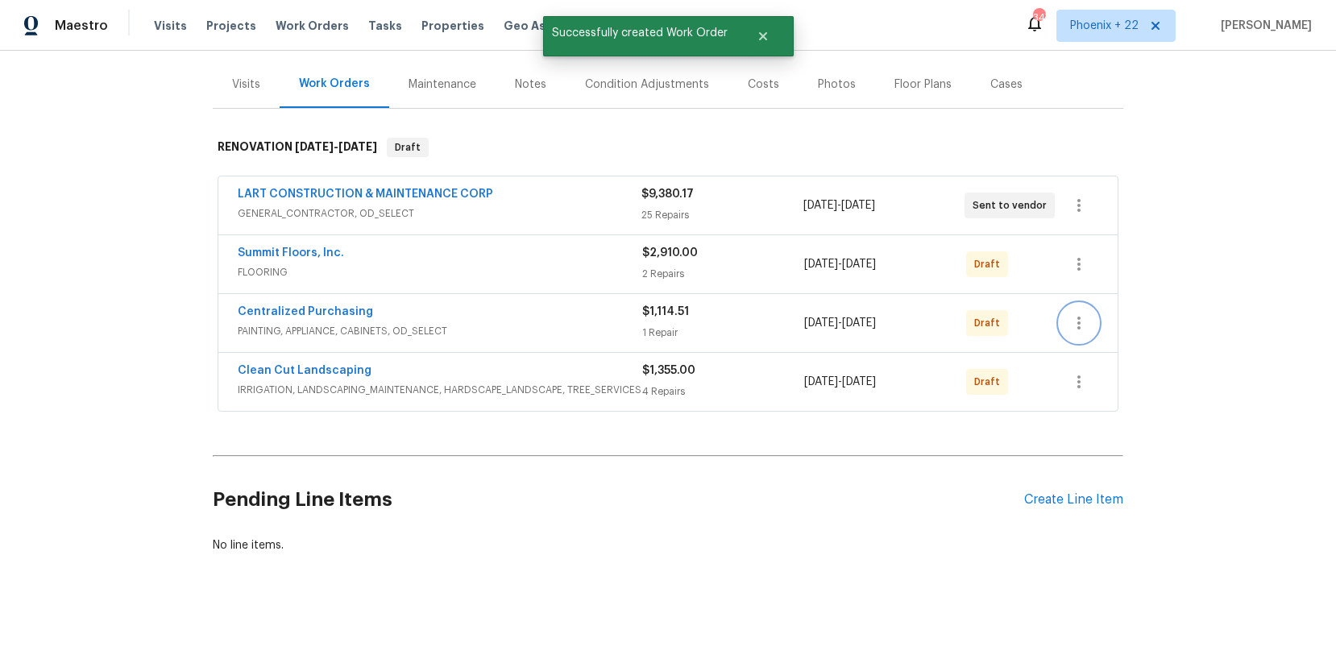
click at [1069, 325] on icon "button" at bounding box center [1078, 322] width 19 height 19
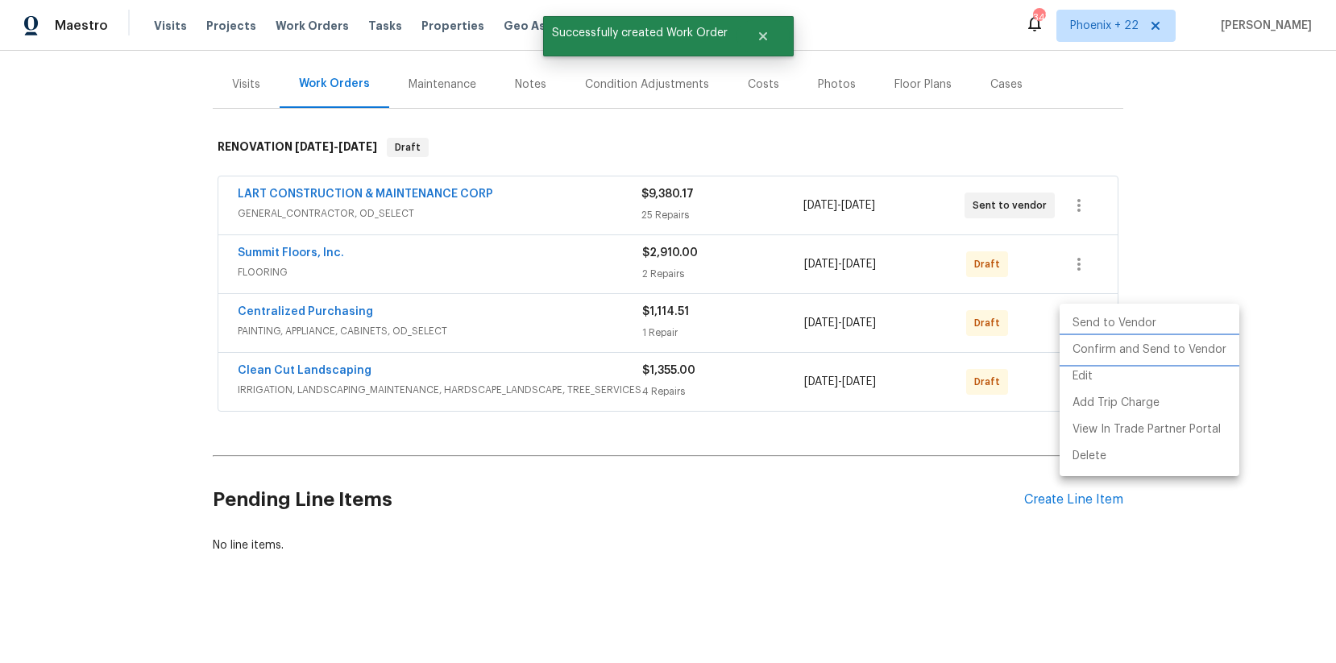
click at [1081, 338] on li "Confirm and Send to Vendor" at bounding box center [1149, 350] width 180 height 27
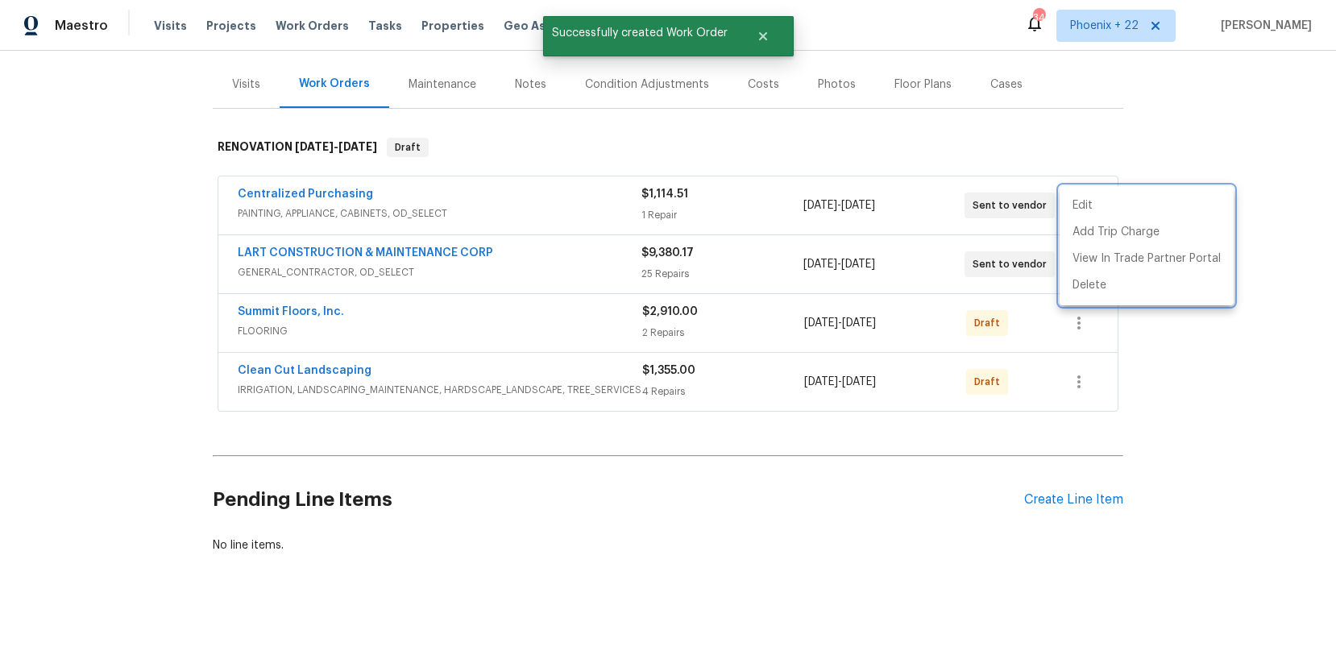
drag, startPoint x: 535, startPoint y: 250, endPoint x: 488, endPoint y: 226, distance: 52.2
click at [535, 250] on div at bounding box center [668, 331] width 1336 height 663
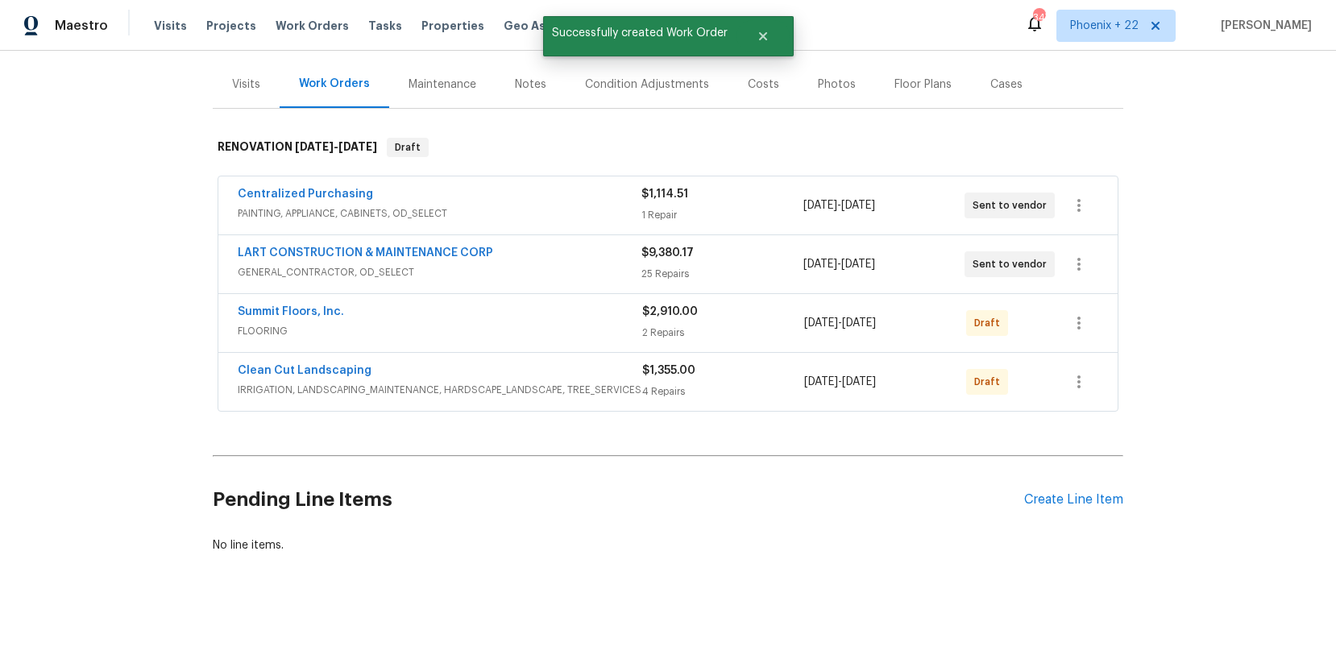
click at [365, 195] on div "Centralized Purchasing" at bounding box center [440, 195] width 404 height 19
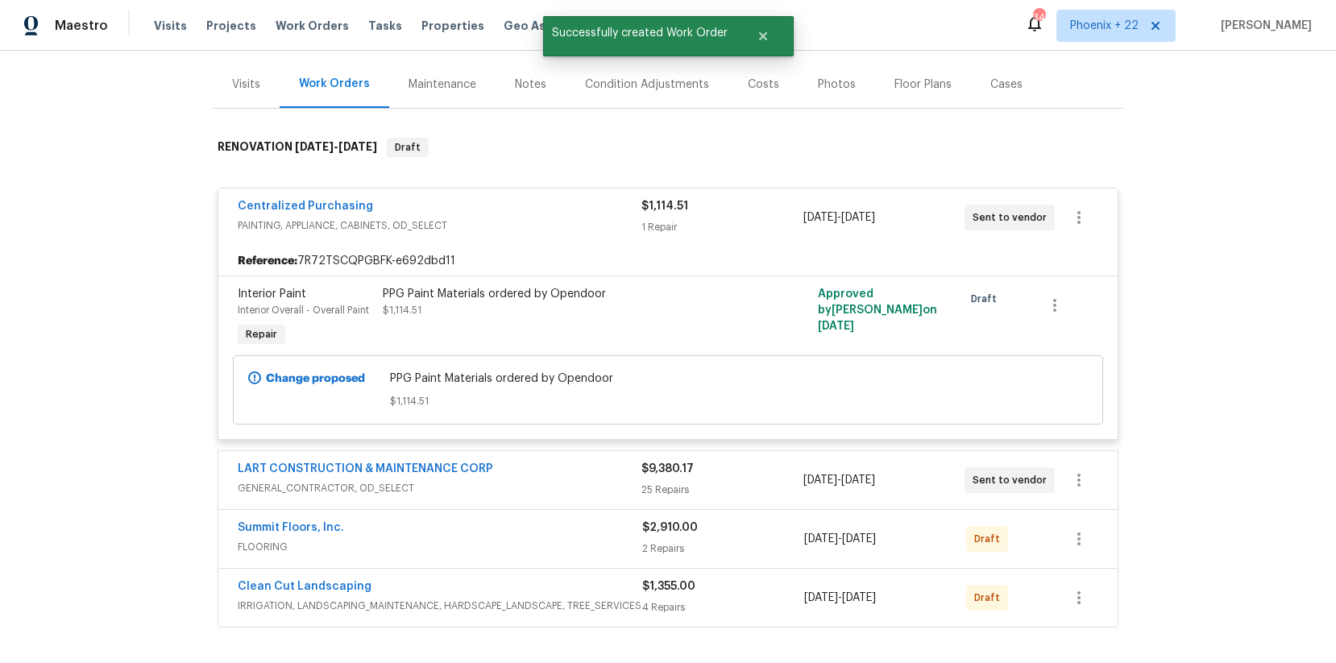
click at [349, 198] on span "Centralized Purchasing" at bounding box center [305, 206] width 135 height 16
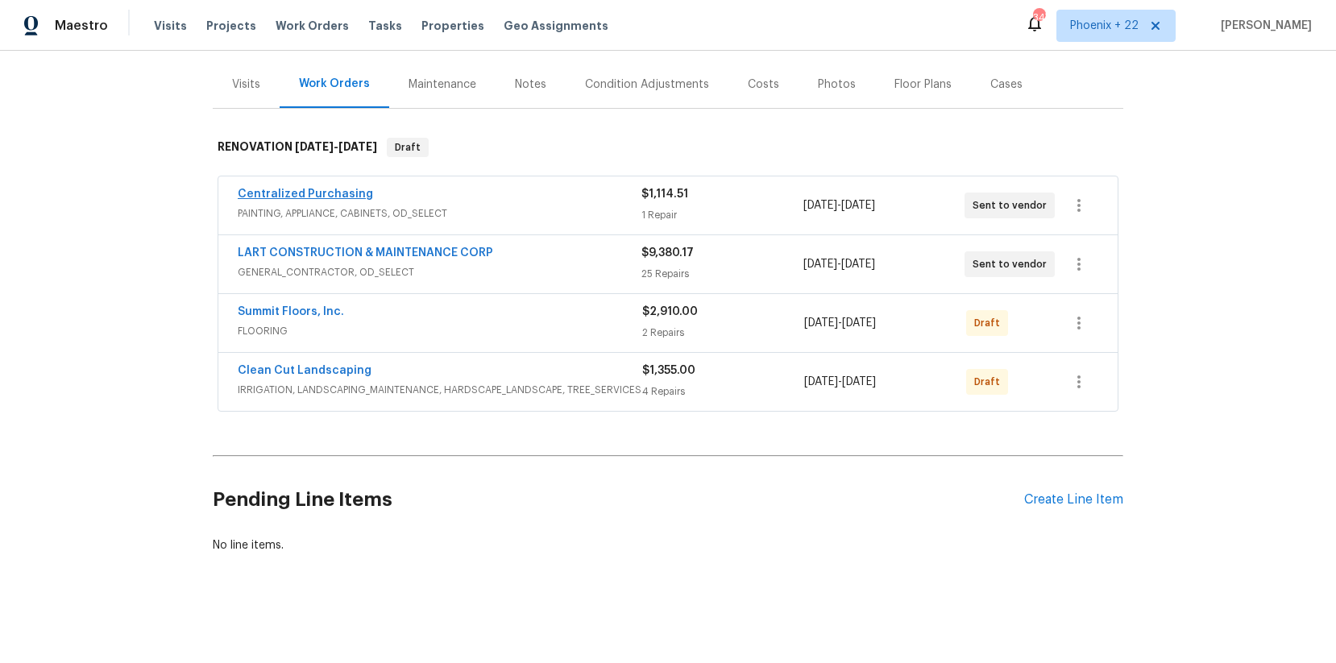
drag, startPoint x: 346, startPoint y: 183, endPoint x: 346, endPoint y: 195, distance: 12.1
click at [345, 186] on div "Centralized Purchasing PAINTING, APPLIANCE, CABINETS, OD_SELECT $1,114.51 1 Rep…" at bounding box center [667, 205] width 899 height 58
click at [346, 195] on link "Centralized Purchasing" at bounding box center [305, 194] width 135 height 11
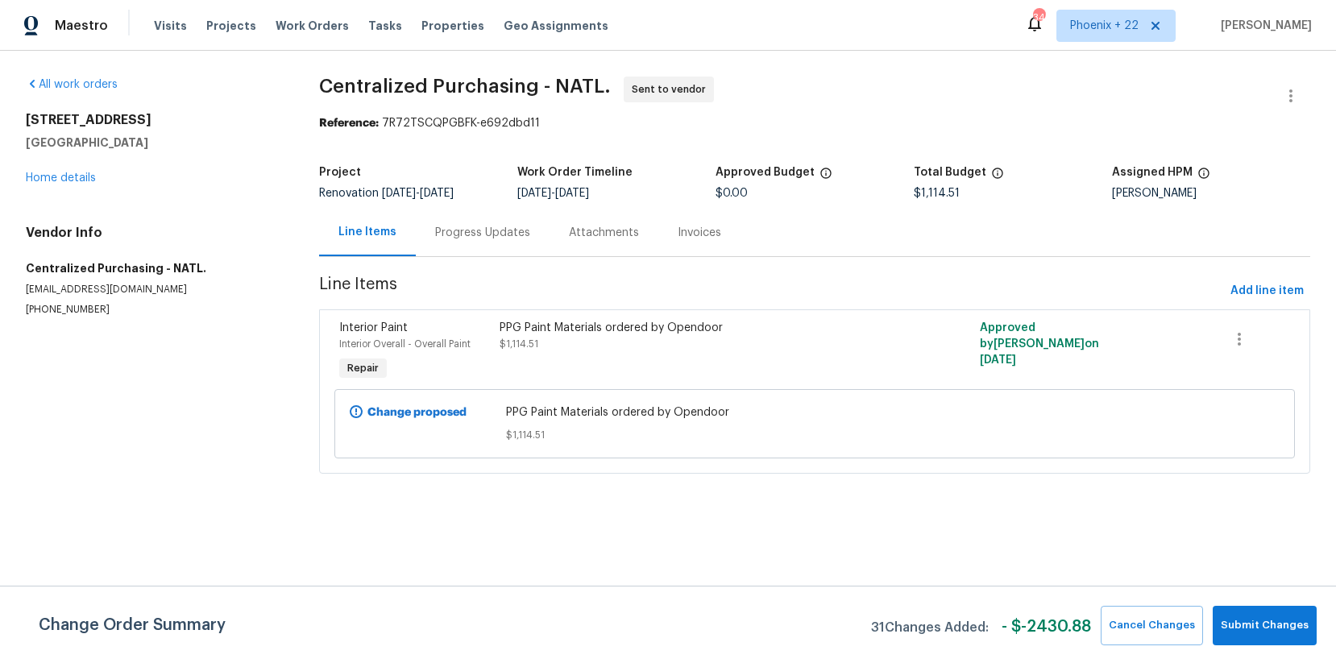
click at [276, 36] on div "Visits Projects Work Orders Tasks Properties Geo Assignments" at bounding box center [391, 26] width 474 height 32
click at [291, 27] on span "Work Orders" at bounding box center [312, 26] width 73 height 16
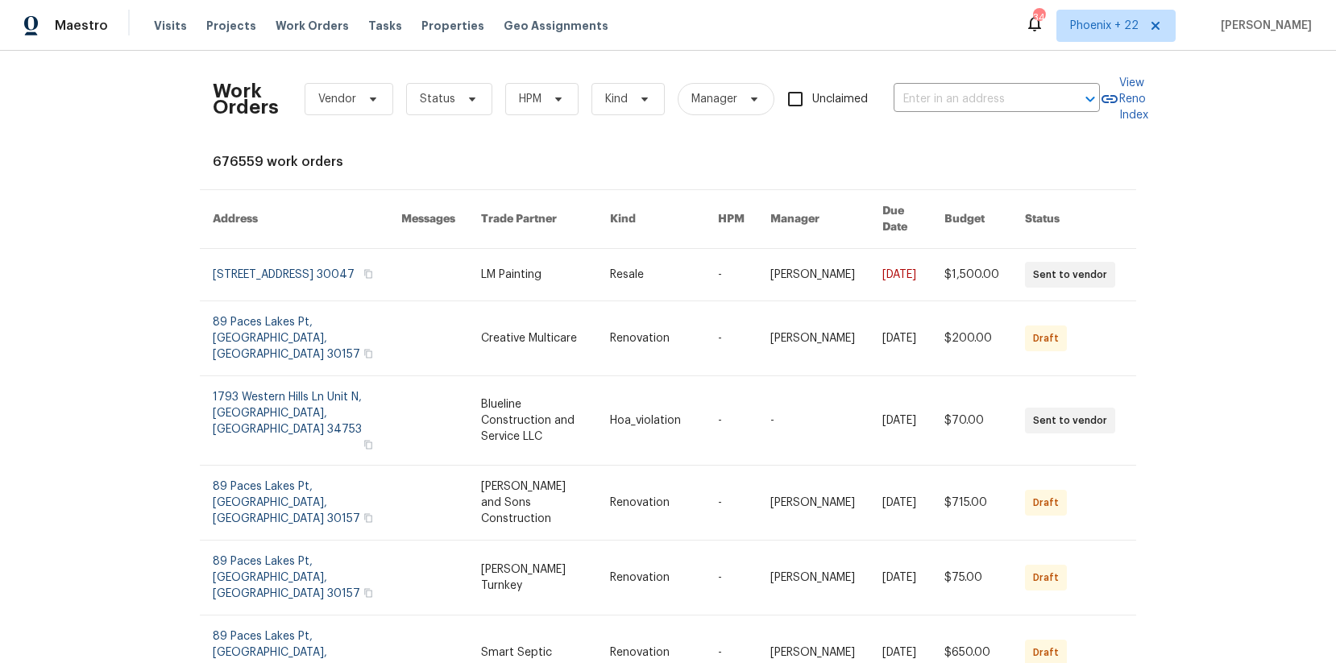
click at [918, 84] on div "Work Orders Vendor Status HPM Kind Manager Unclaimed ​" at bounding box center [656, 99] width 887 height 71
click at [922, 89] on input "text" at bounding box center [974, 99] width 161 height 25
paste input "[STREET_ADDRESS]"
type input "[STREET_ADDRESS]"
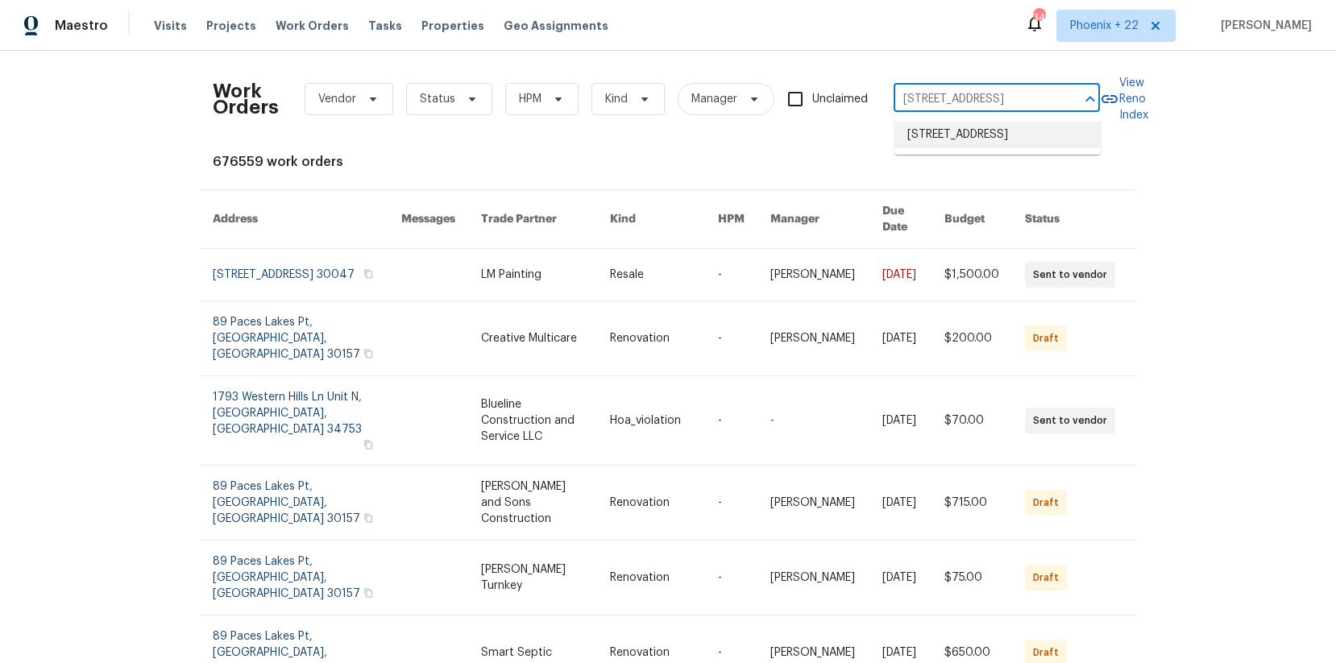
click at [975, 130] on li "[STREET_ADDRESS]" at bounding box center [997, 135] width 206 height 27
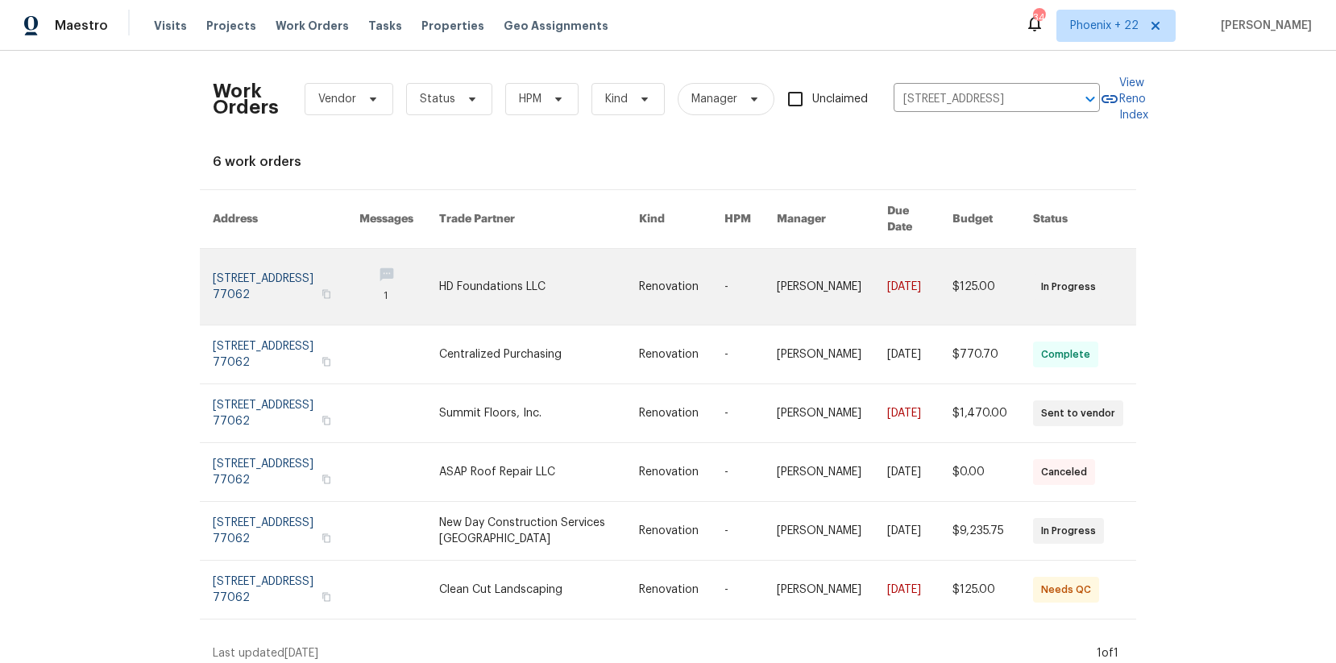
click at [584, 259] on link at bounding box center [539, 287] width 200 height 76
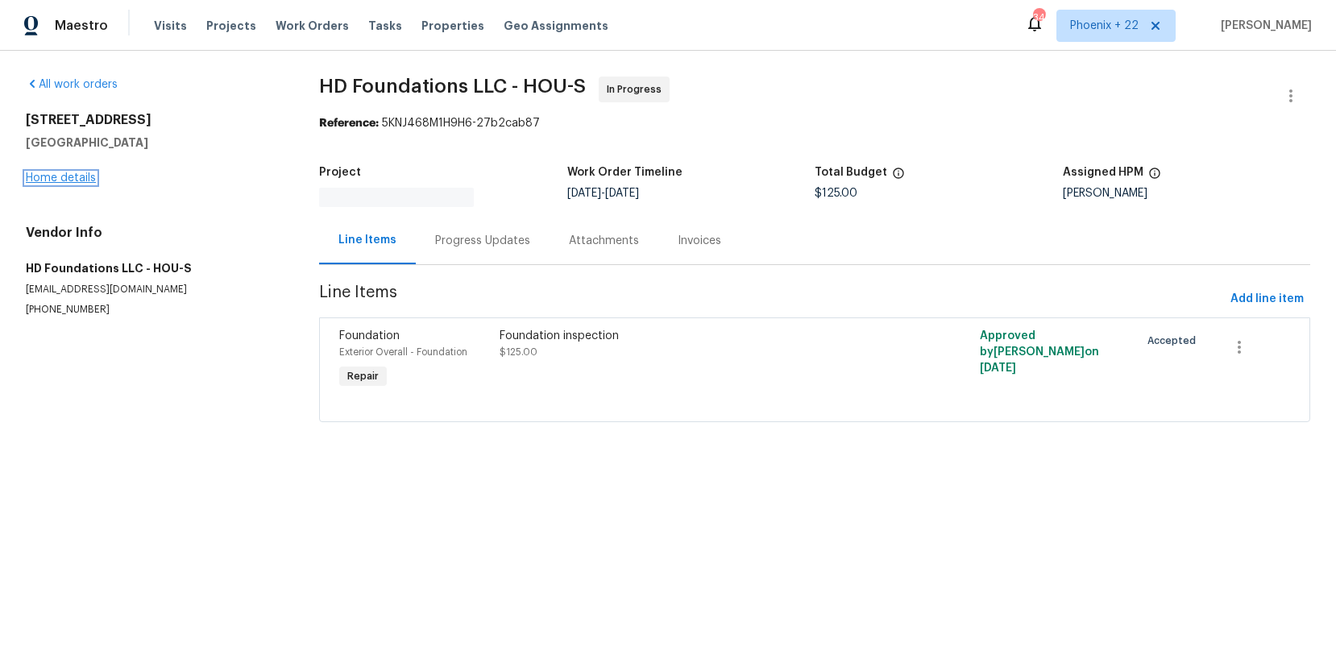
click at [59, 178] on link "Home details" at bounding box center [61, 177] width 70 height 11
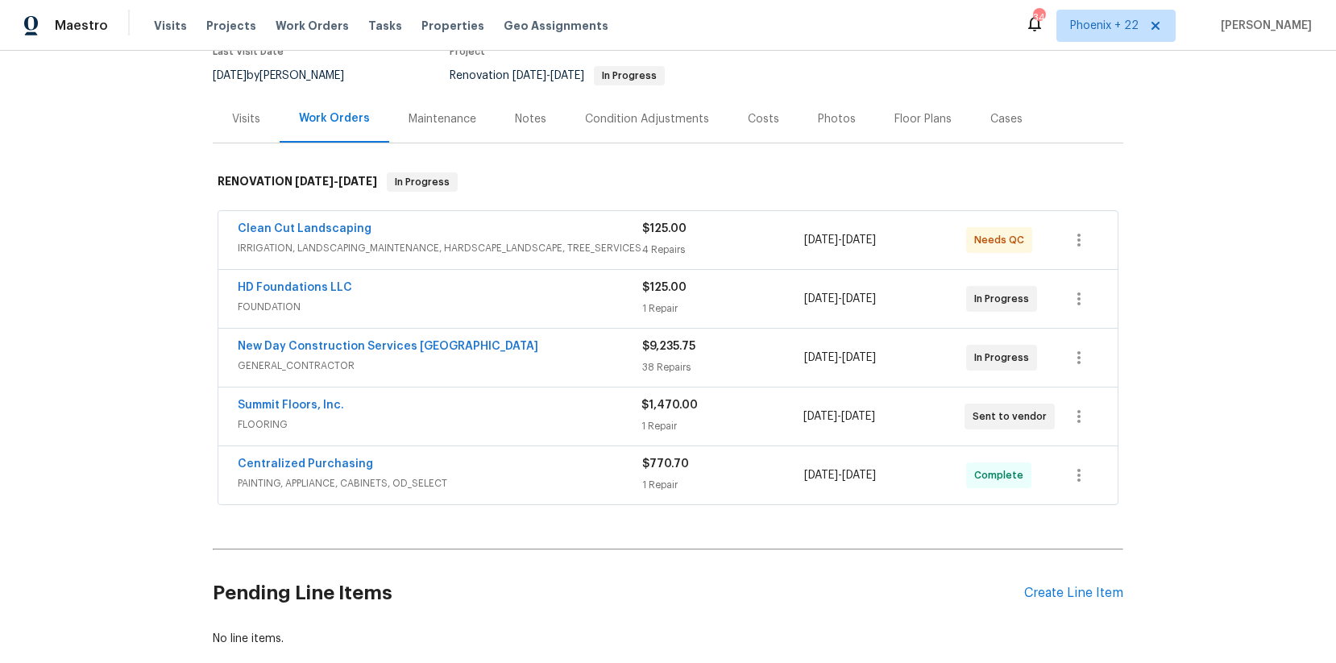
scroll to position [178, 0]
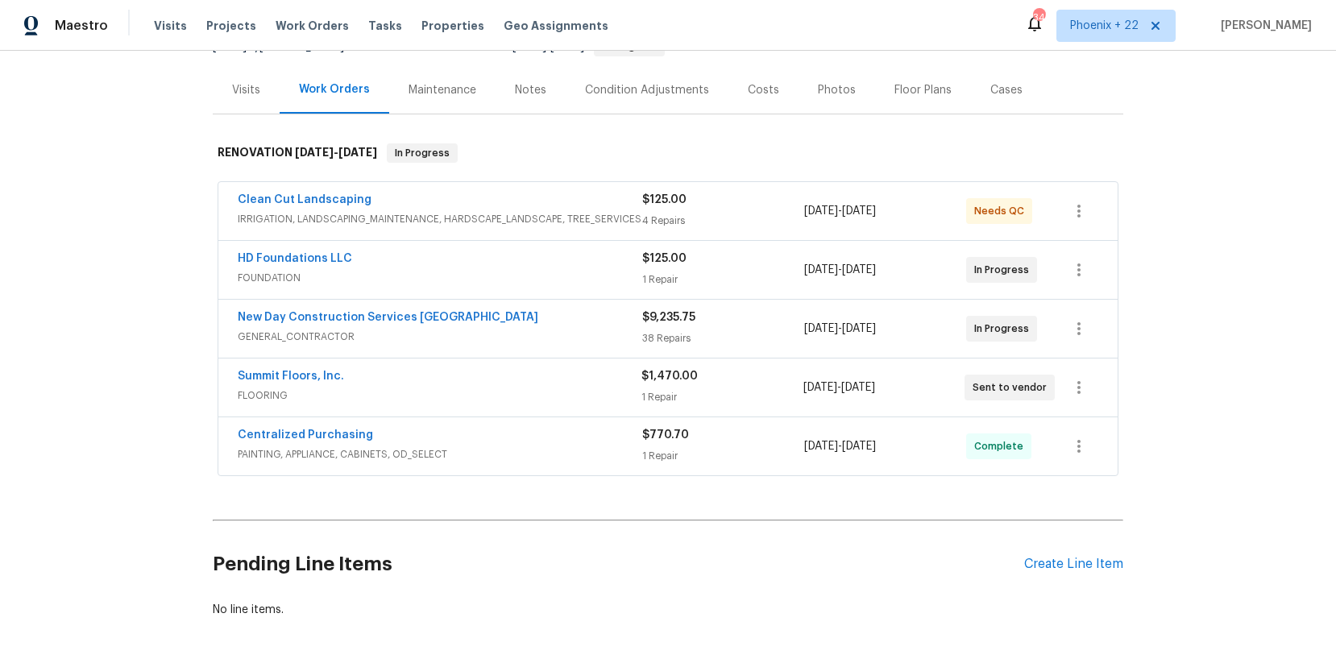
click at [1064, 540] on div "Pending Line Items Create Line Item" at bounding box center [668, 564] width 910 height 75
click at [1069, 567] on div "Create Line Item" at bounding box center [1073, 564] width 99 height 15
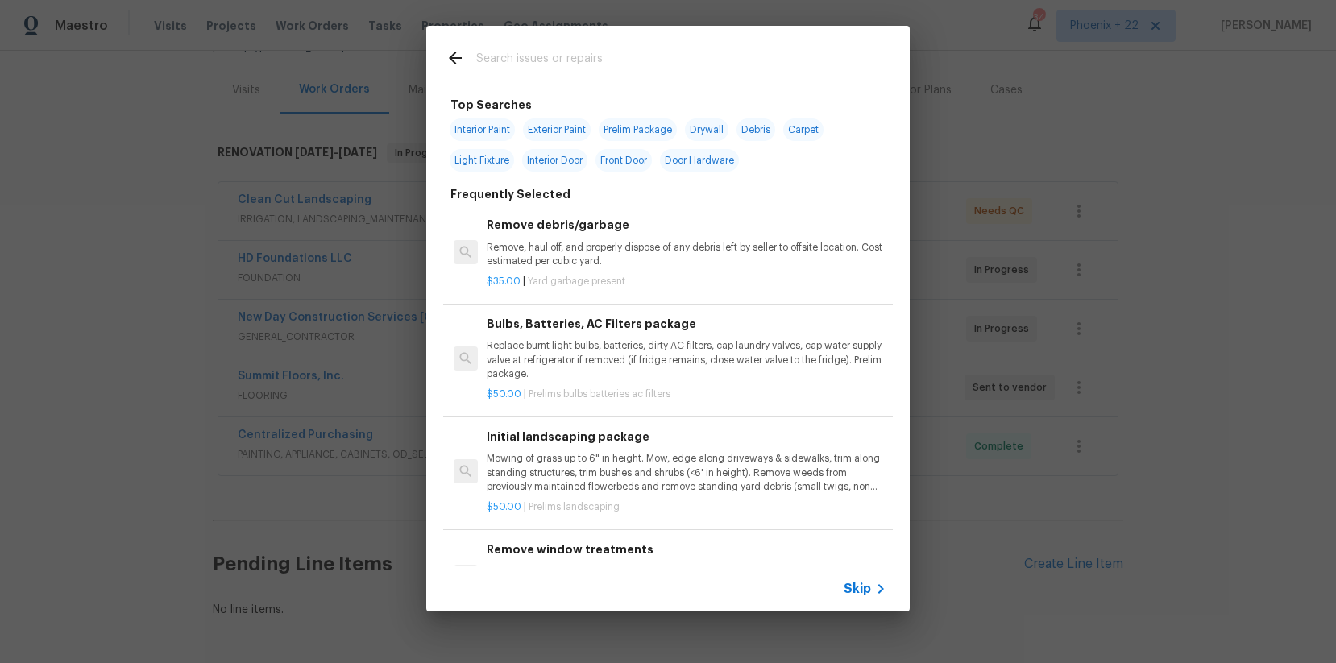
click at [583, 60] on input "text" at bounding box center [647, 60] width 342 height 24
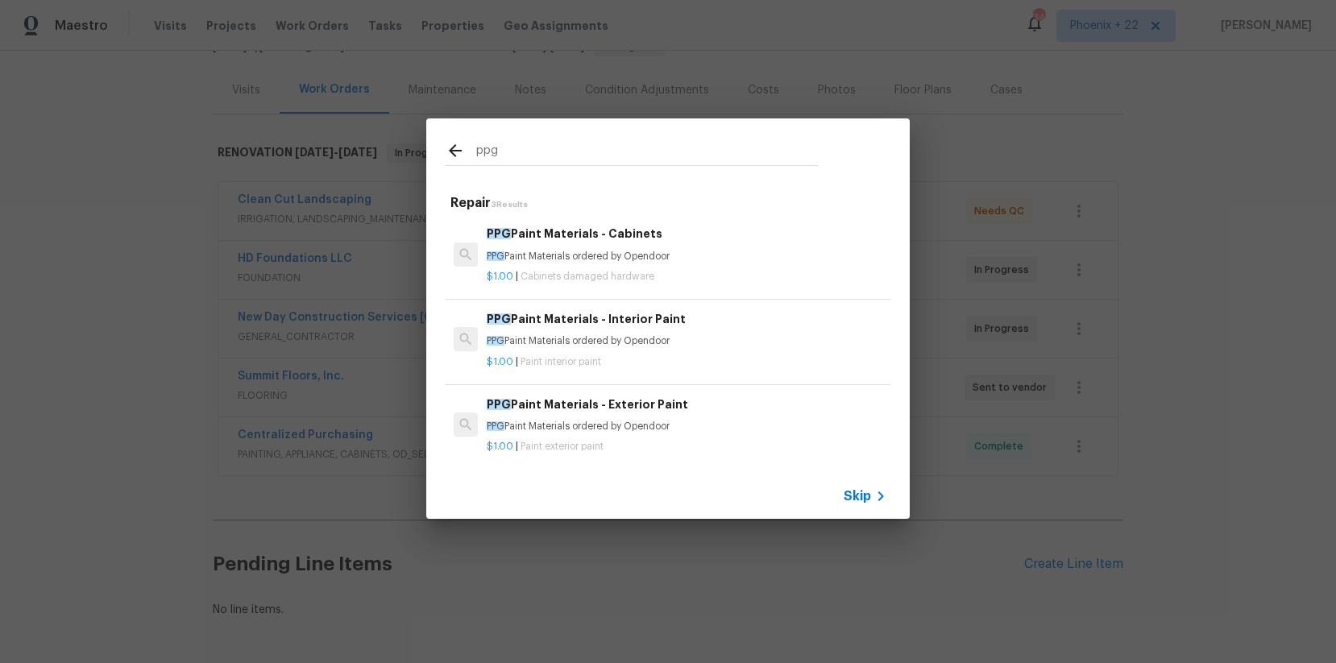
type input "ppg"
click at [725, 335] on p "PPG Paint Materials ordered by Opendoor" at bounding box center [687, 341] width 400 height 14
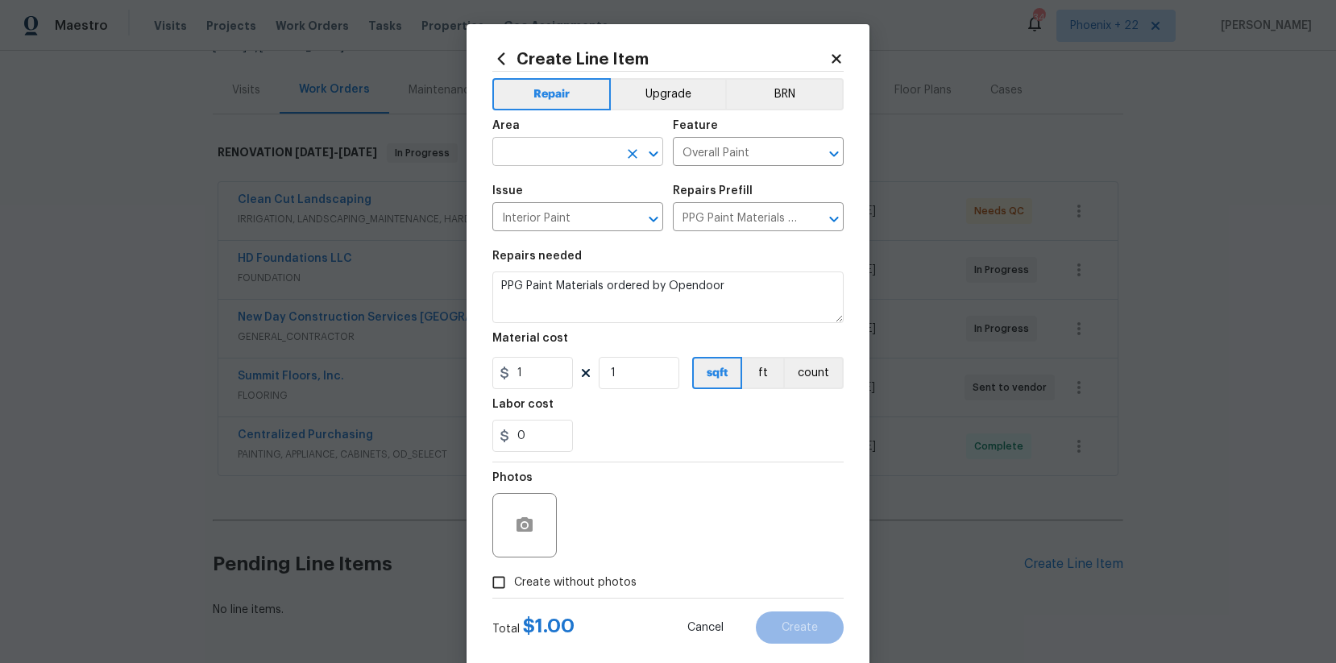
click at [520, 149] on input "text" at bounding box center [555, 153] width 126 height 25
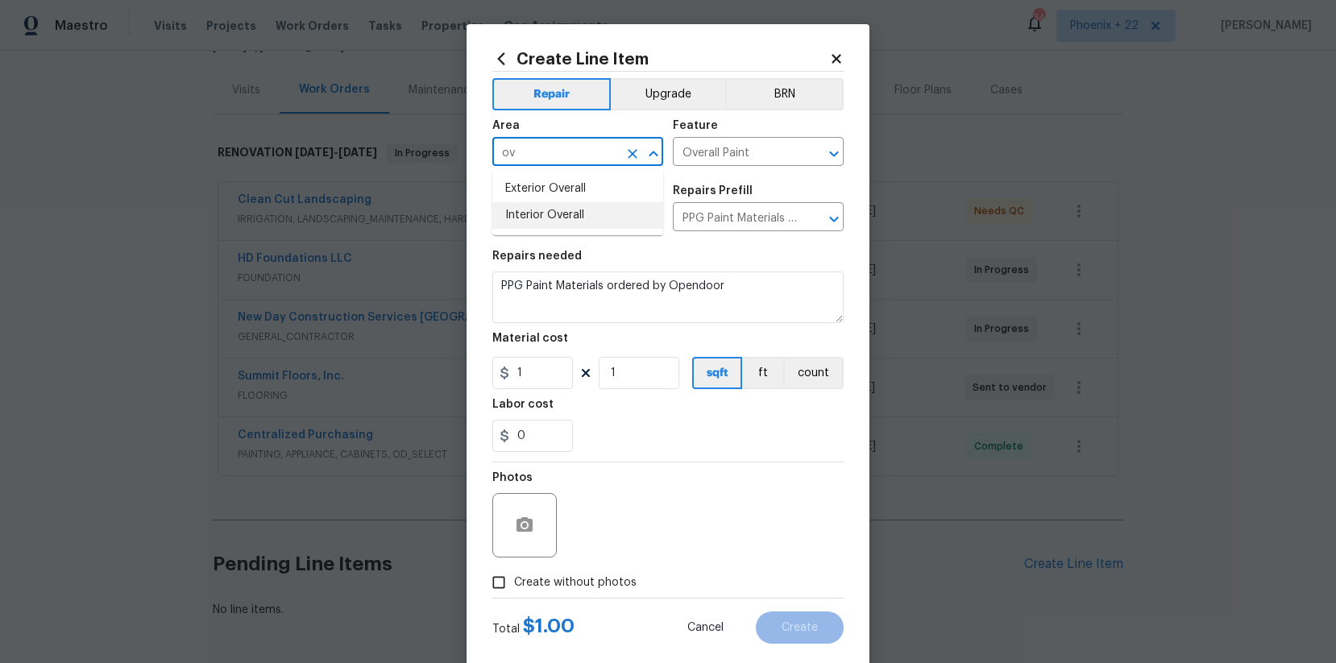
click at [562, 227] on li "Interior Overall" at bounding box center [577, 215] width 171 height 27
type input "Interior Overall"
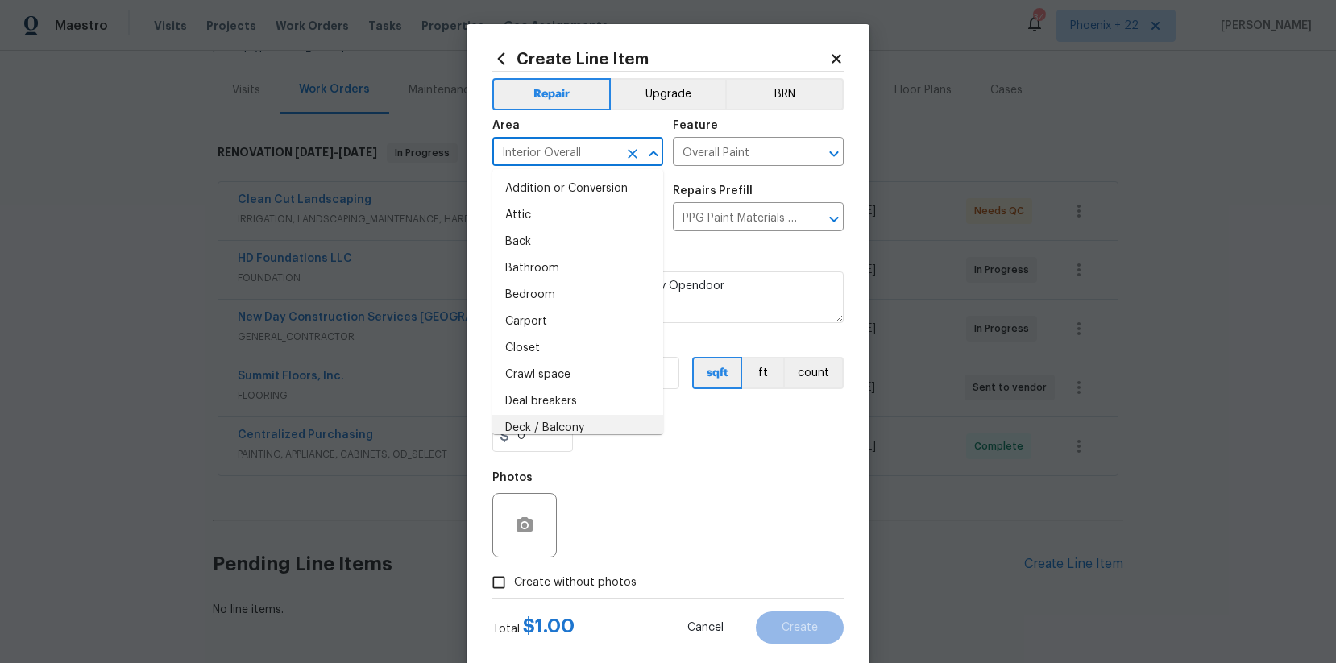
drag, startPoint x: 643, startPoint y: 498, endPoint x: 615, endPoint y: 458, distance: 49.2
click at [634, 487] on div "Photos" at bounding box center [667, 514] width 351 height 105
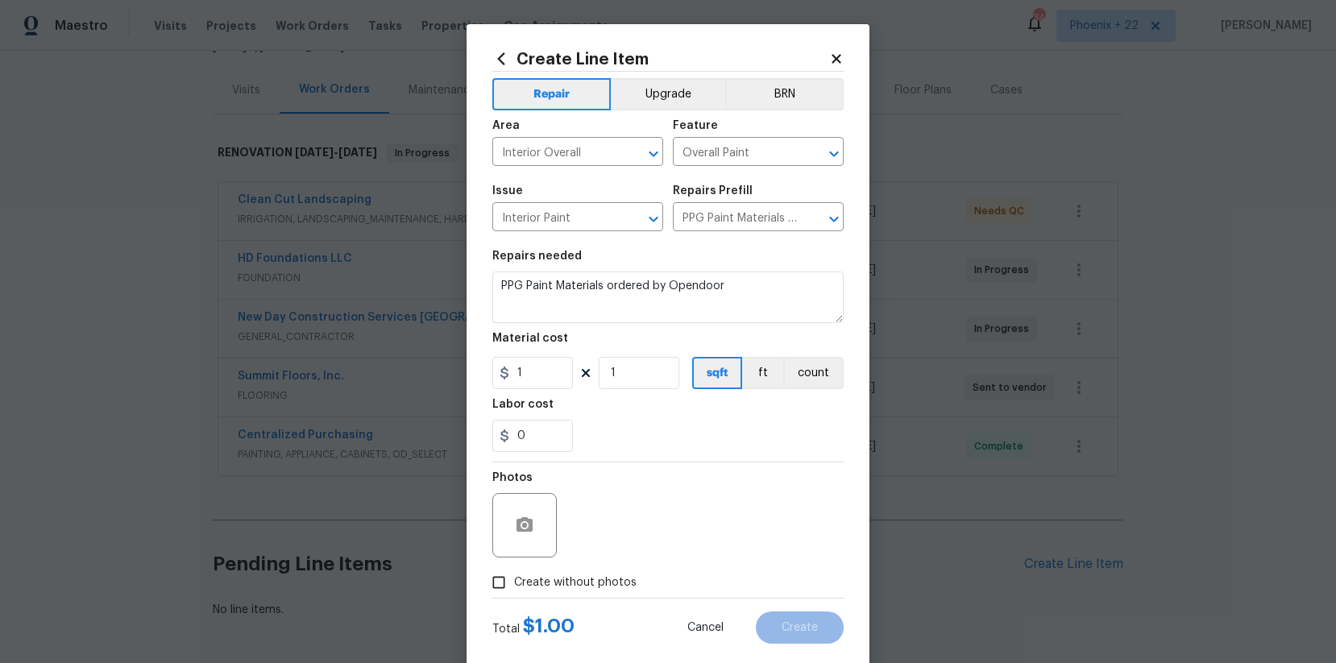
click at [540, 355] on figure "Material cost 1 1 sqft ft count" at bounding box center [667, 361] width 351 height 56
click at [542, 363] on input "1" at bounding box center [532, 373] width 81 height 32
type input "137.56"
click at [616, 577] on span "Create without photos" at bounding box center [575, 582] width 122 height 17
click at [514, 577] on input "Create without photos" at bounding box center [498, 582] width 31 height 31
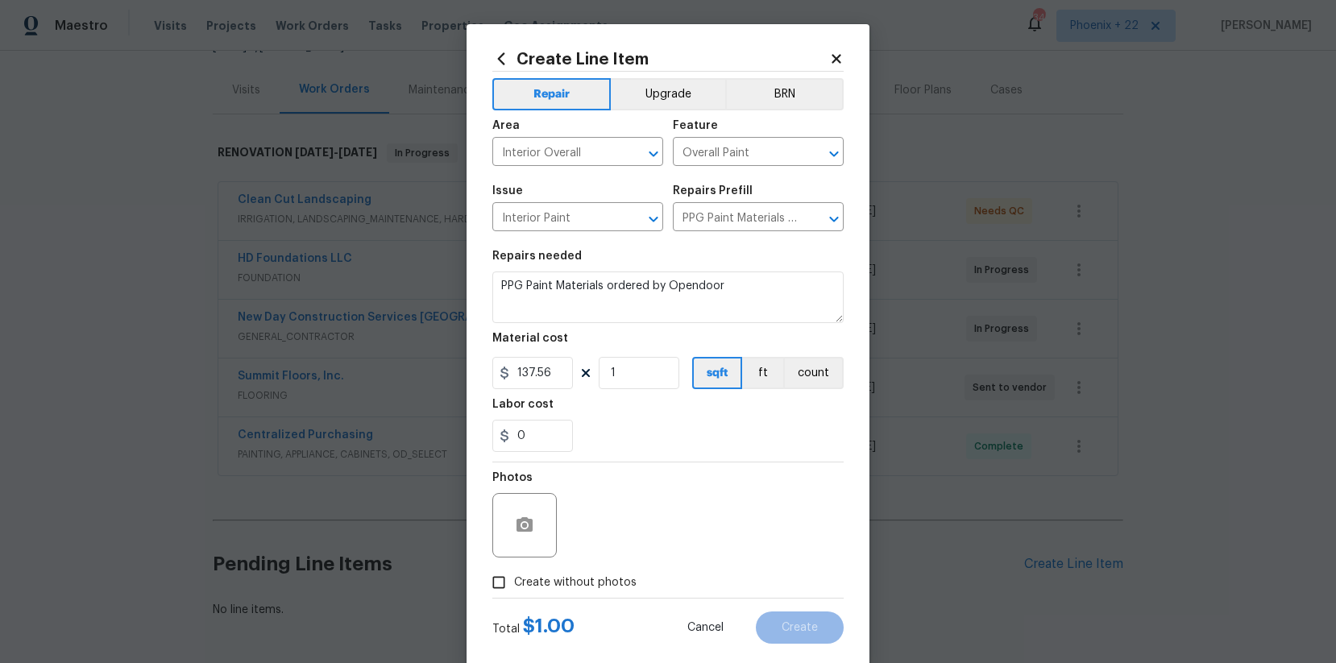
checkbox input "true"
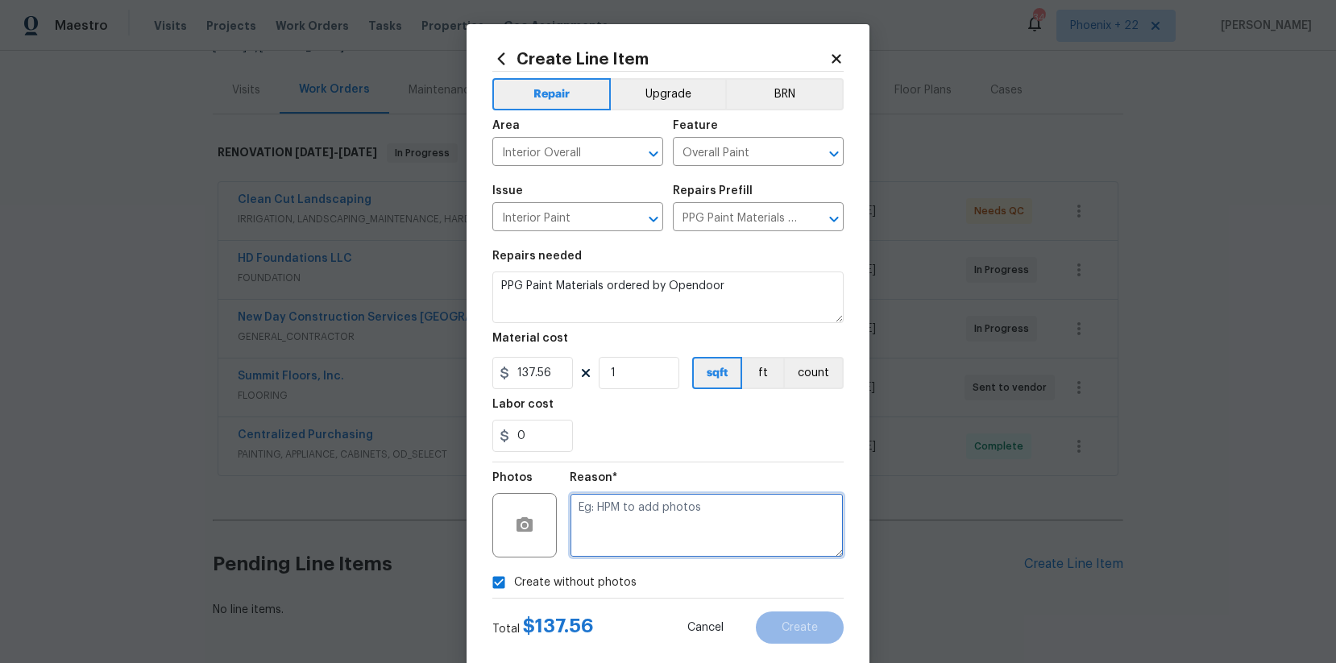
click at [628, 553] on textarea at bounding box center [707, 525] width 274 height 64
type textarea "NA"
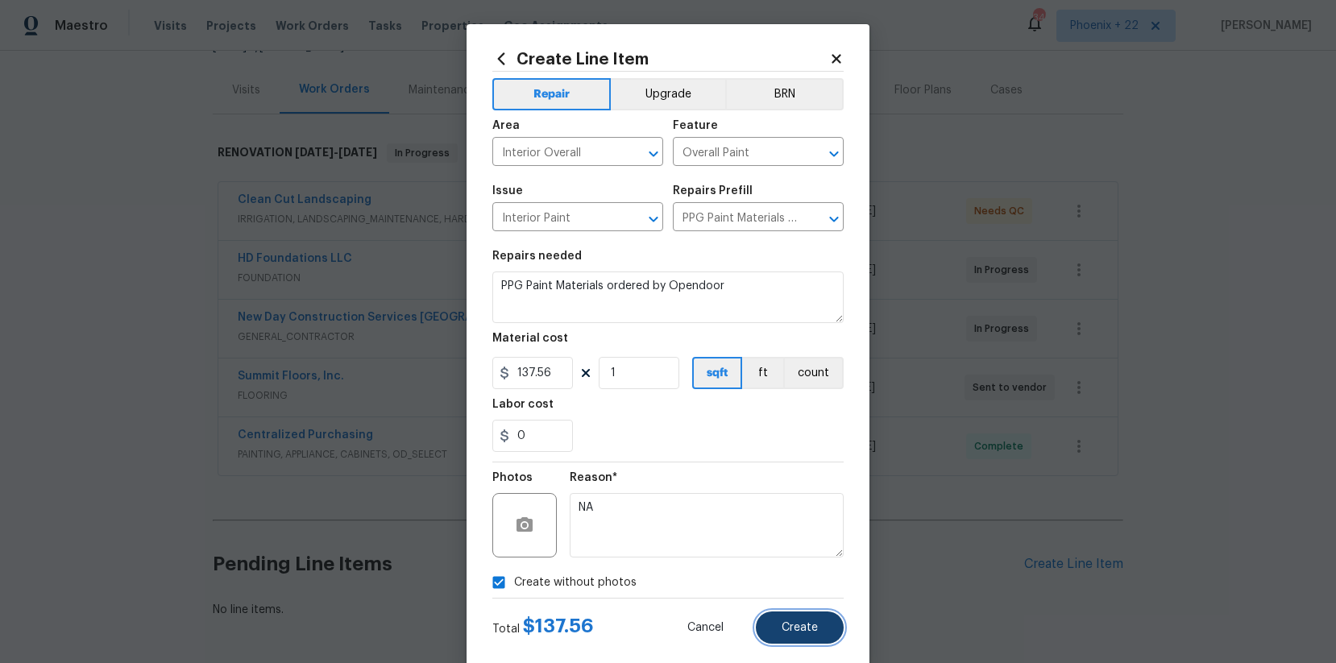
click at [815, 638] on button "Create" at bounding box center [800, 628] width 88 height 32
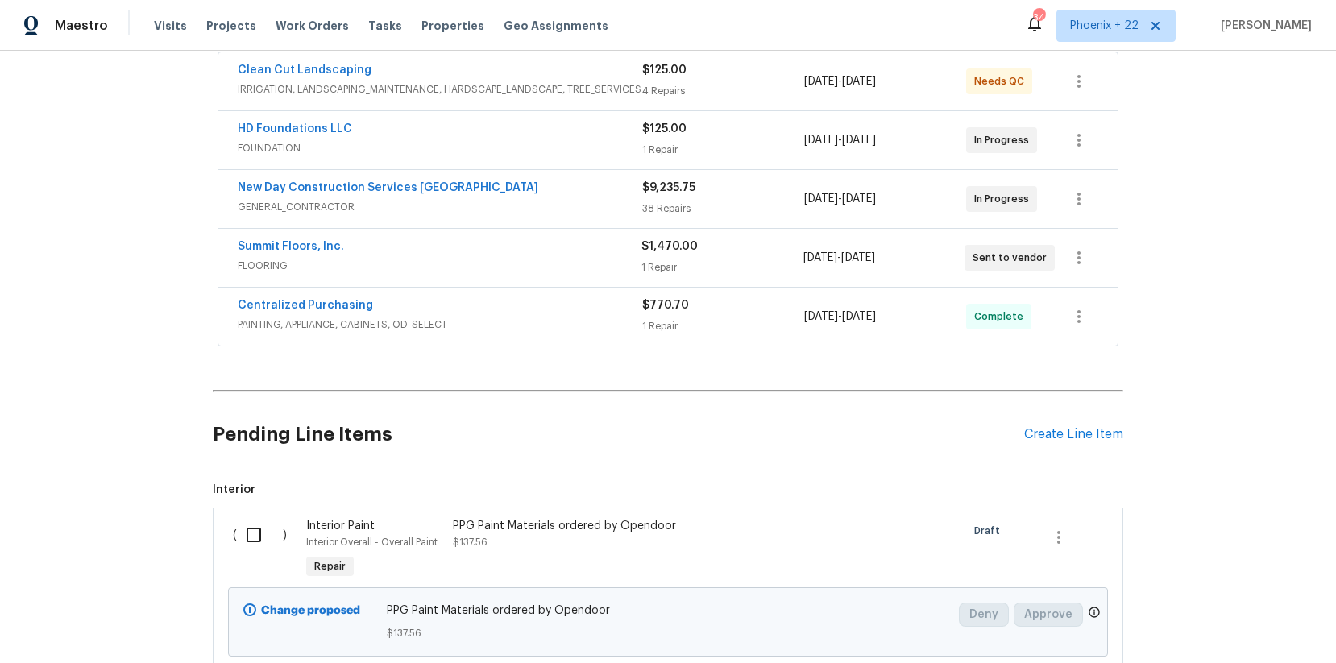
scroll to position [416, 0]
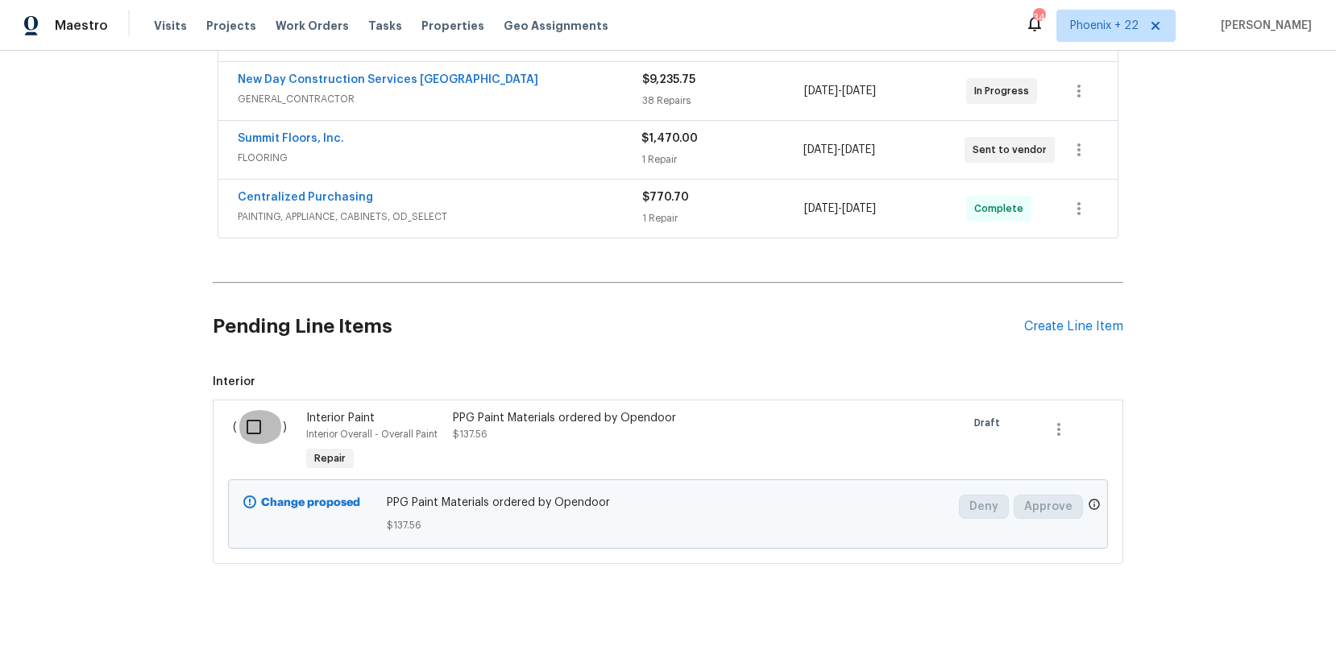
click at [247, 432] on input "checkbox" at bounding box center [260, 427] width 46 height 34
checkbox input "true"
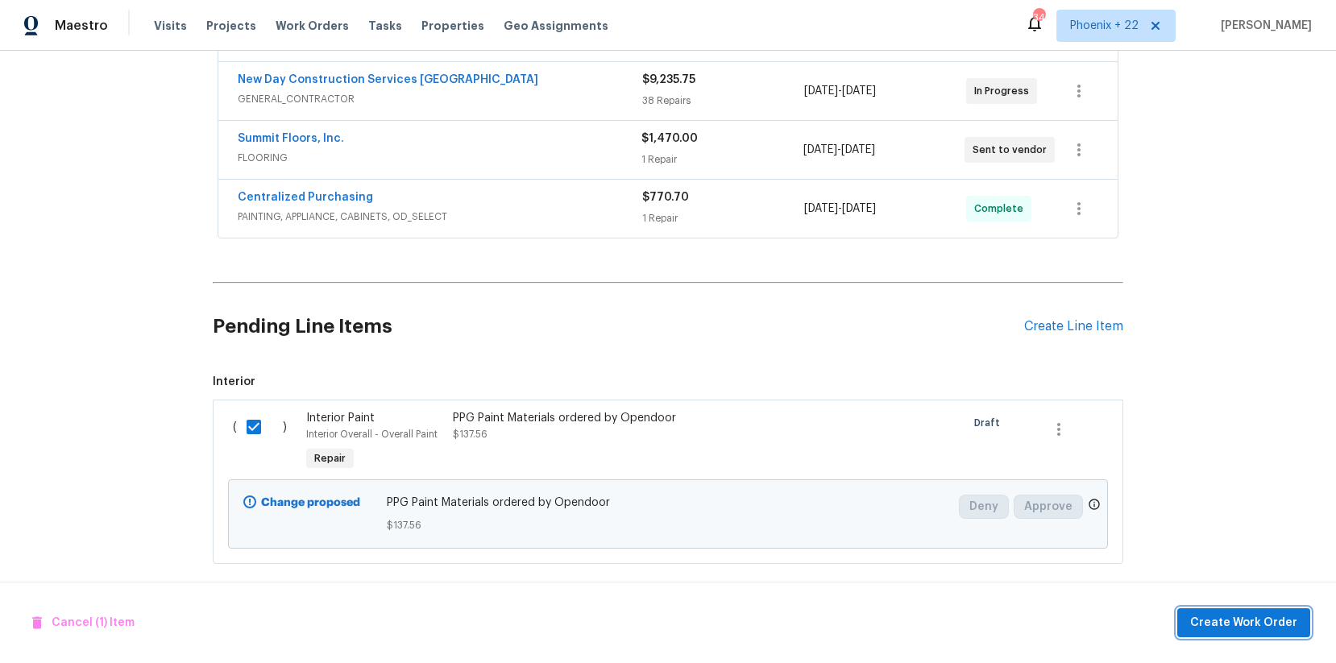
click at [1251, 632] on span "Create Work Order" at bounding box center [1243, 623] width 107 height 20
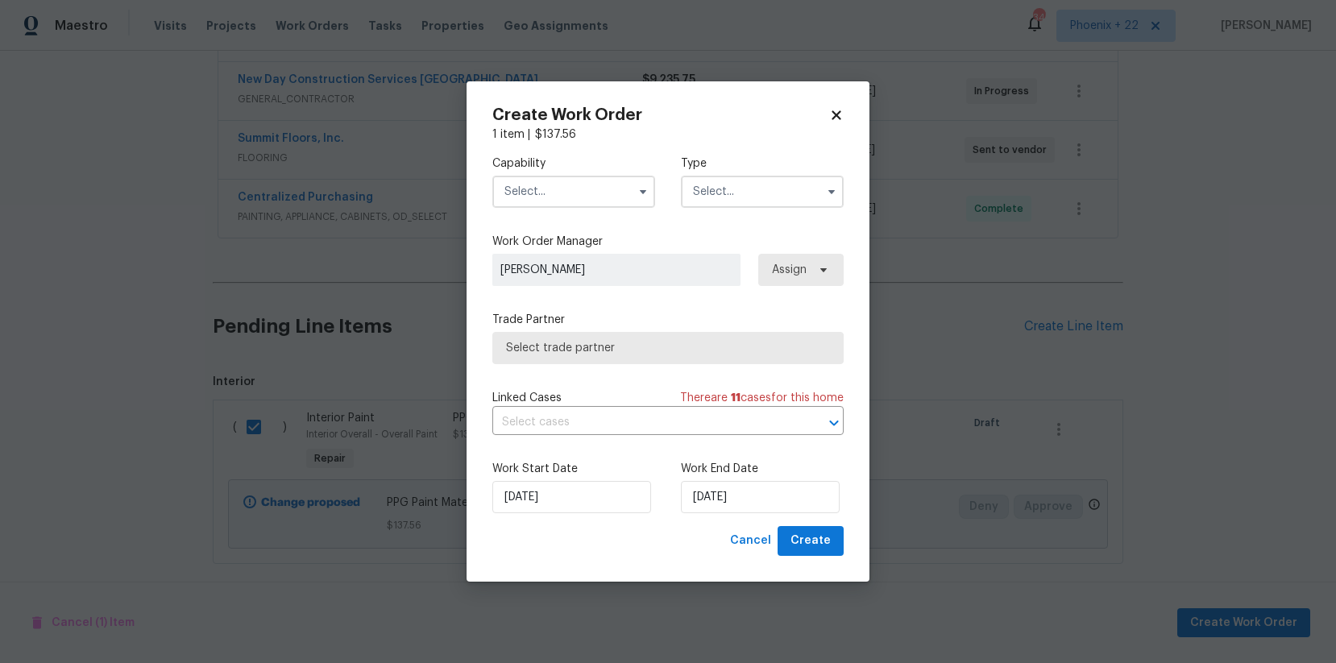
click at [604, 201] on input "text" at bounding box center [573, 192] width 163 height 32
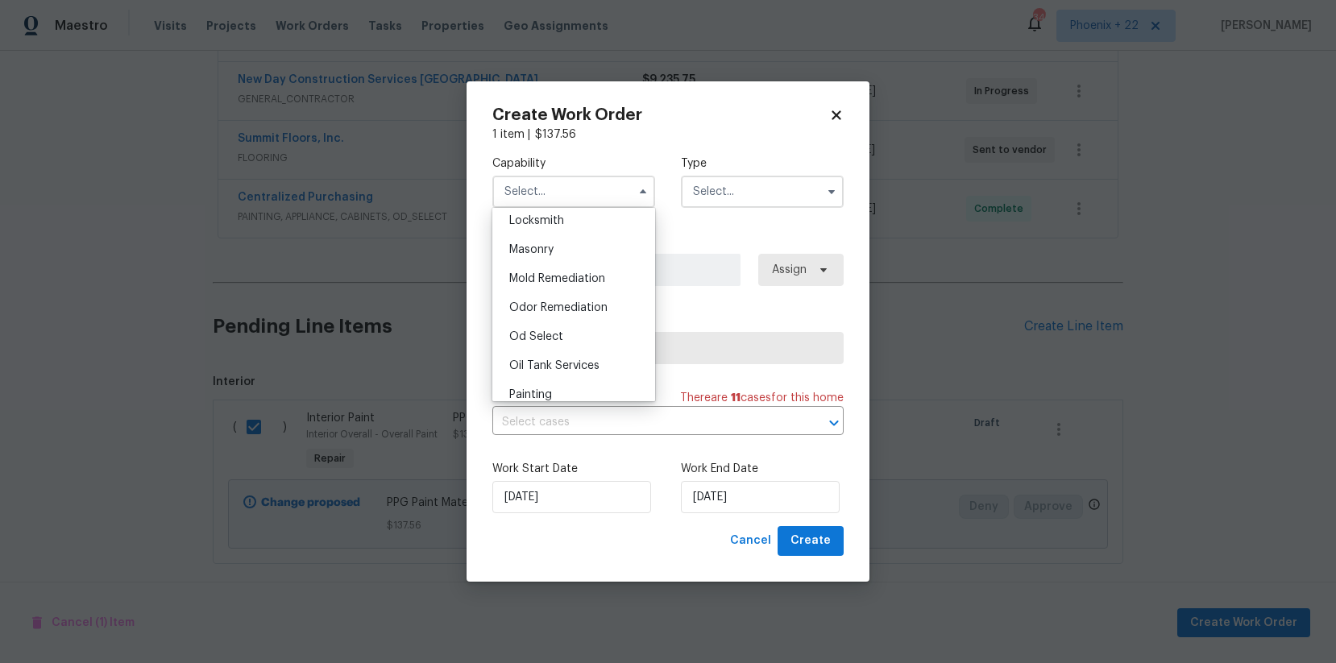
scroll to position [1270, 0]
click at [580, 300] on div "Painting" at bounding box center [573, 310] width 155 height 29
type input "Painting"
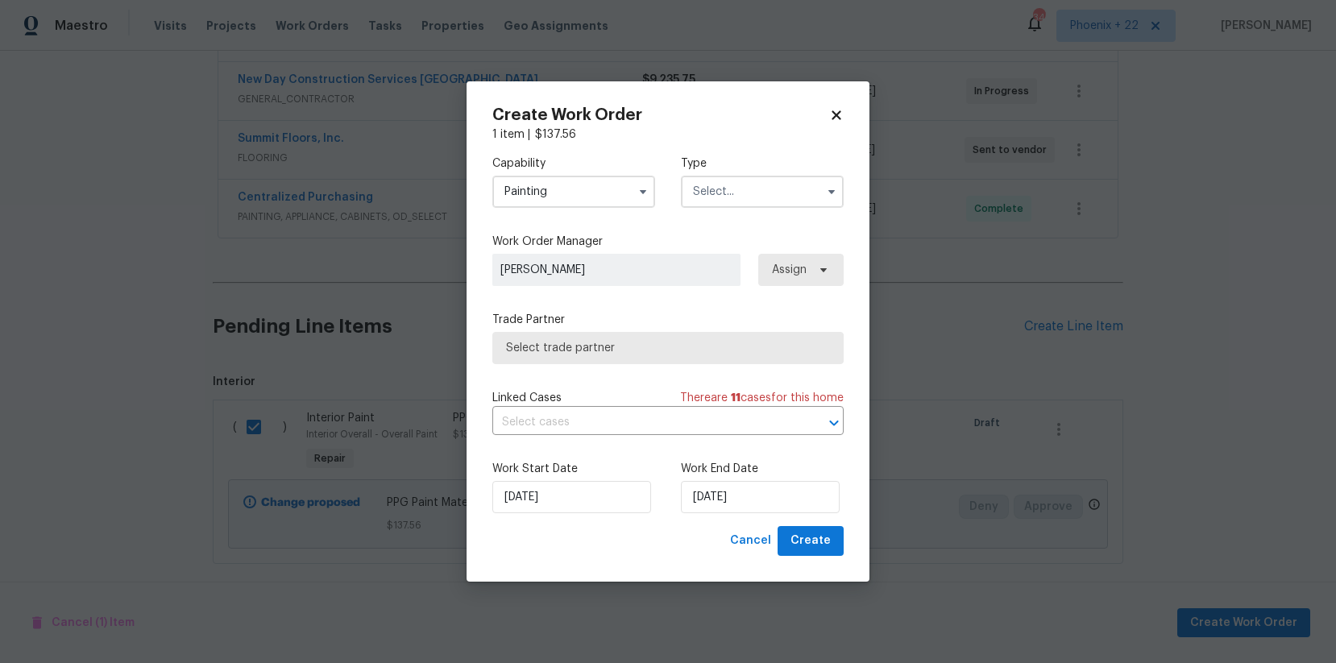
click at [777, 196] on input "text" at bounding box center [762, 192] width 163 height 32
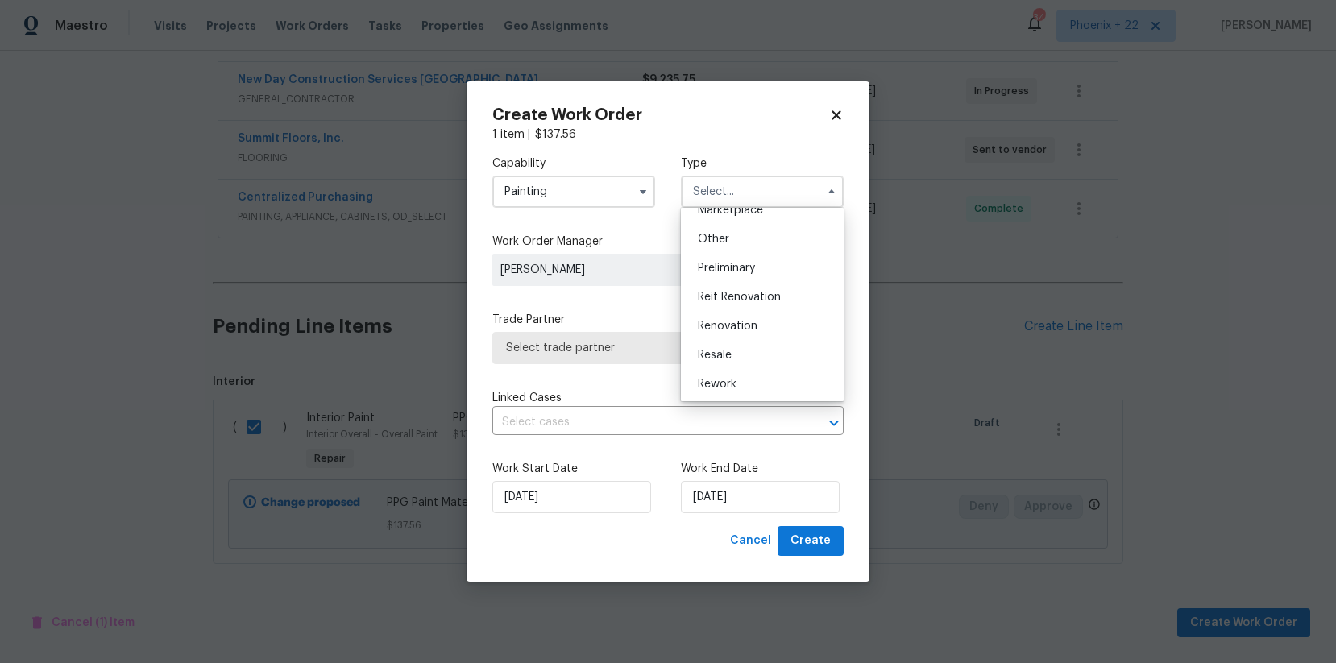
scroll to position [366, 0]
drag, startPoint x: 758, startPoint y: 271, endPoint x: 766, endPoint y: 272, distance: 8.1
click at [758, 271] on div "Renovation" at bounding box center [762, 266] width 155 height 29
type input "Renovation"
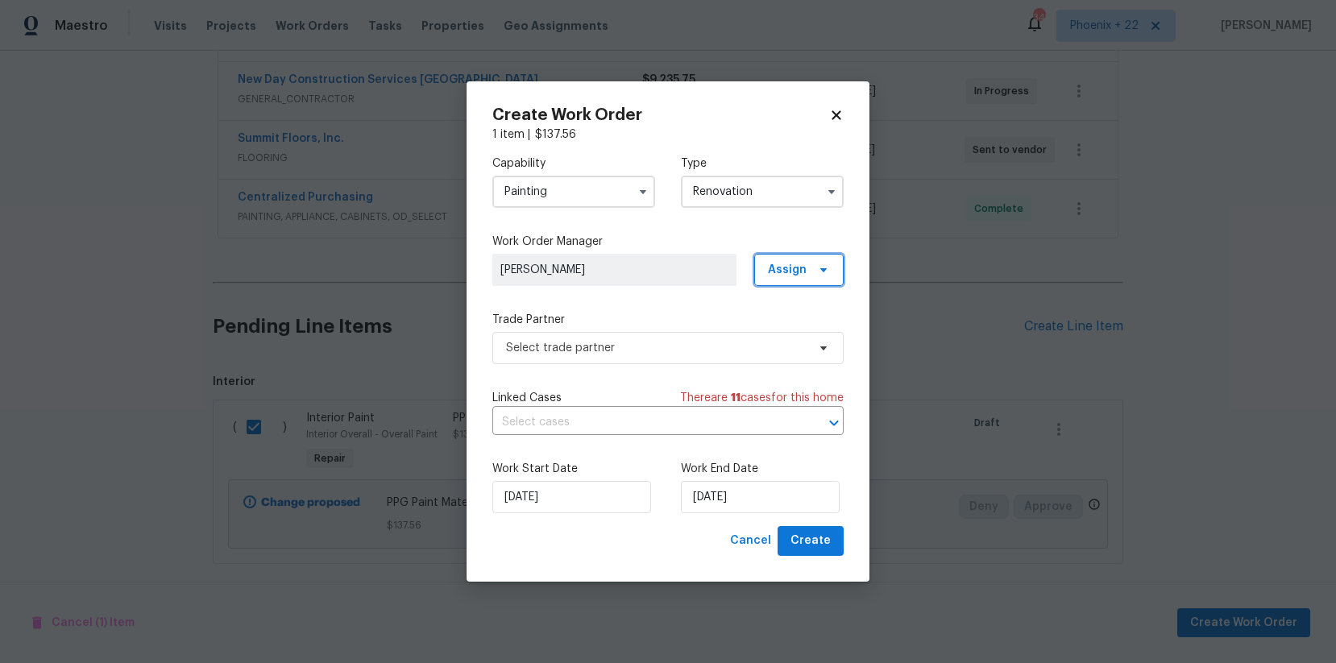
click at [805, 272] on span "Assign" at bounding box center [787, 270] width 39 height 16
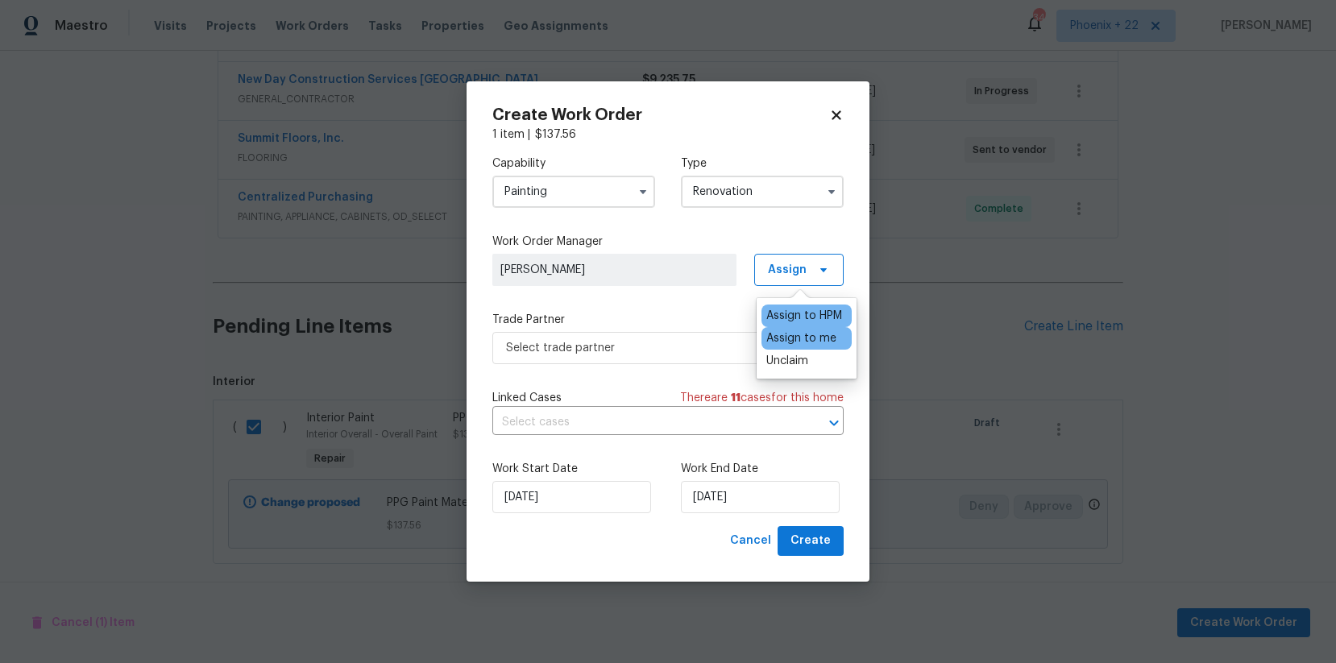
click at [799, 331] on div "Assign to me" at bounding box center [801, 338] width 70 height 16
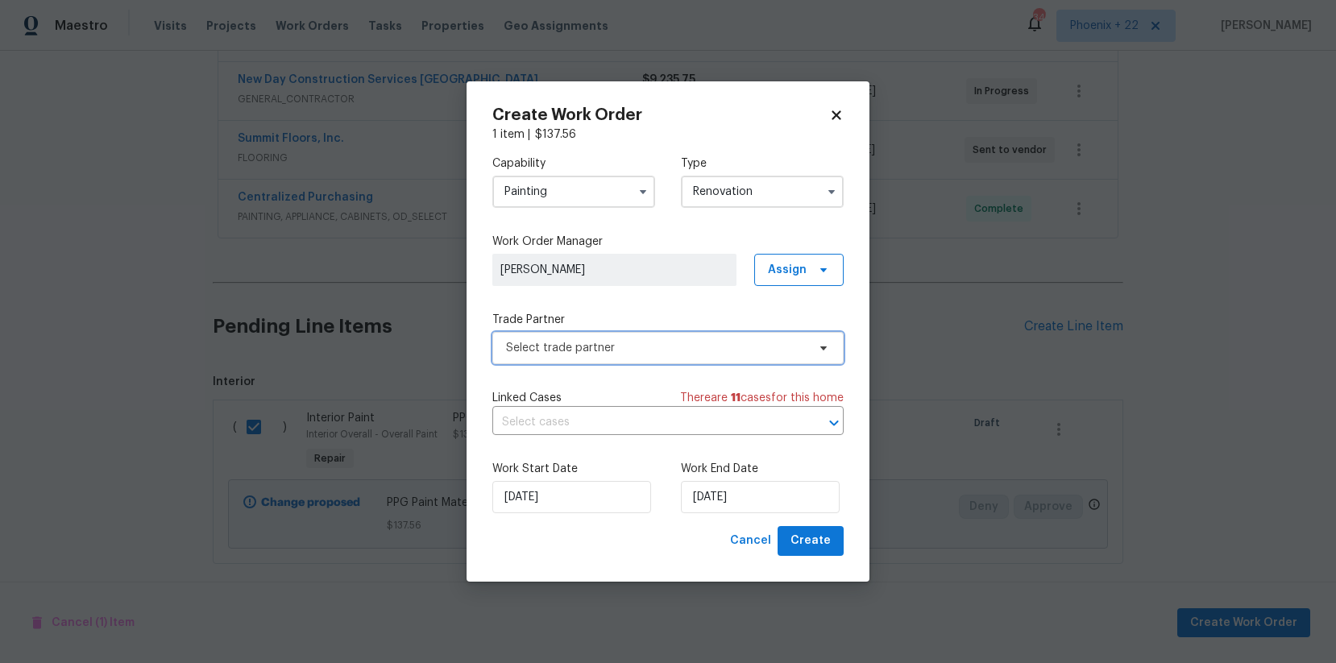
click at [624, 341] on span "Select trade partner" at bounding box center [656, 348] width 301 height 16
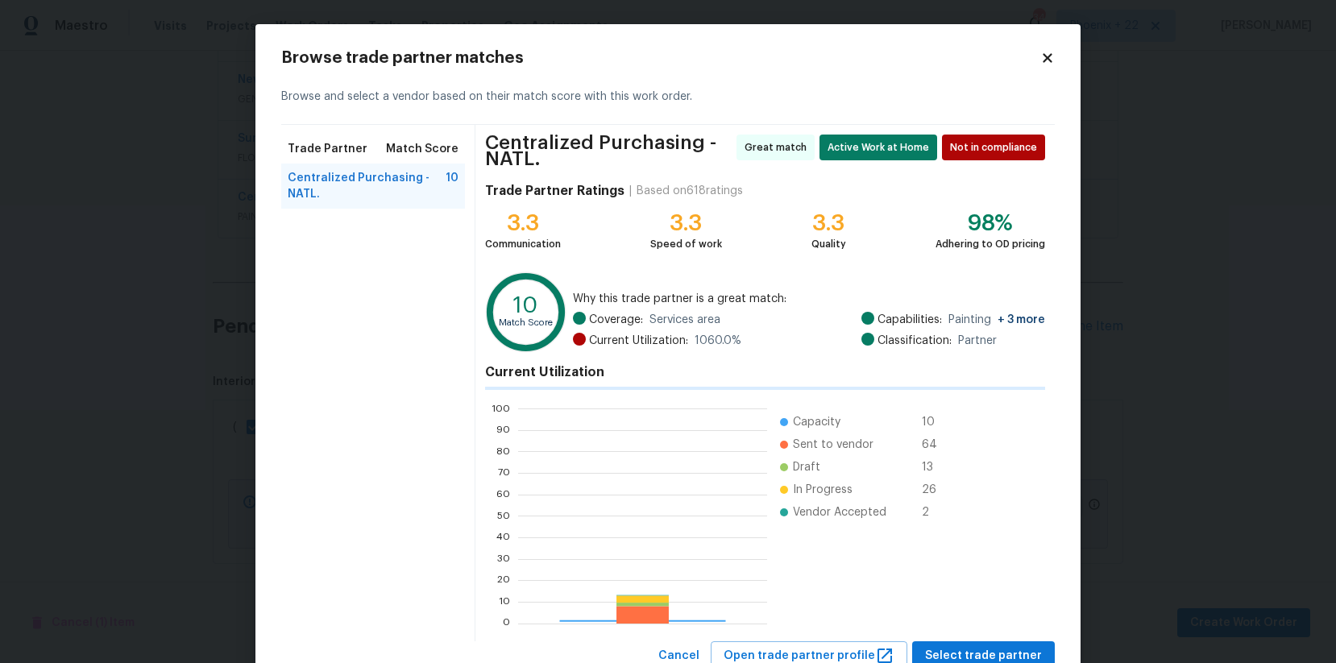
scroll to position [226, 249]
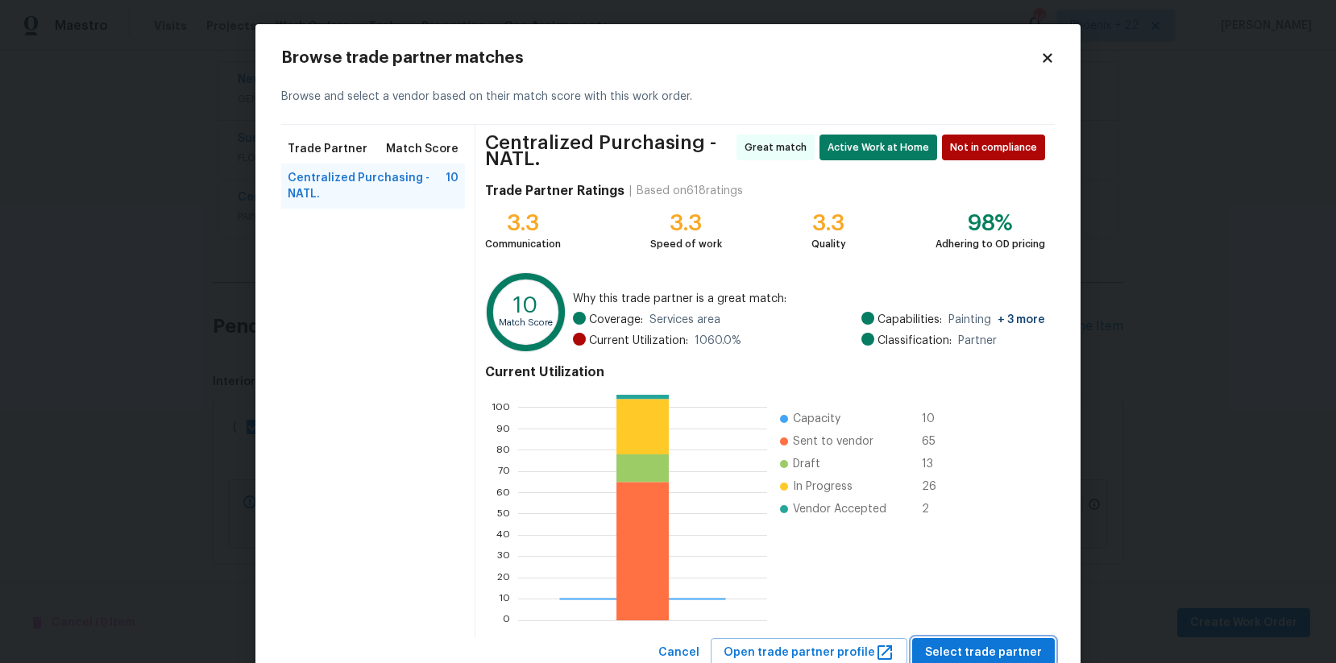
click at [1005, 646] on span "Select trade partner" at bounding box center [983, 653] width 117 height 20
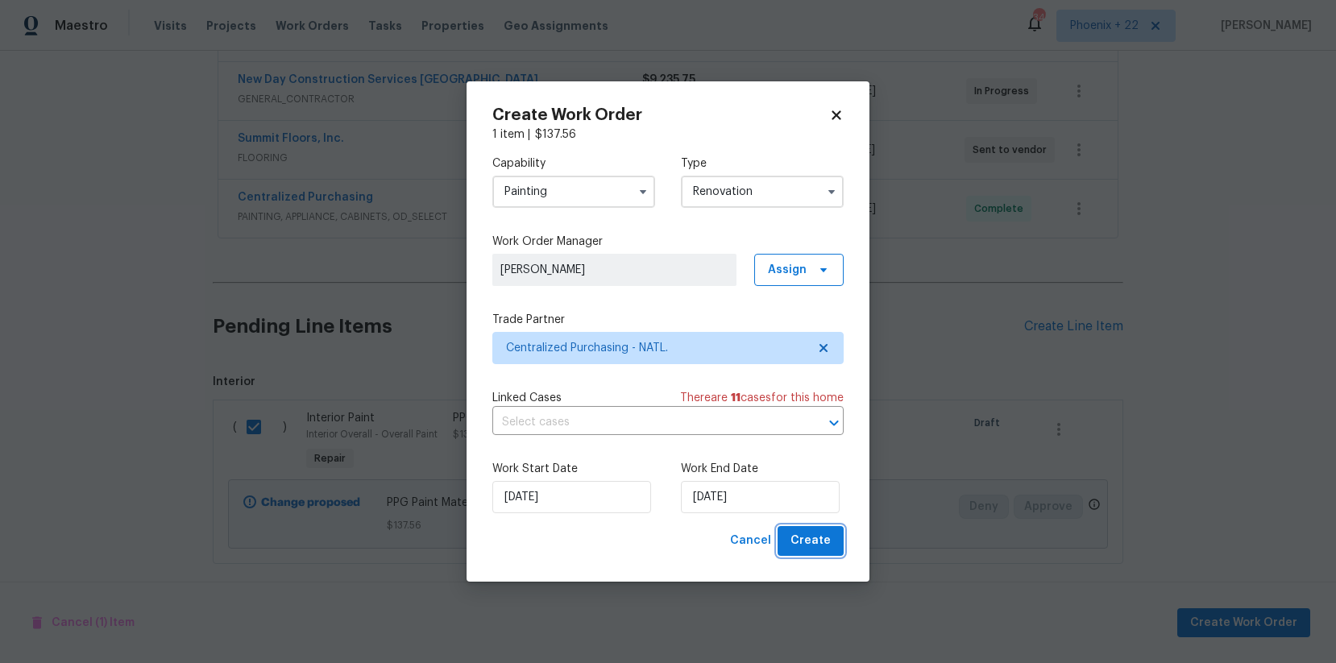
drag, startPoint x: 841, startPoint y: 546, endPoint x: 849, endPoint y: 551, distance: 9.4
click at [841, 546] on button "Create" at bounding box center [810, 541] width 66 height 30
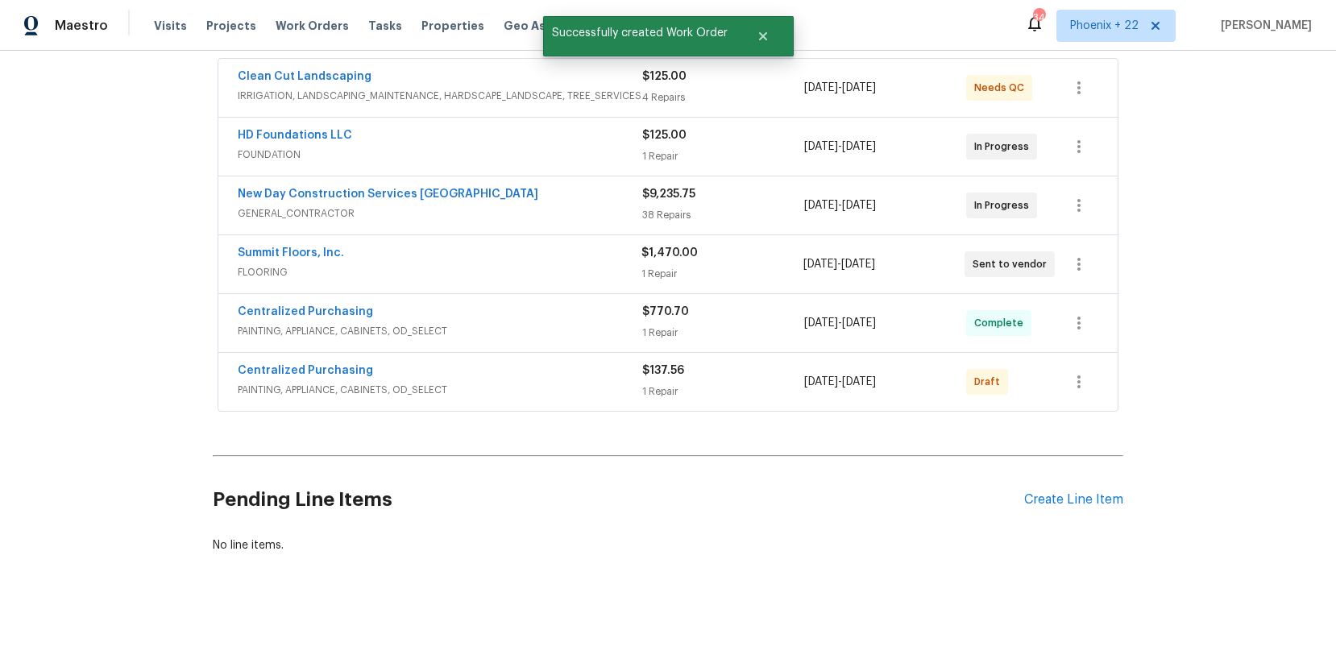
scroll to position [276, 0]
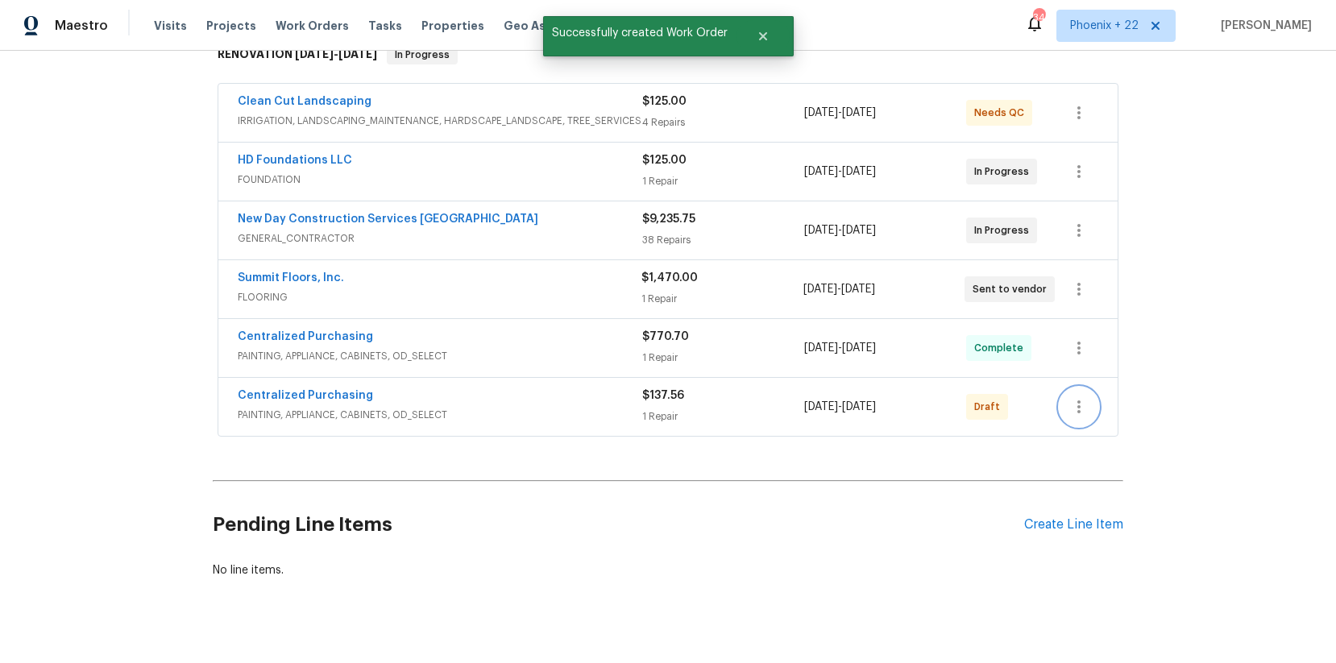
click at [1088, 407] on button "button" at bounding box center [1078, 407] width 39 height 39
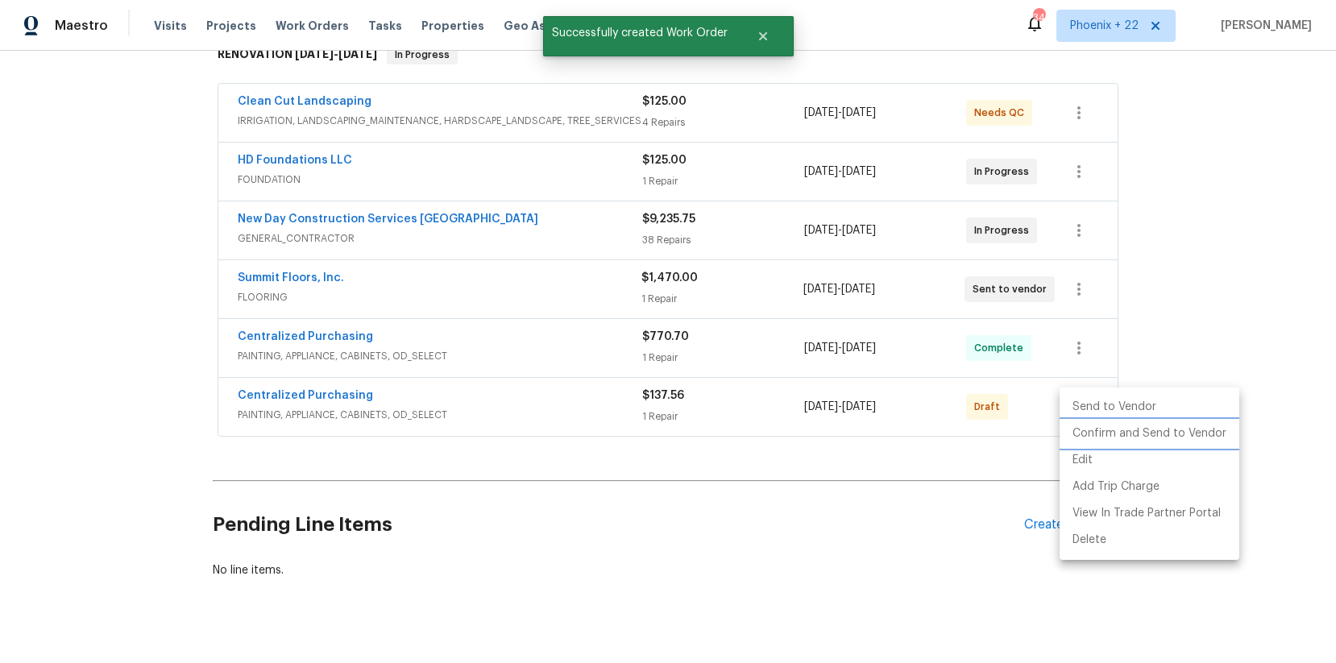
click at [1097, 429] on li "Confirm and Send to Vendor" at bounding box center [1149, 434] width 180 height 27
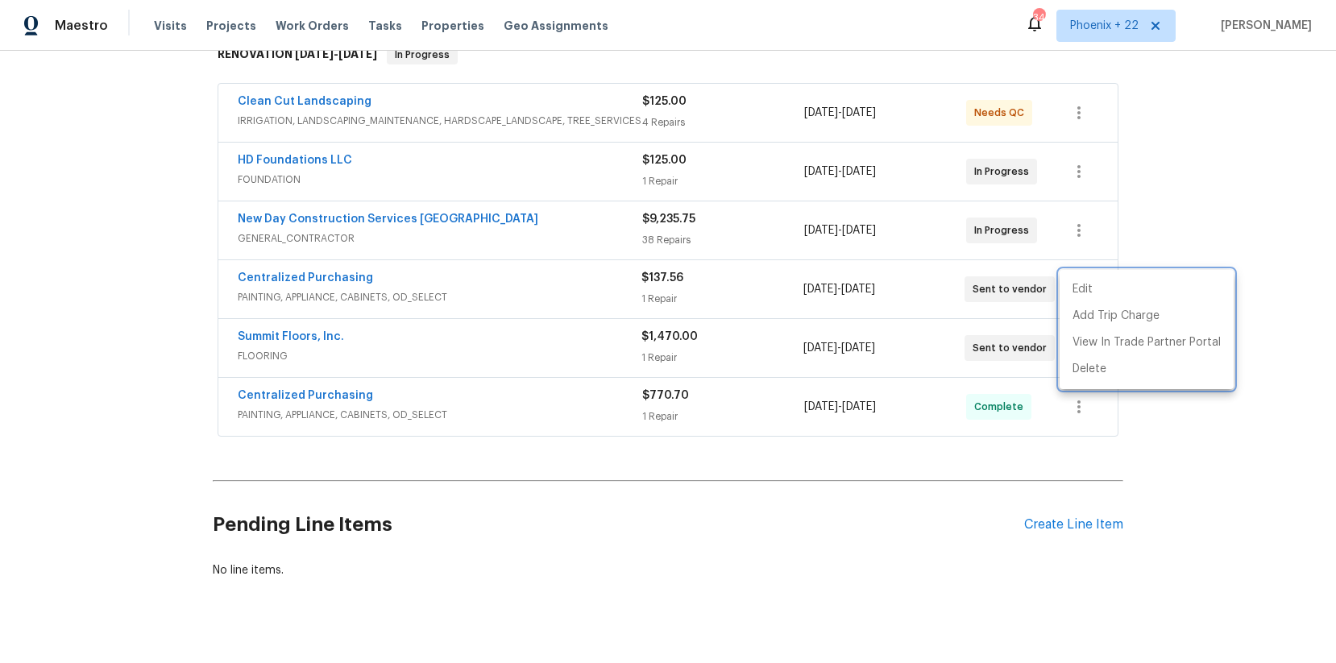
click at [358, 284] on div at bounding box center [668, 331] width 1336 height 663
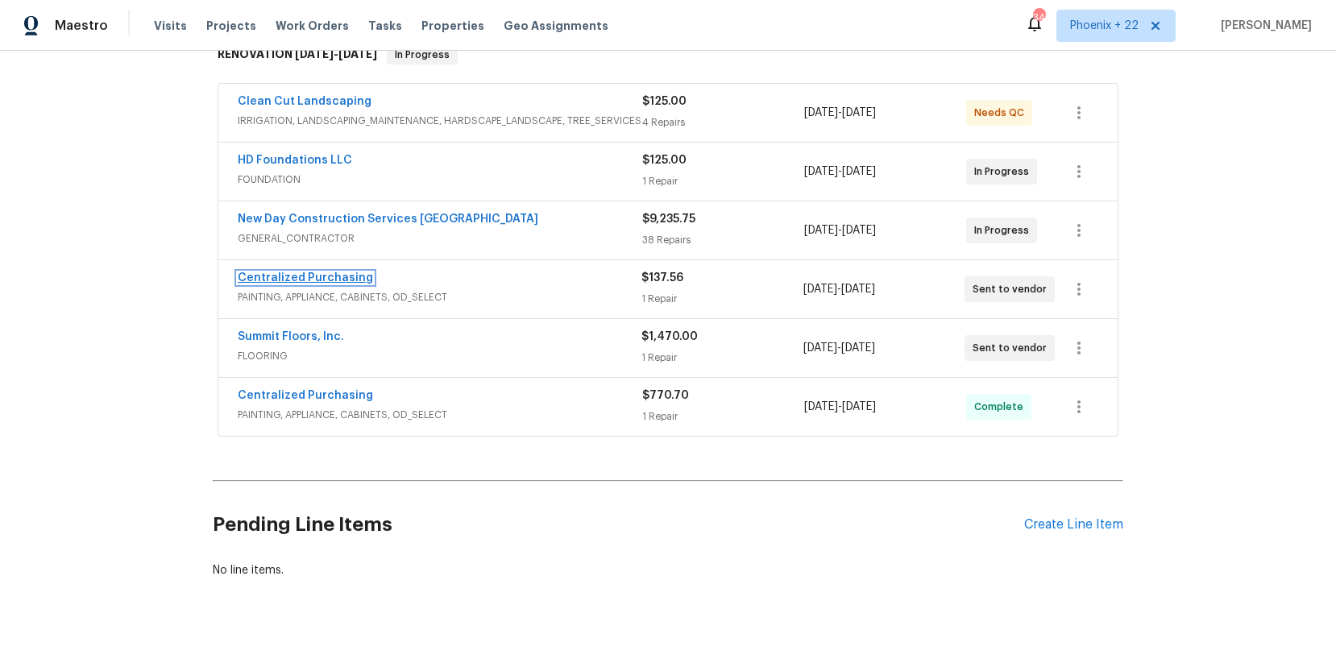
click at [334, 280] on link "Centralized Purchasing" at bounding box center [305, 277] width 135 height 11
